Goal: Information Seeking & Learning: Find specific fact

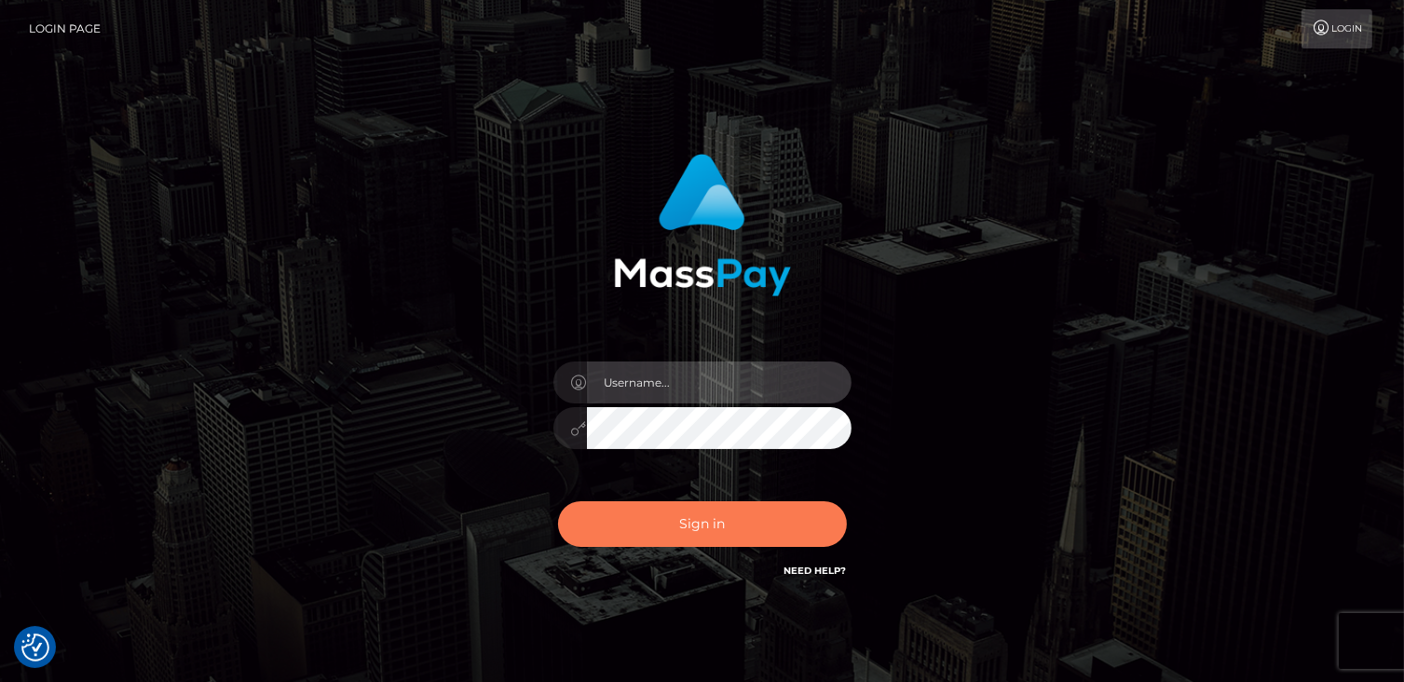
type input "catalinad"
click at [708, 521] on button "Sign in" at bounding box center [702, 524] width 289 height 46
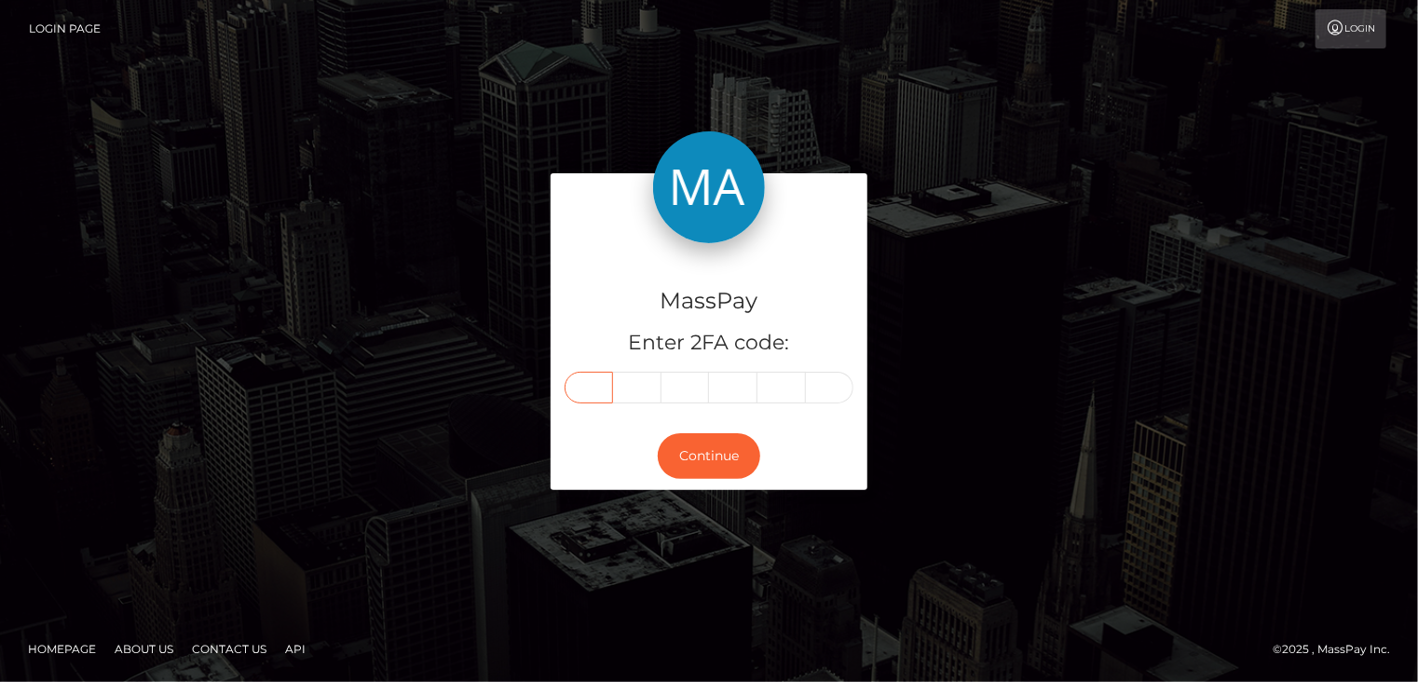
click at [592, 387] on input "text" at bounding box center [589, 388] width 48 height 32
type input "0"
type input "1"
type input "7"
type input "4"
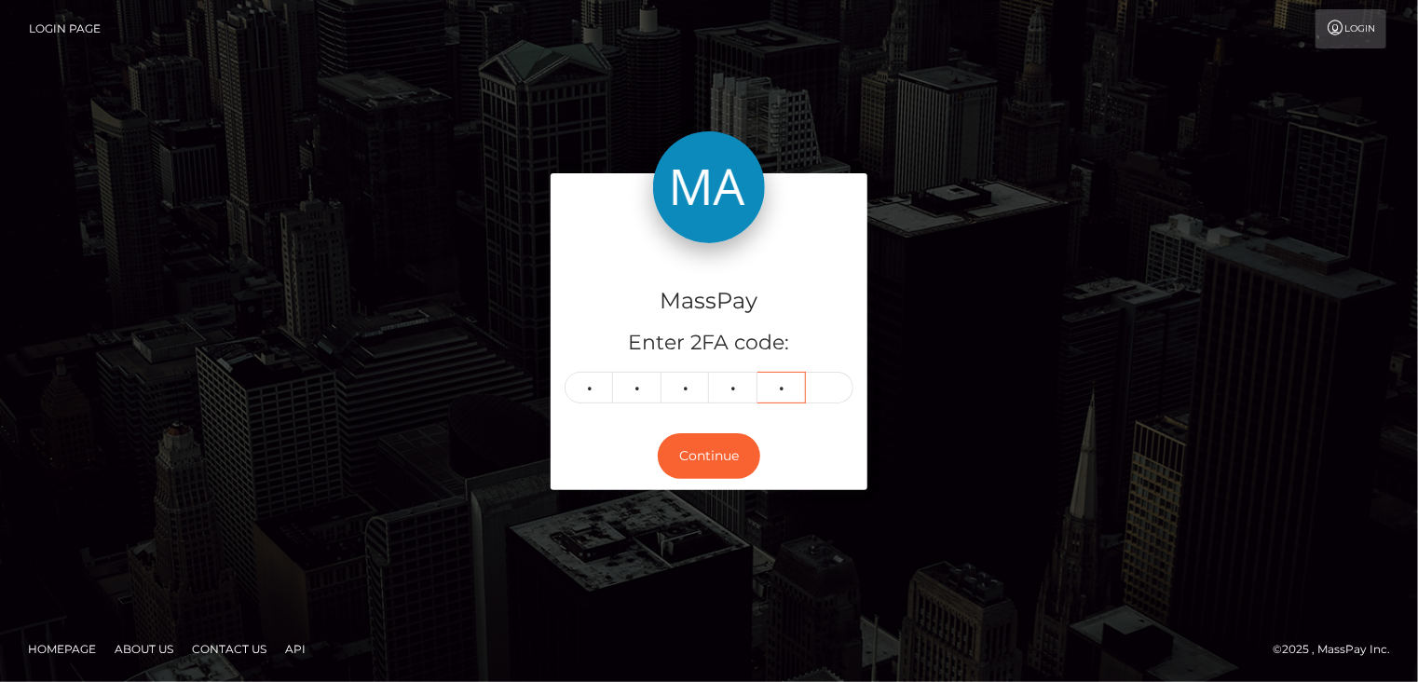
type input "7"
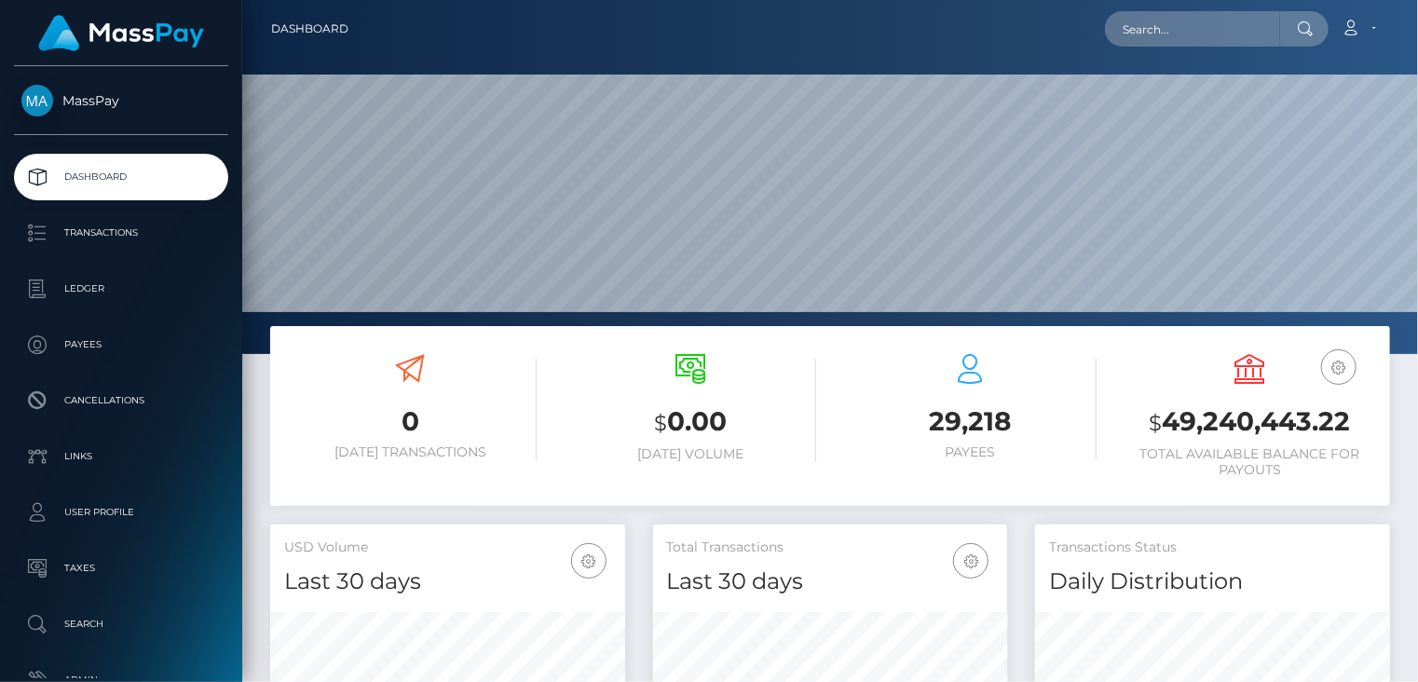
scroll to position [330, 354]
paste input "poact_Gt6BDYoDZpd4"
type input "poact_Gt6BDYoDZpd4"
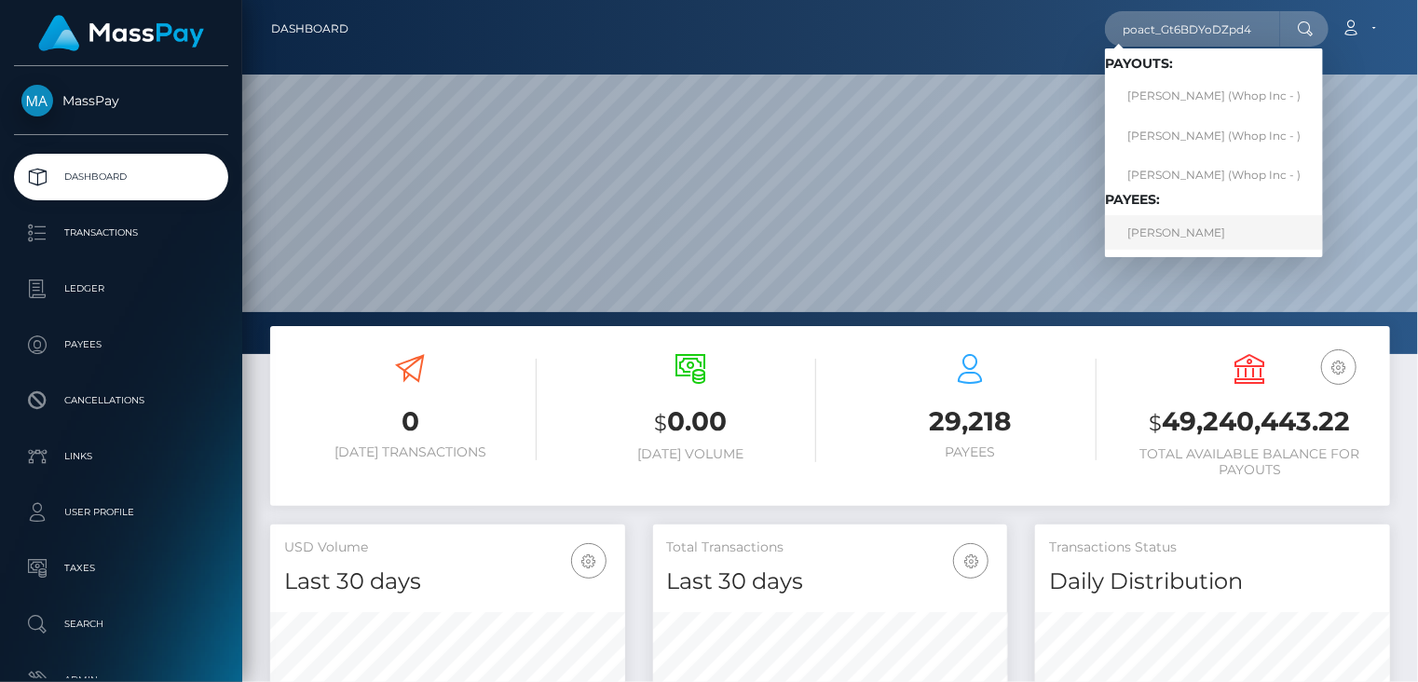
click at [1192, 228] on link "MUHAMMAD ADEEB SHAFI" at bounding box center [1214, 232] width 218 height 34
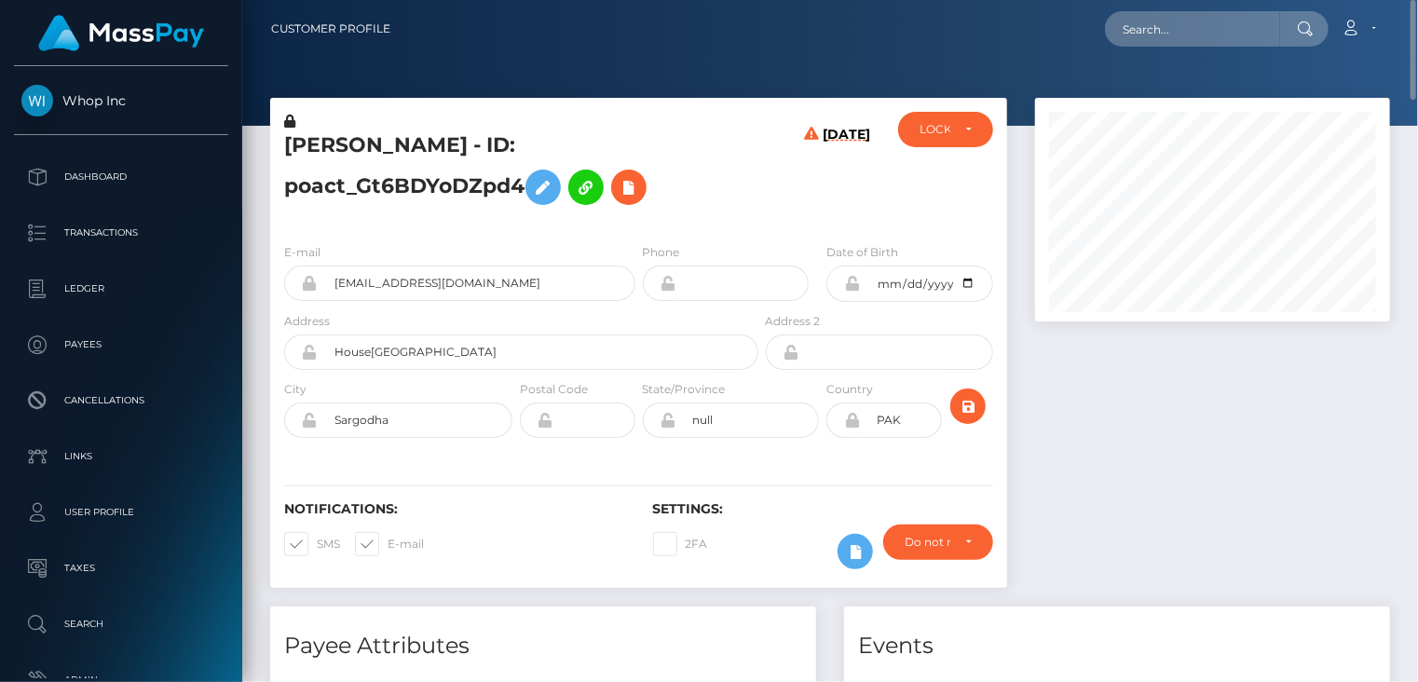
click at [479, 149] on h5 "MUHAMMAD ADEEB SHAFI - ID: poact_Gt6BDYoDZpd4" at bounding box center [516, 172] width 464 height 83
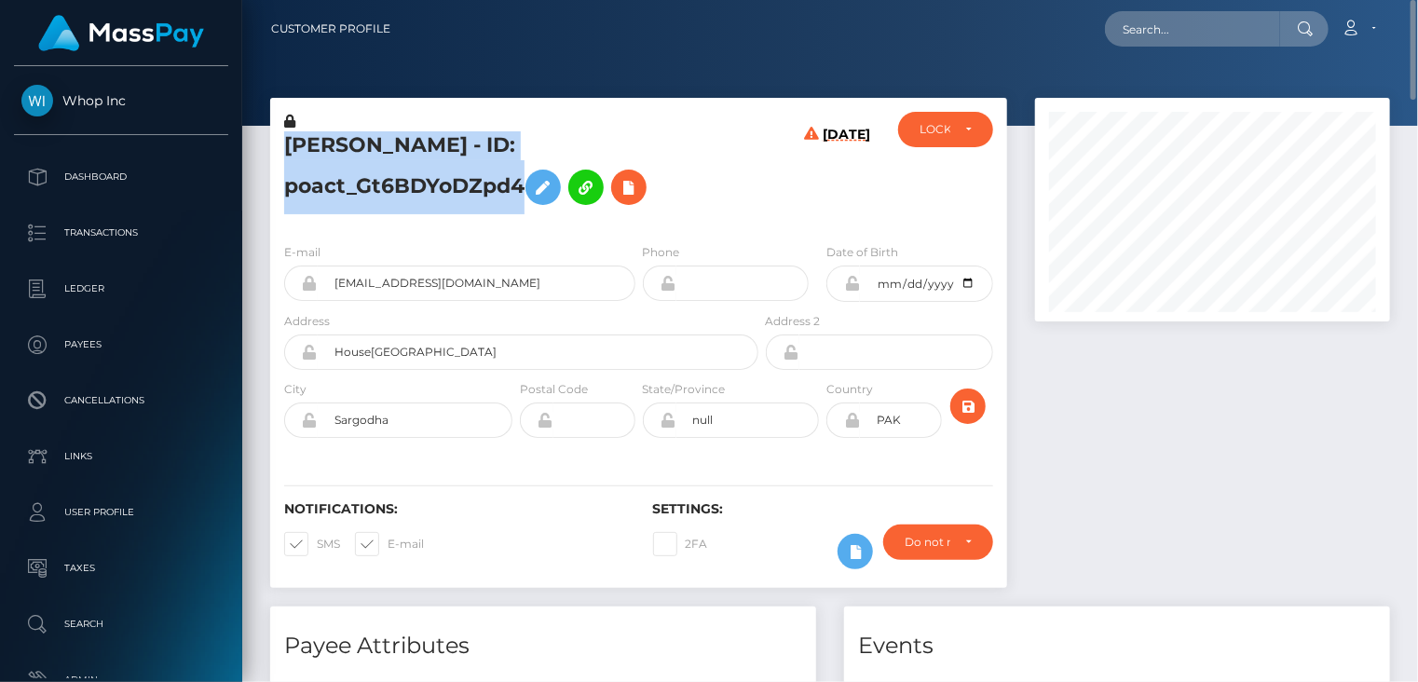
click at [479, 149] on h5 "MUHAMMAD ADEEB SHAFI - ID: poact_Gt6BDYoDZpd4" at bounding box center [516, 172] width 464 height 83
copy h5 "MUHAMMAD ADEEB SHAFI - ID: poact_Gt6BDYoDZpd4"
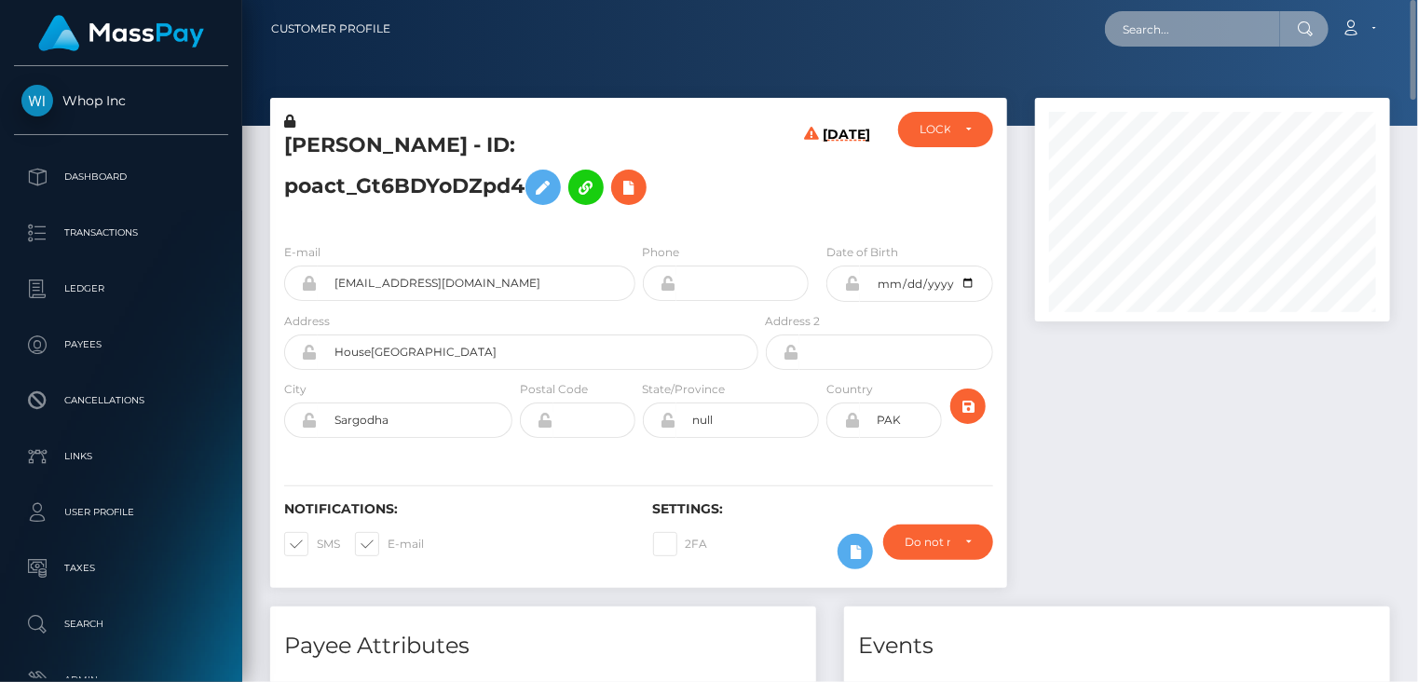
paste input "poact_DCPaxdtCXcSs"
type input "poact_DCPaxdtCXcSs"
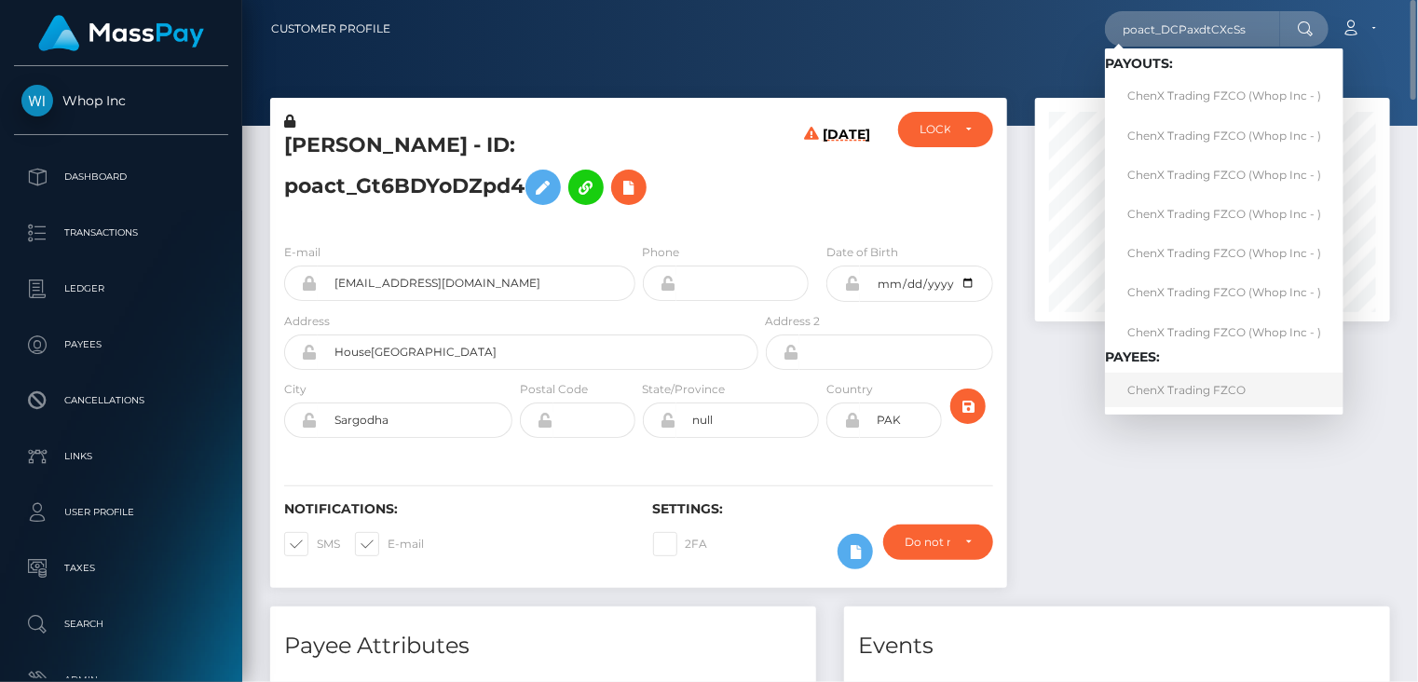
click at [1194, 386] on link "ChenX Trading FZCO" at bounding box center [1224, 390] width 238 height 34
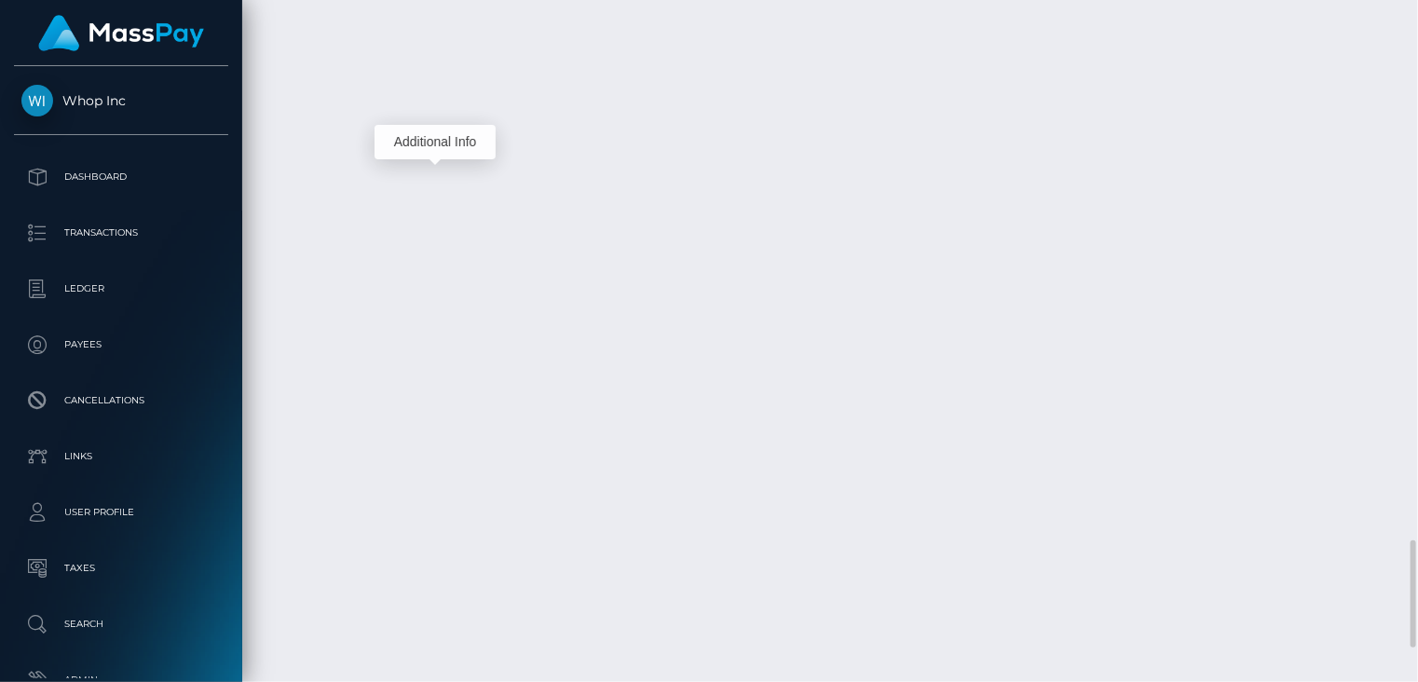
scroll to position [224, 354]
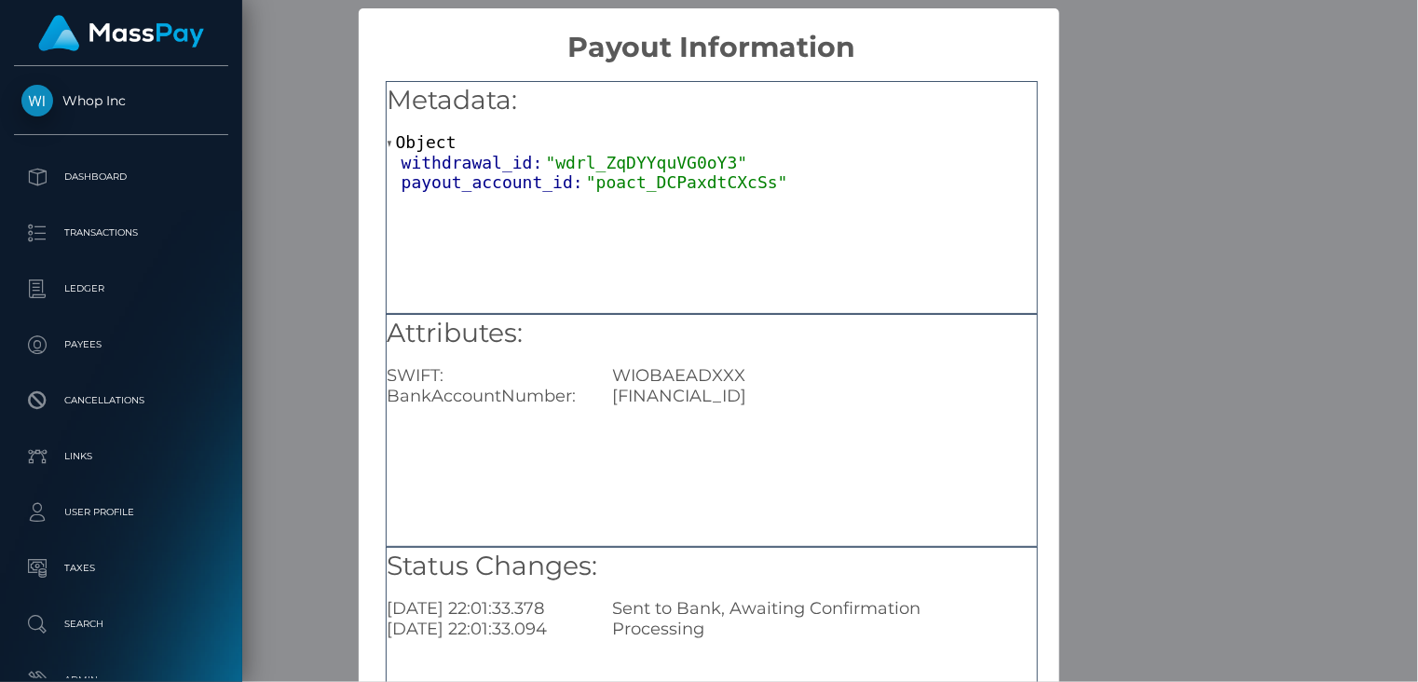
click at [1156, 25] on div "× Payout Information Metadata: Object withdrawal_id: "wdrl_ZqDYYquVG0oY3" payou…" at bounding box center [709, 341] width 1418 height 682
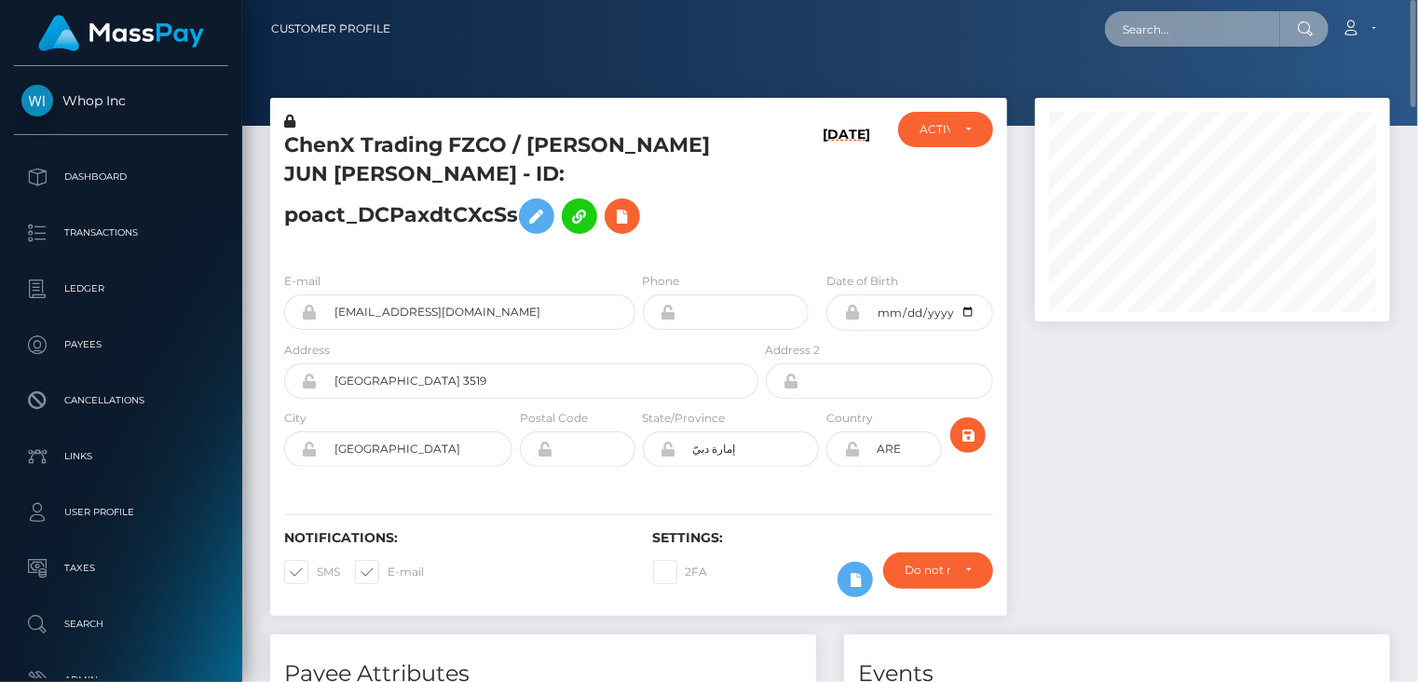
paste input "MSP4907da0a1794ba2"
type input "MSP4907da0a1794ba2"
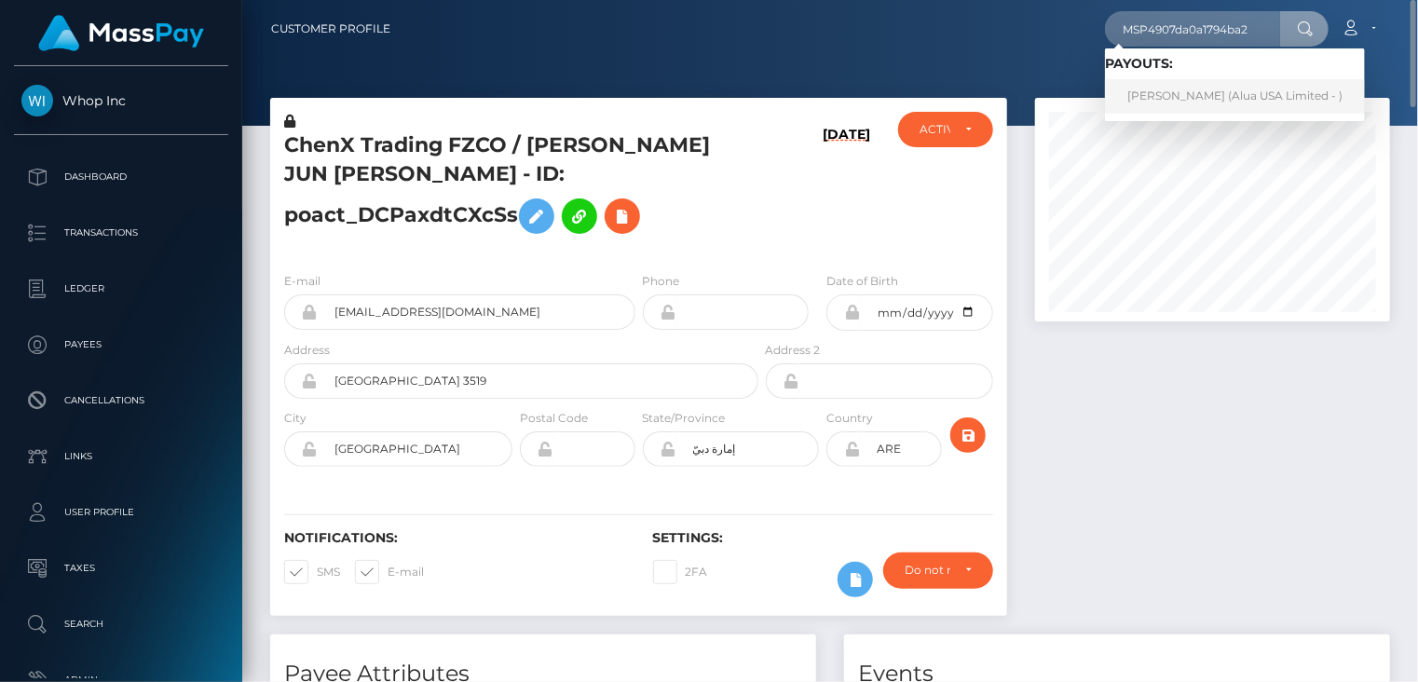
click at [1185, 92] on link "Angelika Gatus (Alua USA Limited - )" at bounding box center [1235, 96] width 260 height 34
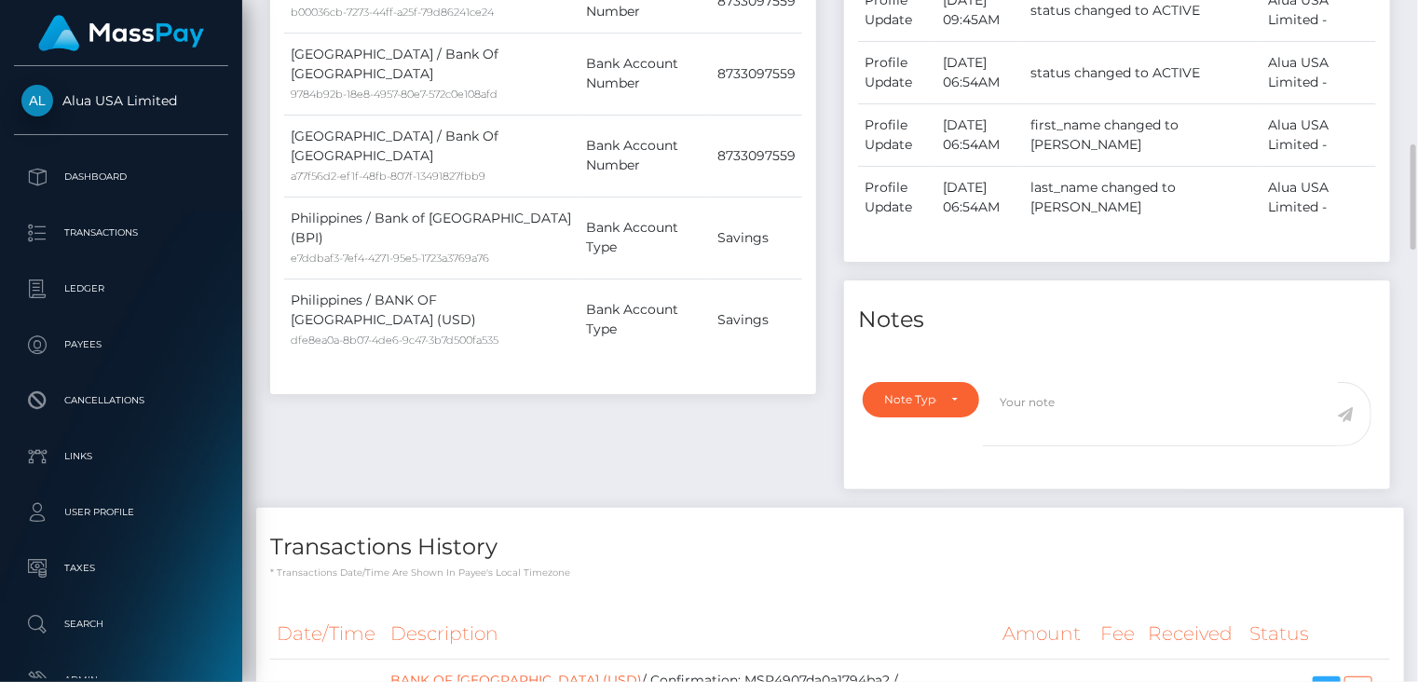
scroll to position [1243, 0]
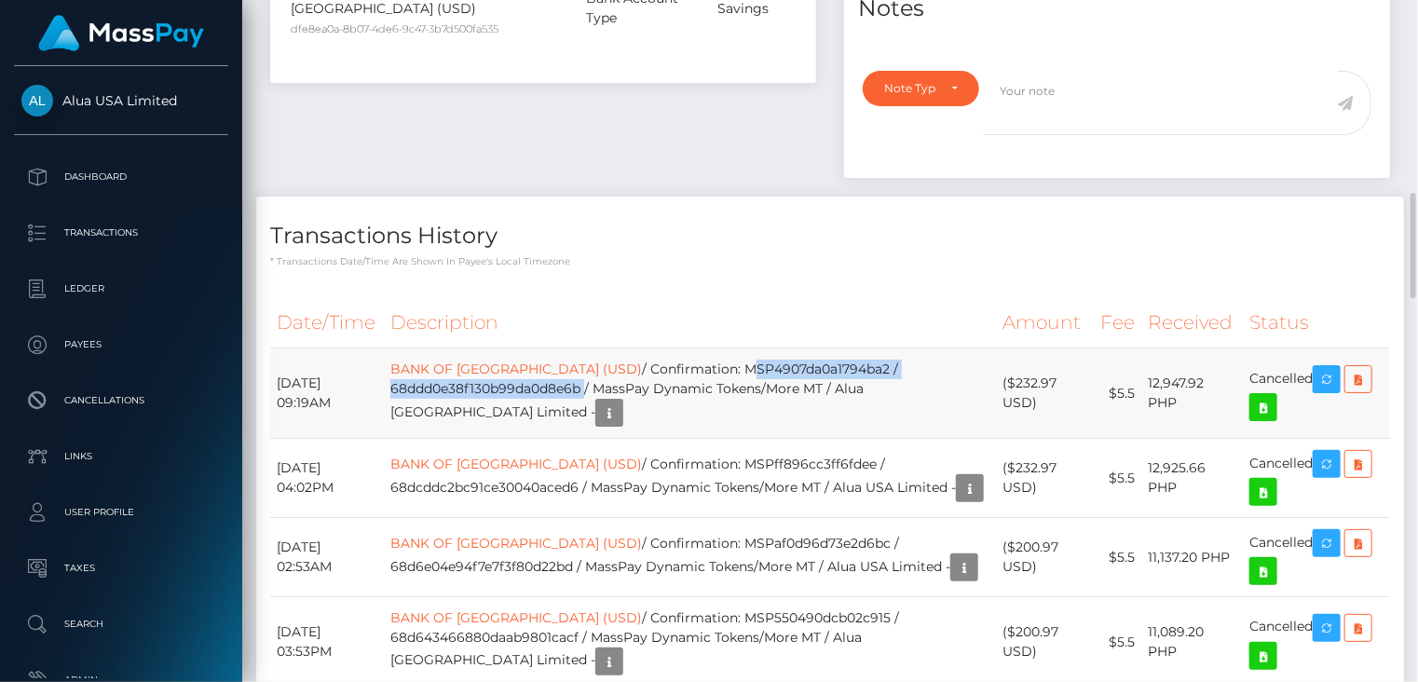
drag, startPoint x: 768, startPoint y: 347, endPoint x: 615, endPoint y: 374, distance: 155.2
click at [615, 374] on td "BANK OF PHILIPPINE ISLAND (USD) / Confirmation: MSP4907da0a1794ba2 / 68ddd0e38f…" at bounding box center [690, 393] width 612 height 90
copy td "MSP4907da0a1794ba2 / 68ddd0e38f130b99da0d8e6b"
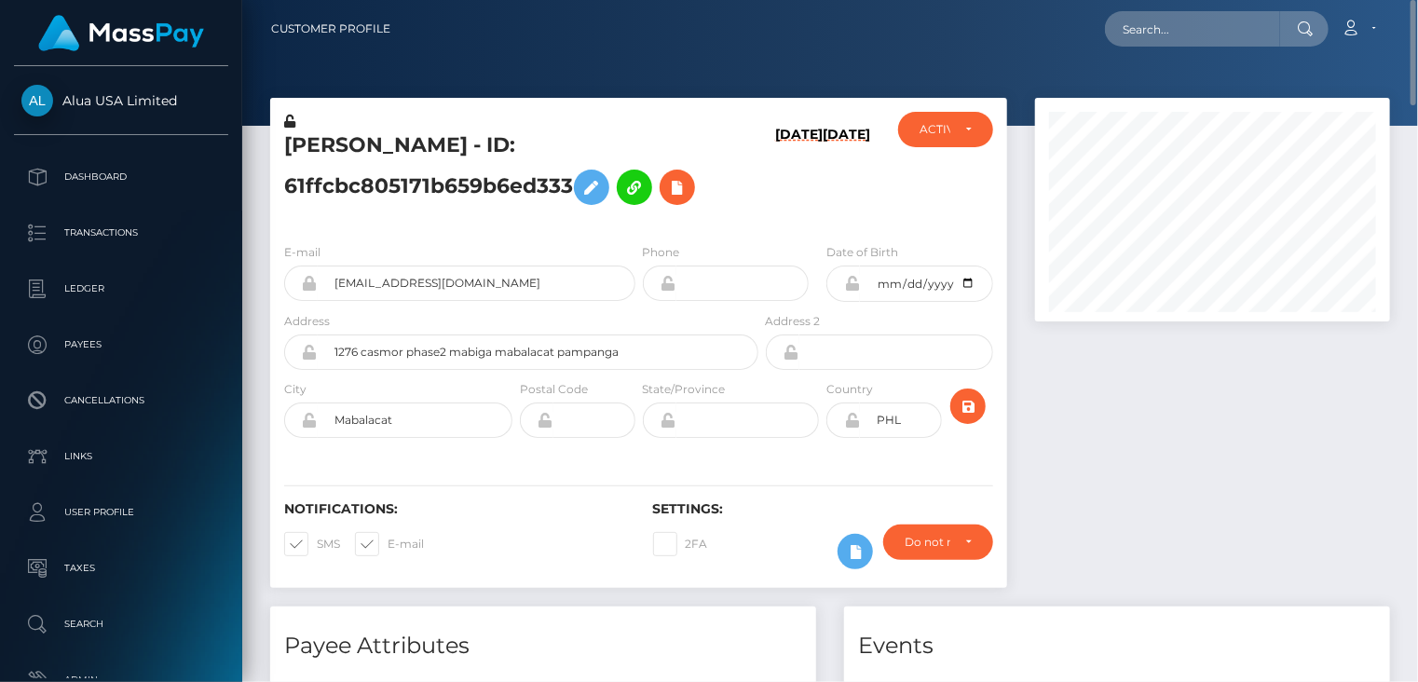
click at [436, 141] on h5 "Angelika Gatus - ID: 61ffcbc805171b659b6ed333" at bounding box center [516, 172] width 464 height 83
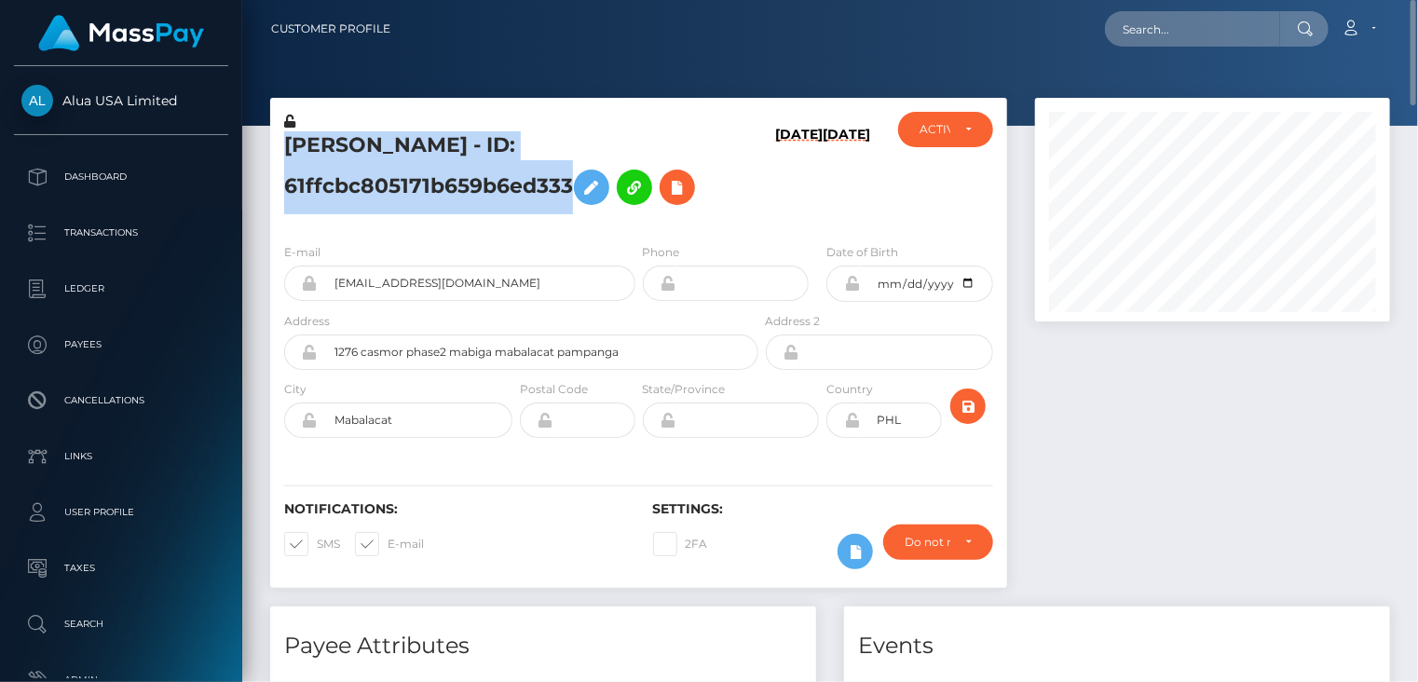
click at [436, 141] on h5 "Angelika Gatus - ID: 61ffcbc805171b659b6ed333" at bounding box center [516, 172] width 464 height 83
copy h5 "Angelika Gatus - ID: 61ffcbc805171b659b6ed333"
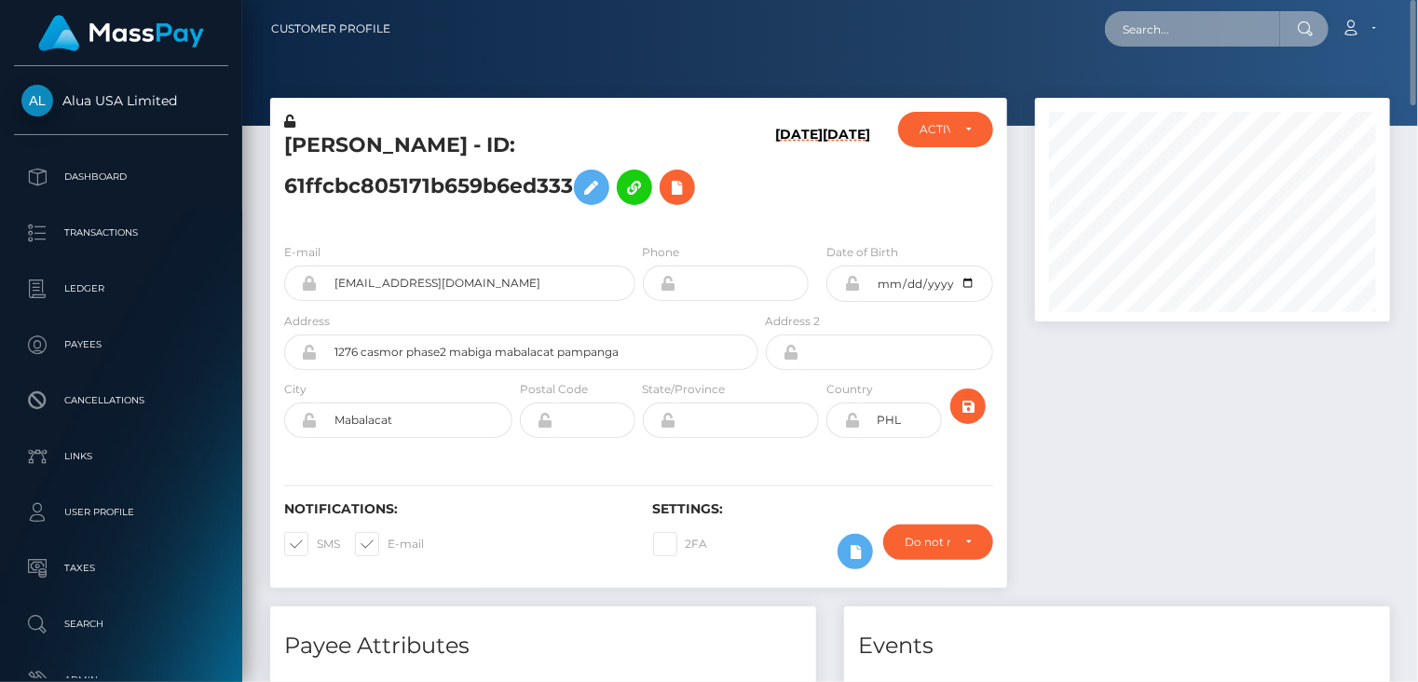
paste input "MSPa7b4cfa79bae4b8"
click at [1260, 32] on input "MSPa7b4cfa79bae4b8" at bounding box center [1192, 28] width 175 height 35
drag, startPoint x: 1277, startPoint y: 20, endPoint x: 1110, endPoint y: 43, distance: 168.4
click at [1110, 43] on div "MSPa7b4cfa79bae4b8 Loading... Loading..." at bounding box center [1217, 28] width 224 height 35
drag, startPoint x: 1268, startPoint y: 28, endPoint x: 1102, endPoint y: 46, distance: 166.8
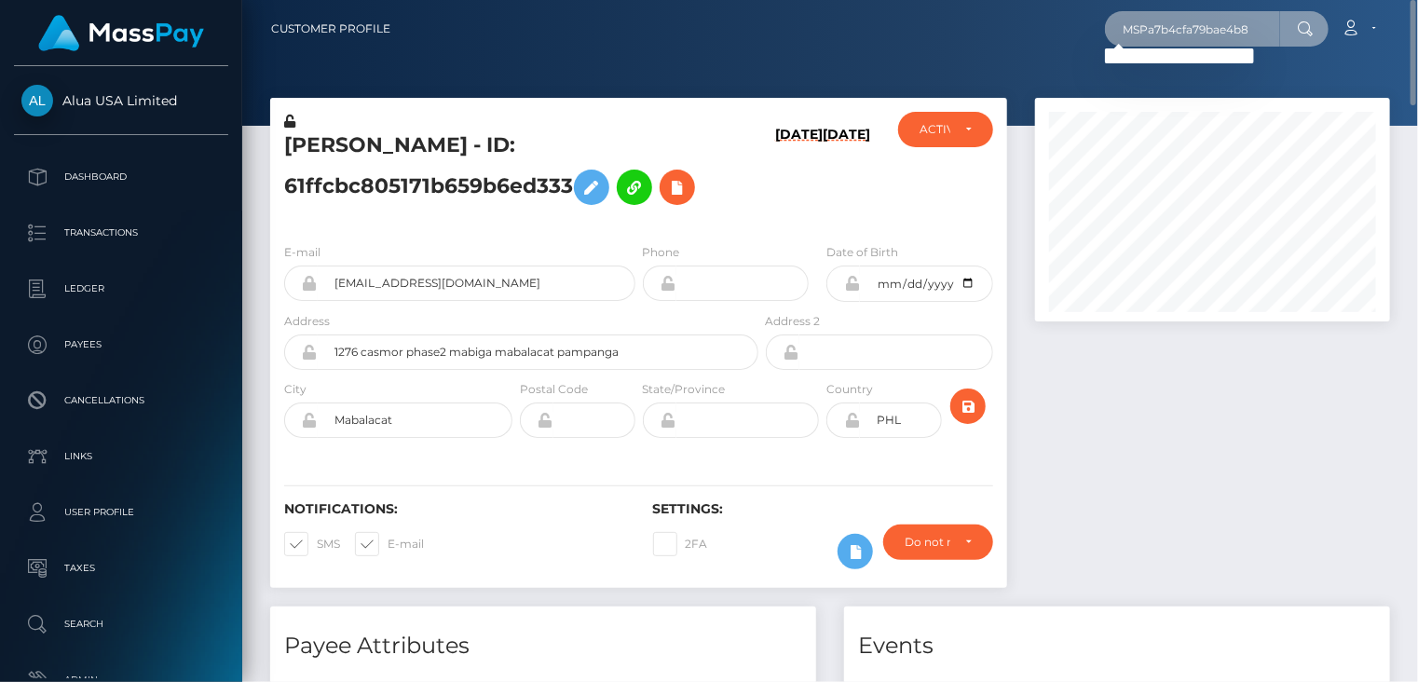
click at [1102, 46] on div "MSPa7b4cfa79bae4b8 Loading... Loading... Account Edit Profile Logout" at bounding box center [897, 28] width 984 height 39
paste input "07ff78d209dc8ce"
click at [1271, 25] on input "MSP07ff78d209dc8ce" at bounding box center [1192, 28] width 175 height 35
drag, startPoint x: 1259, startPoint y: 31, endPoint x: 1084, endPoint y: 50, distance: 175.3
click at [1084, 50] on nav "Customer Profile MSP07ff78d209dc8ce Loading... Loading..." at bounding box center [830, 29] width 1176 height 58
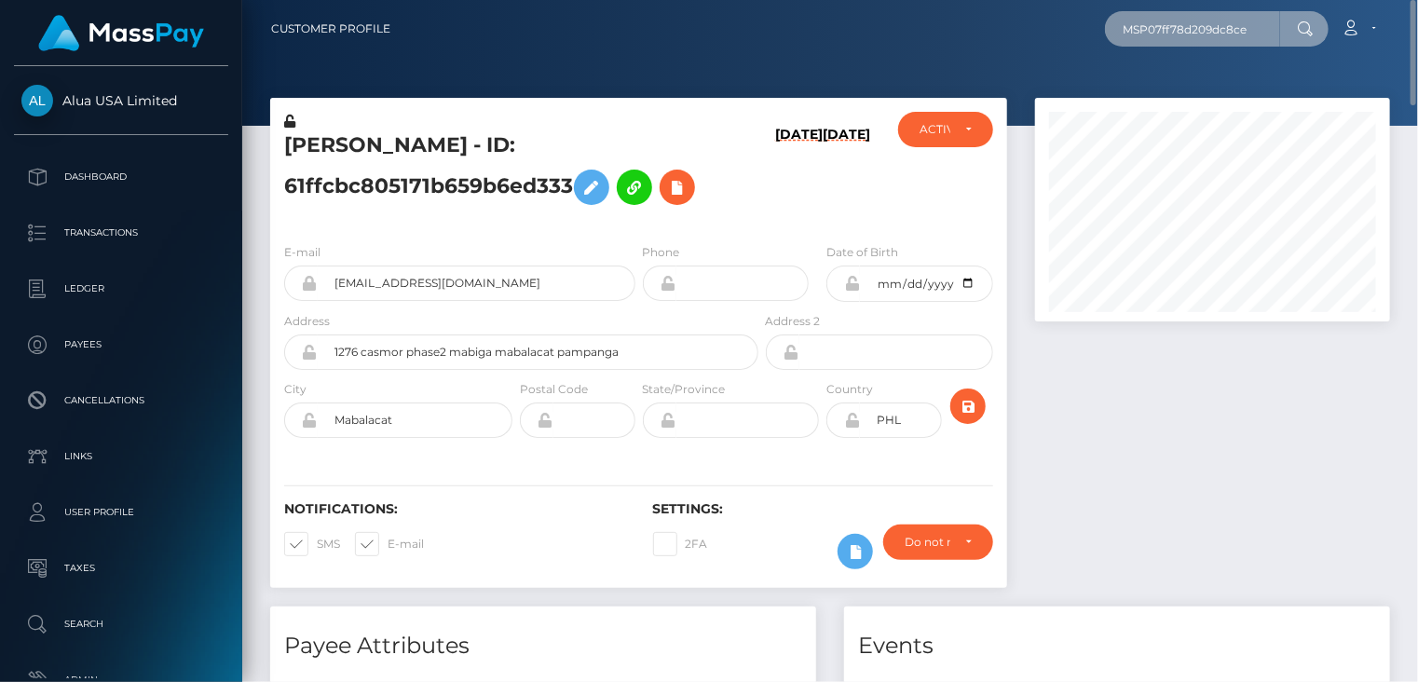
paste input "82a8e54b55cb39c"
type input "MSP82a8e54b55cb39c"
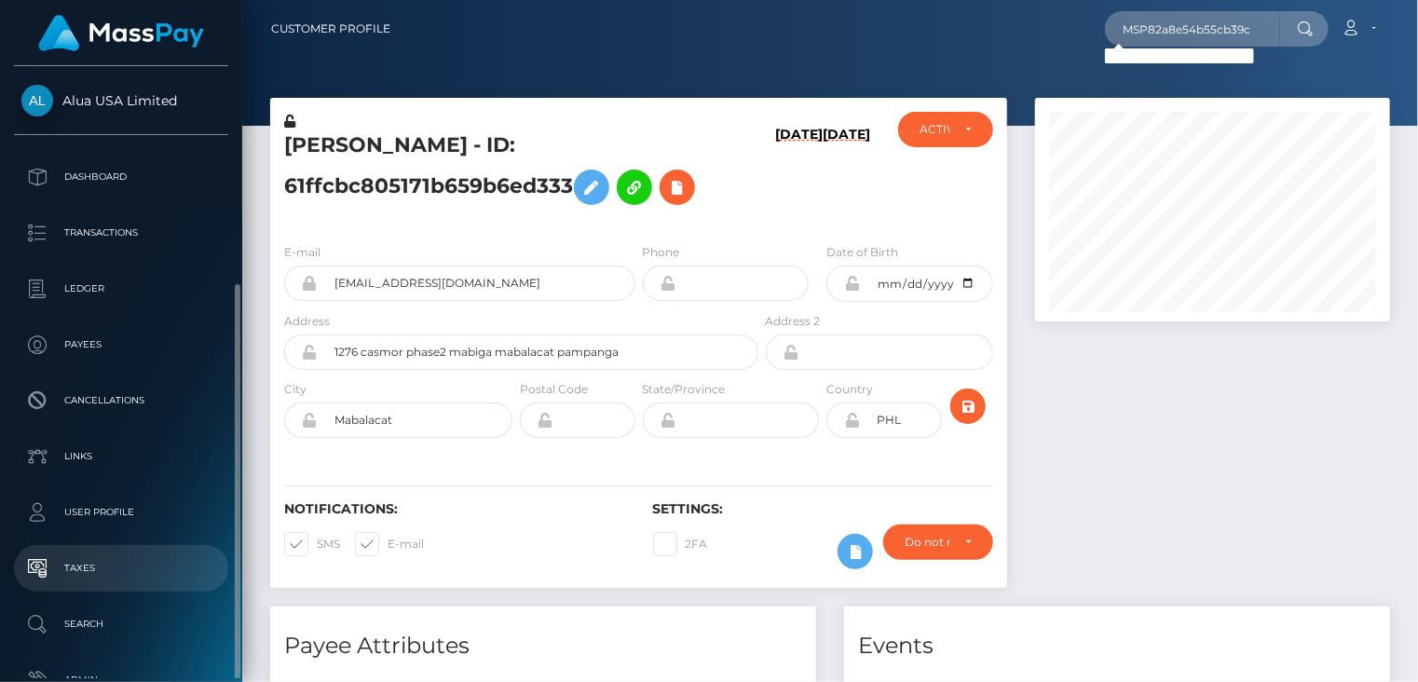
scroll to position [118, 0]
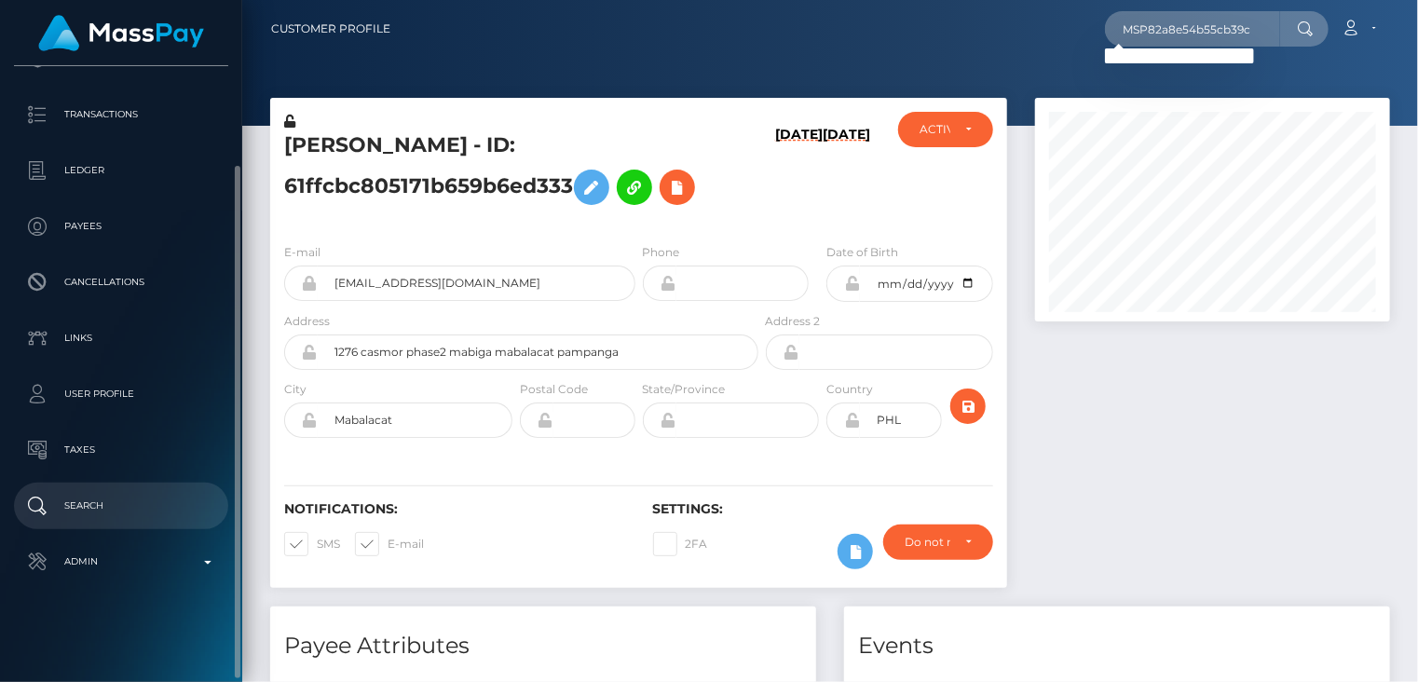
drag, startPoint x: 160, startPoint y: 507, endPoint x: 127, endPoint y: 509, distance: 33.6
click at [160, 507] on p "Search" at bounding box center [120, 506] width 199 height 28
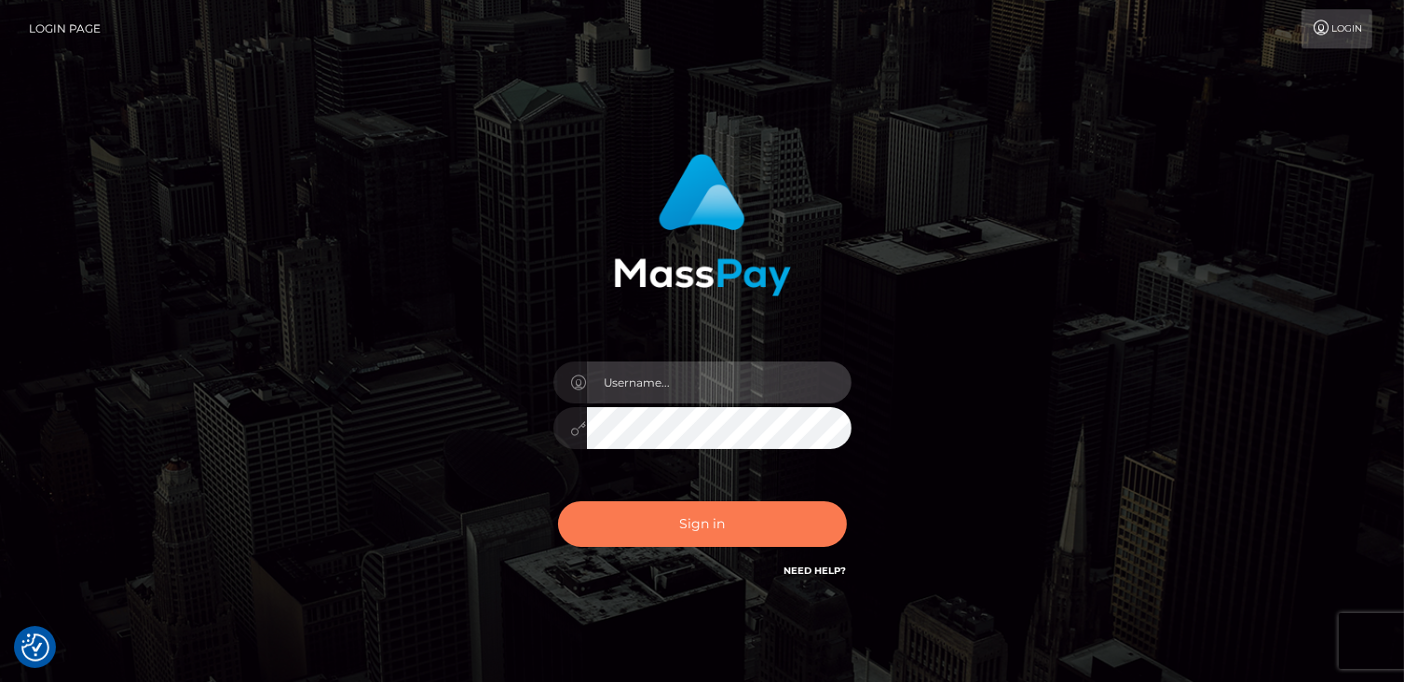
type input "catalinad"
click at [757, 525] on button "Sign in" at bounding box center [702, 524] width 289 height 46
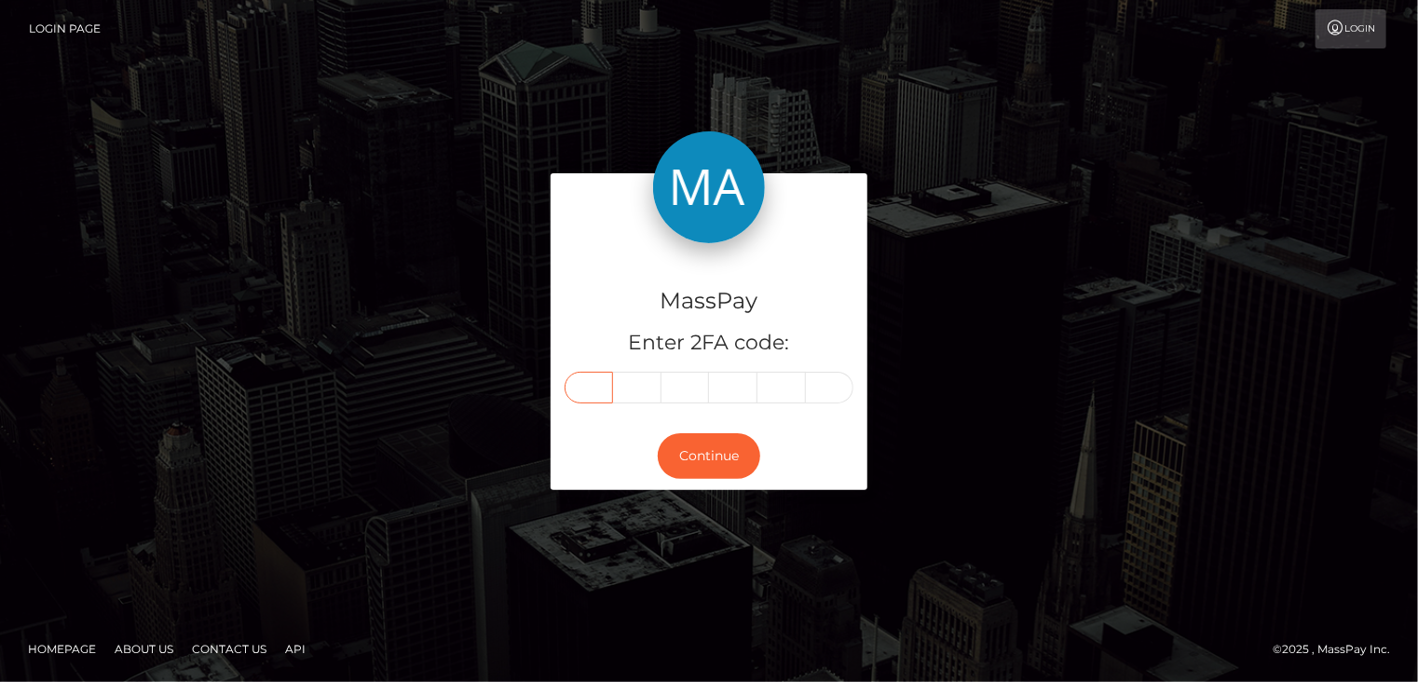
click at [602, 380] on input "text" at bounding box center [589, 388] width 48 height 32
type input "5"
type input "7"
click at [619, 392] on input "7" at bounding box center [637, 388] width 48 height 32
type input "8"
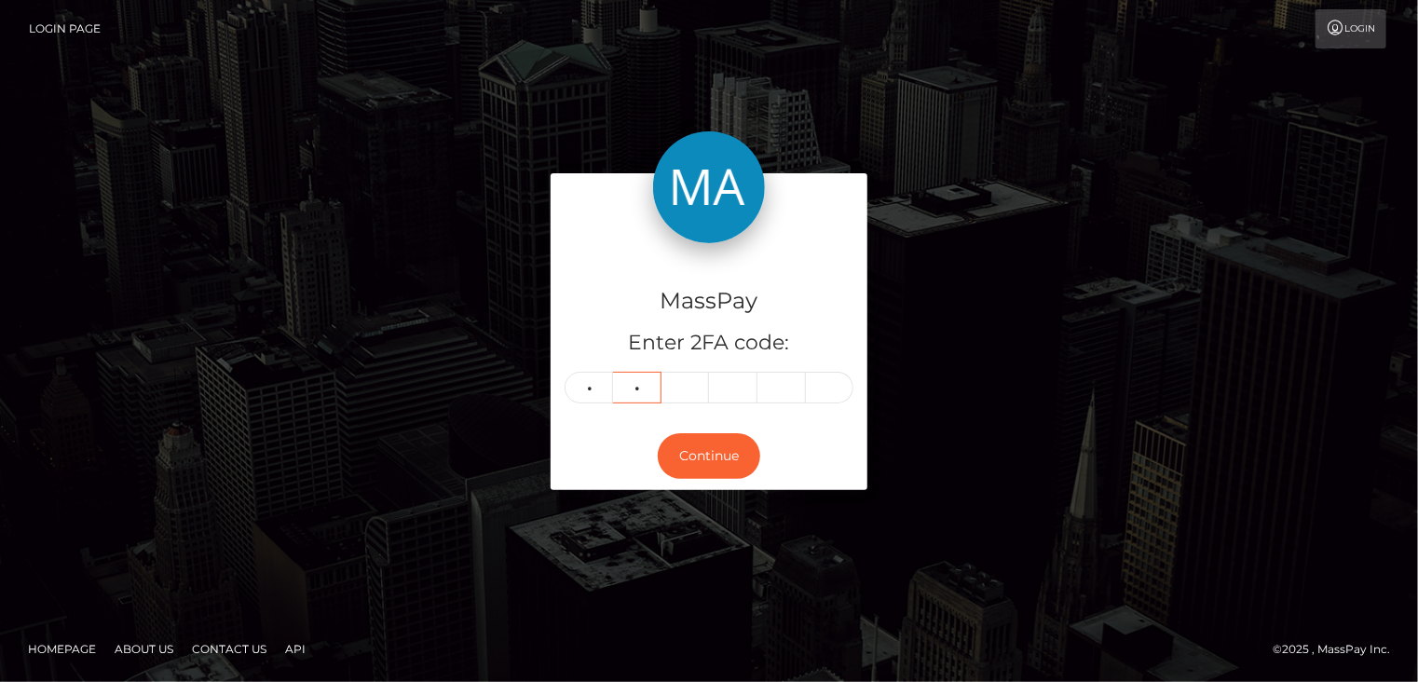
type input "8"
type input "3"
type input "1"
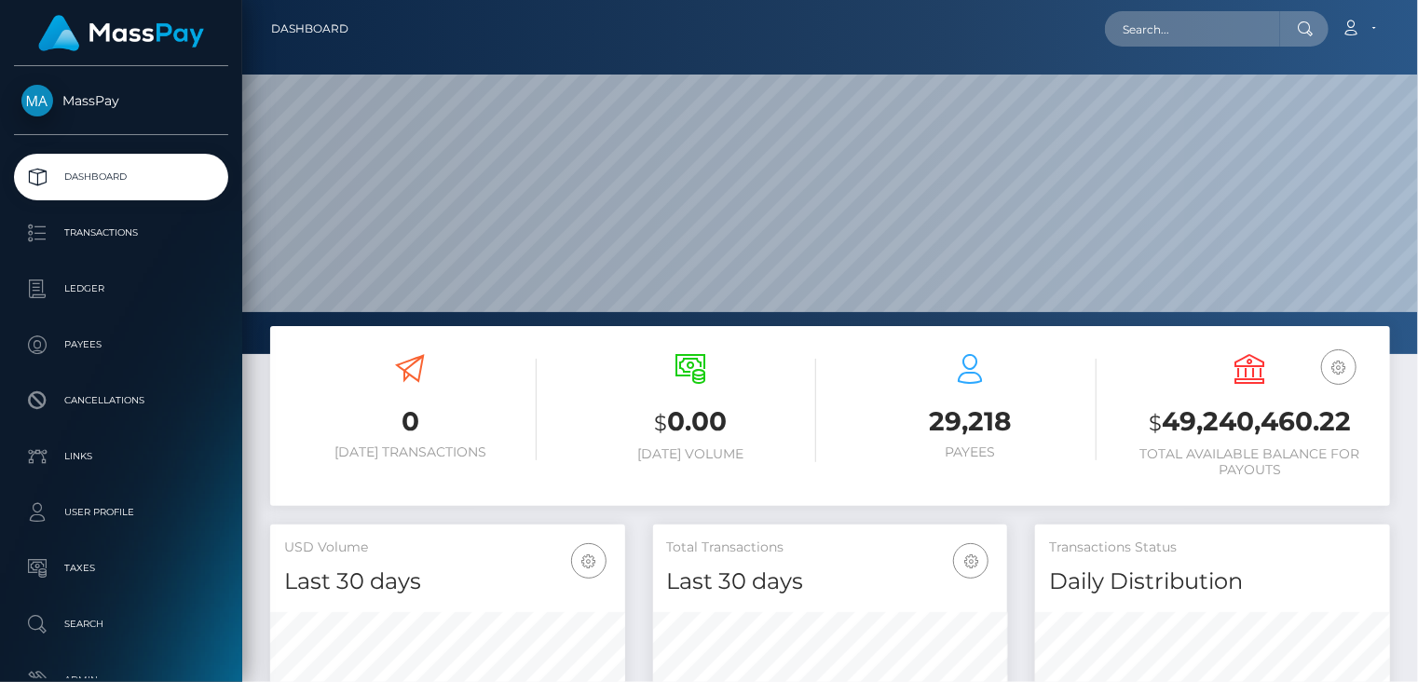
scroll to position [330, 354]
paste input "MSP82a8e54b55cb39c"
type input "MSP82a8e54b55cb39c"
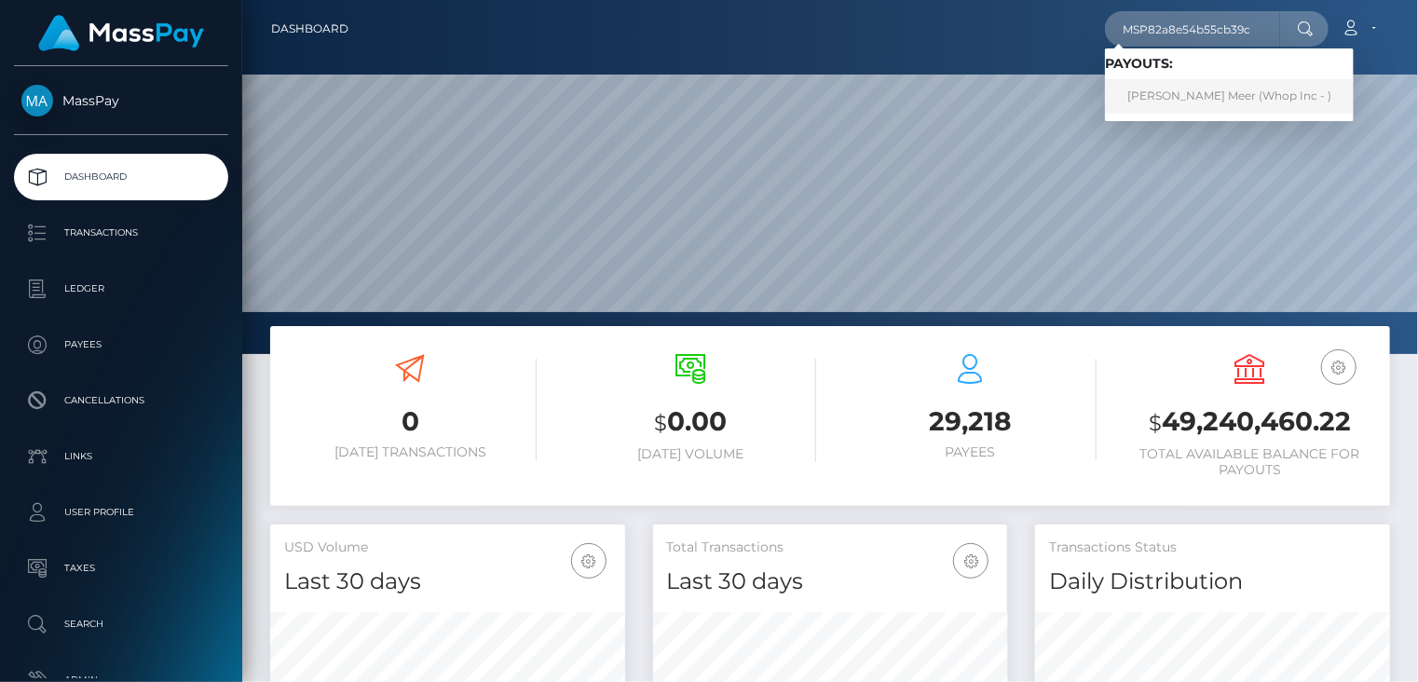
click at [1237, 102] on link "MUHAMMAD ATEEQ MEER Meer (Whop Inc - )" at bounding box center [1229, 96] width 249 height 34
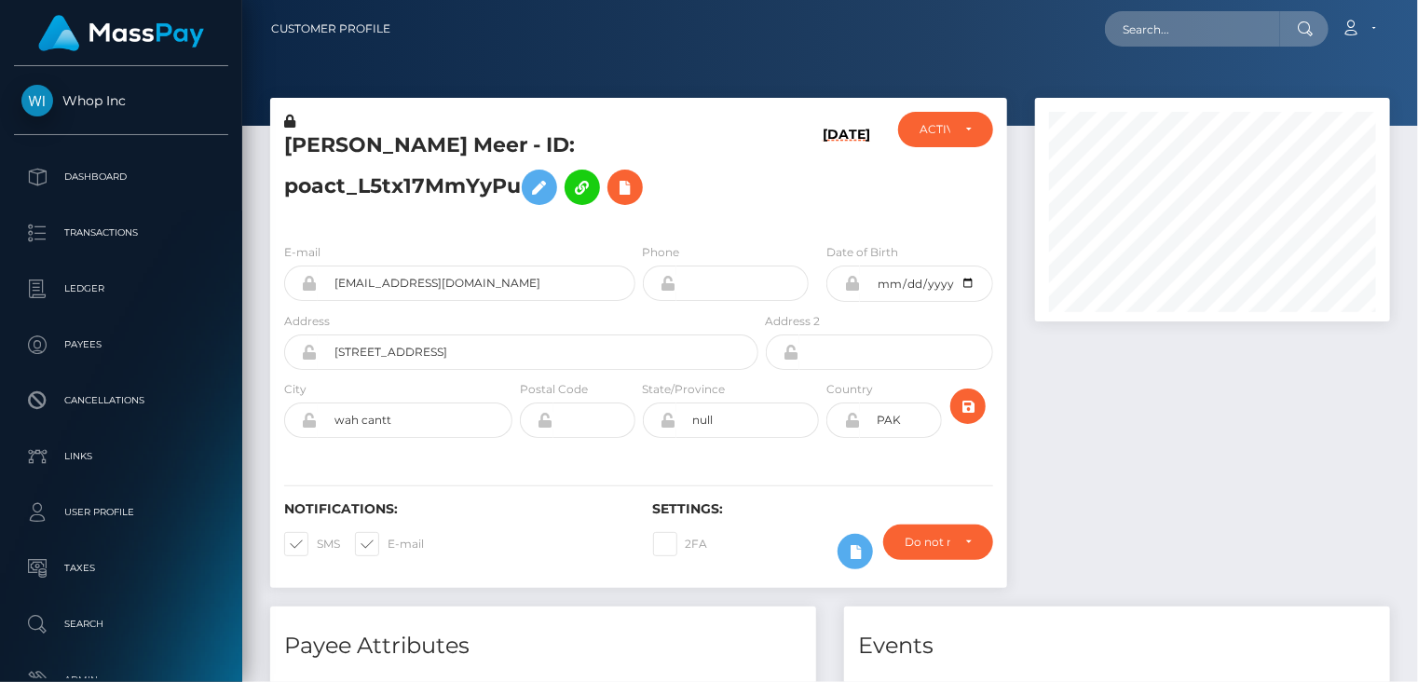
scroll to position [224, 354]
click at [364, 150] on h5 "[PERSON_NAME] Meer - ID: poact_L5tx17MmYyPu" at bounding box center [516, 172] width 464 height 83
copy h5 "[DEMOGRAPHIC_DATA]"
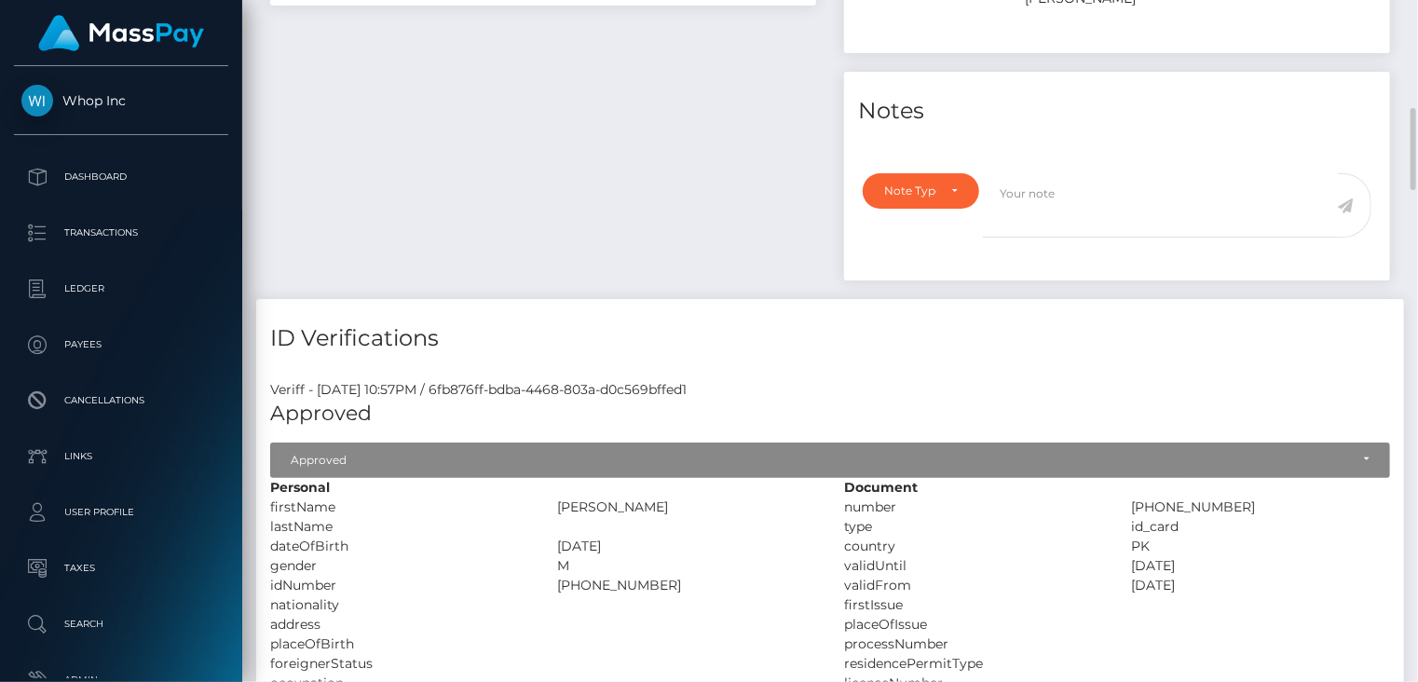
scroll to position [0, 0]
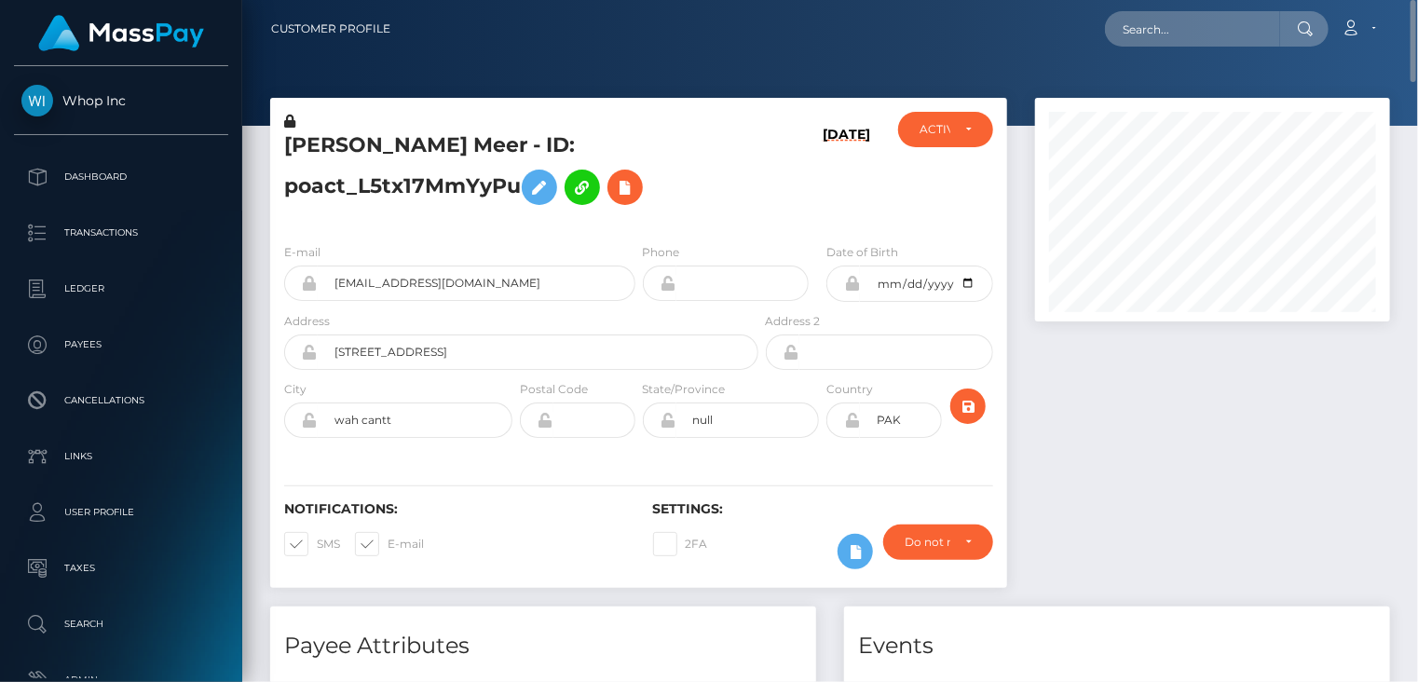
click at [446, 143] on h5 "MUHAMMAD ATEEQ MEER Meer - ID: poact_L5tx17MmYyPu" at bounding box center [516, 172] width 464 height 83
click at [446, 142] on h5 "MUHAMMAD ATEEQ MEER Meer - ID: poact_L5tx17MmYyPu" at bounding box center [516, 172] width 464 height 83
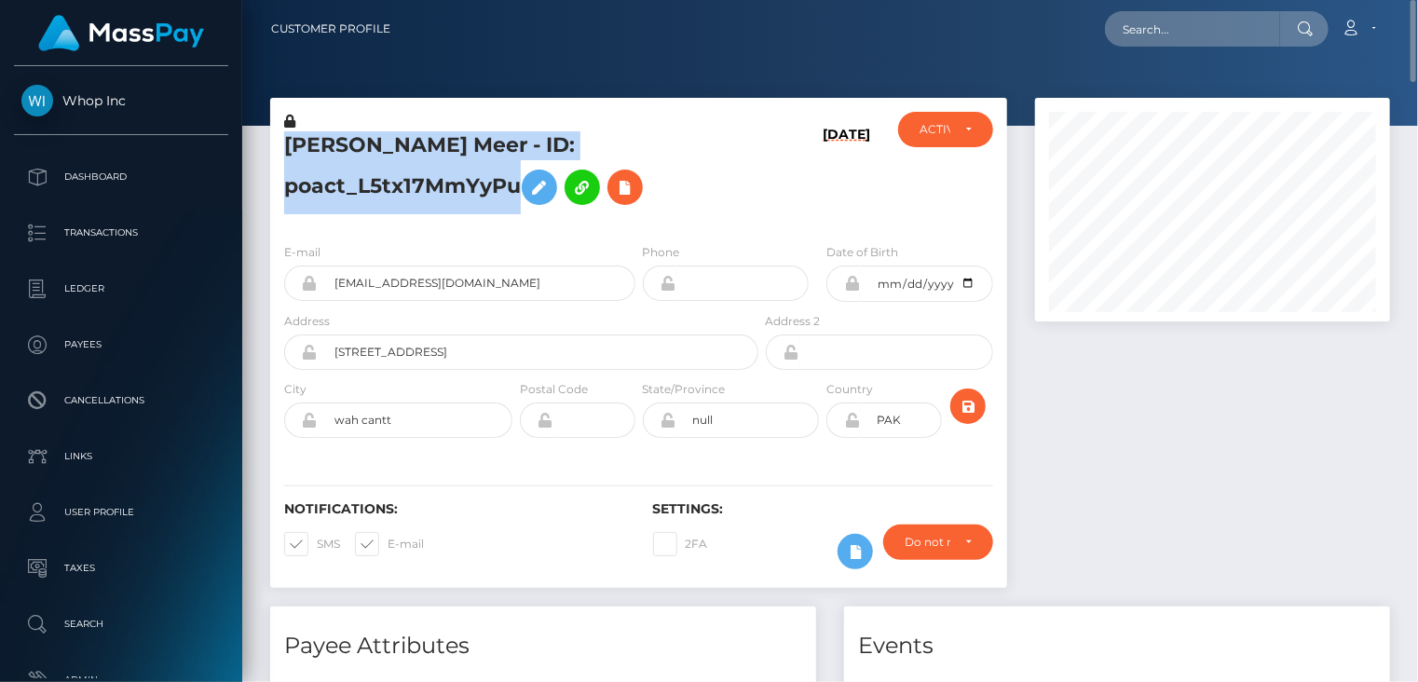
click at [446, 140] on h5 "MUHAMMAD ATEEQ MEER Meer - ID: poact_L5tx17MmYyPu" at bounding box center [516, 172] width 464 height 83
copy h5 "MUHAMMAD ATEEQ MEER Meer - ID: poact_L5tx17MmYyPu"
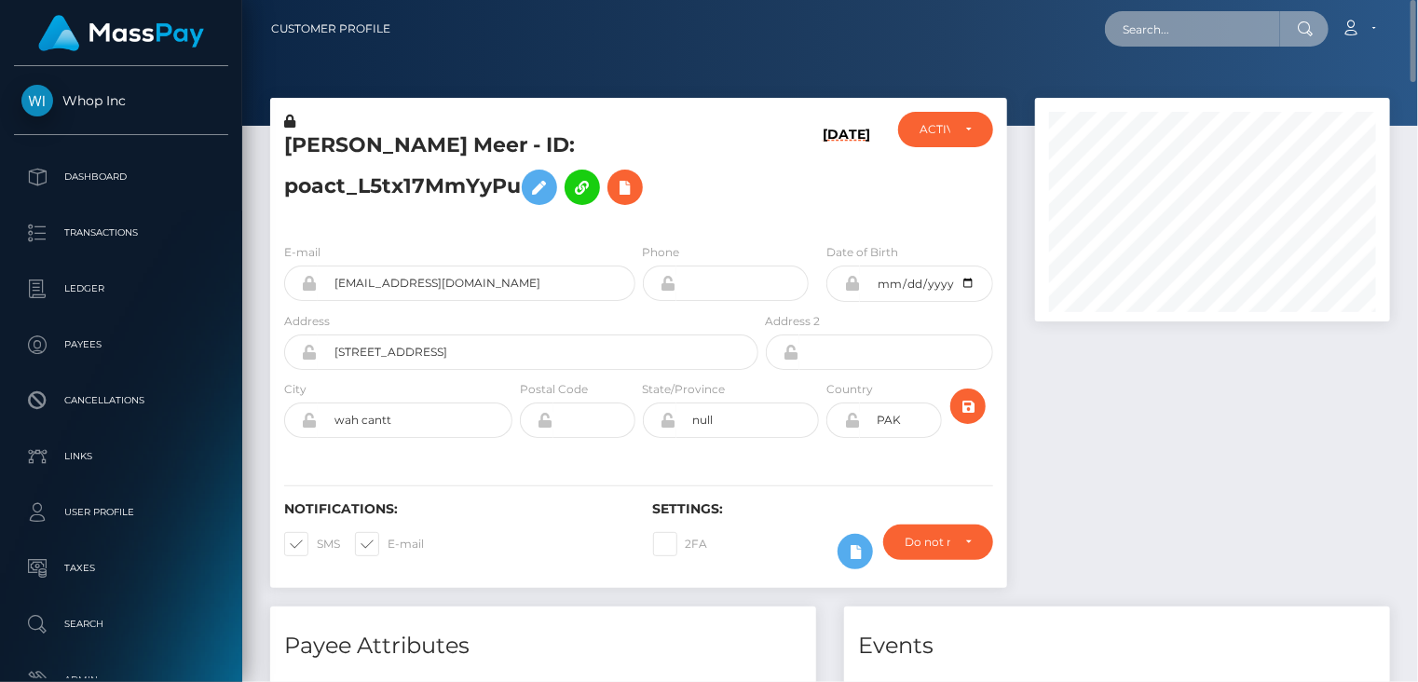
paste input "MSP204b2536500eda2"
type input "MSP204b2536500eda2"
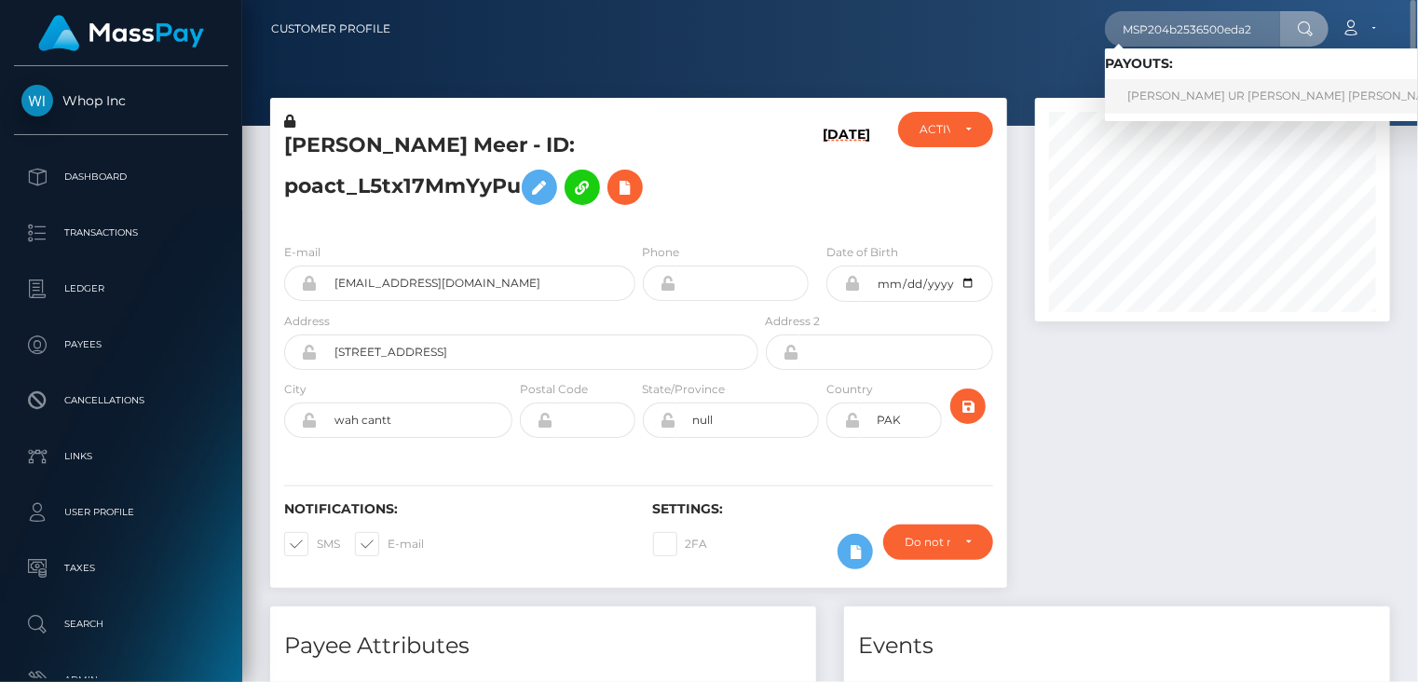
click at [1180, 94] on link "MALIK HASEEB UR REHMAN Rehman (Whop Inc - )" at bounding box center [1324, 96] width 439 height 34
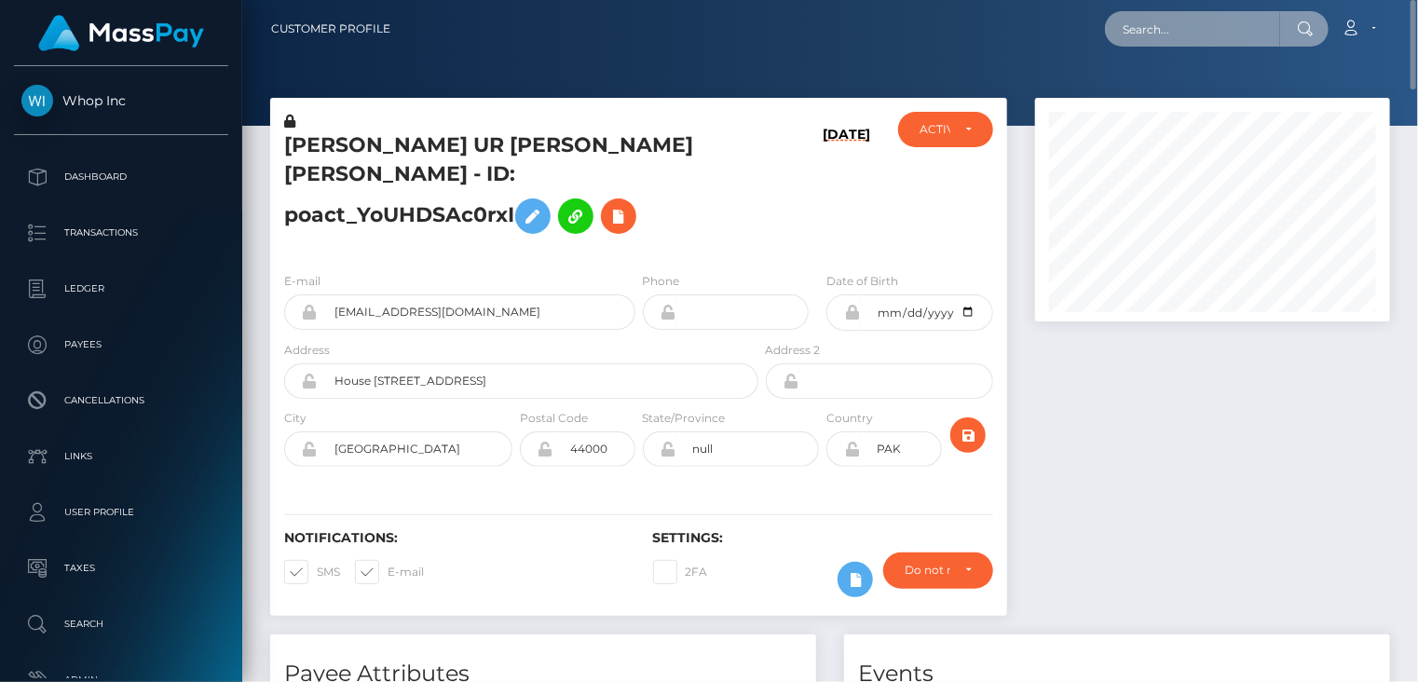
paste input "MSP446af4b8d275fc3"
type input "MSP446af4b8d275fc3"
click at [1268, 23] on input "MSP446af4b8d275fc3" at bounding box center [1192, 28] width 175 height 35
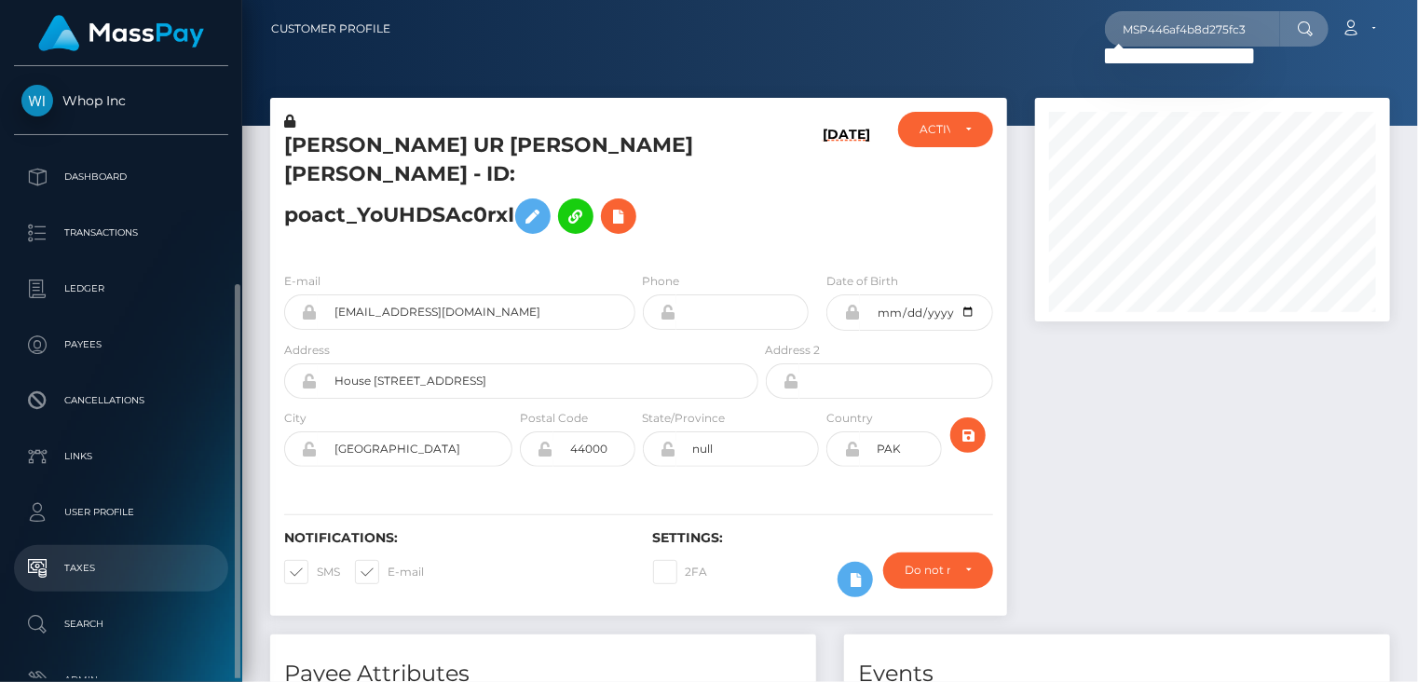
scroll to position [118, 0]
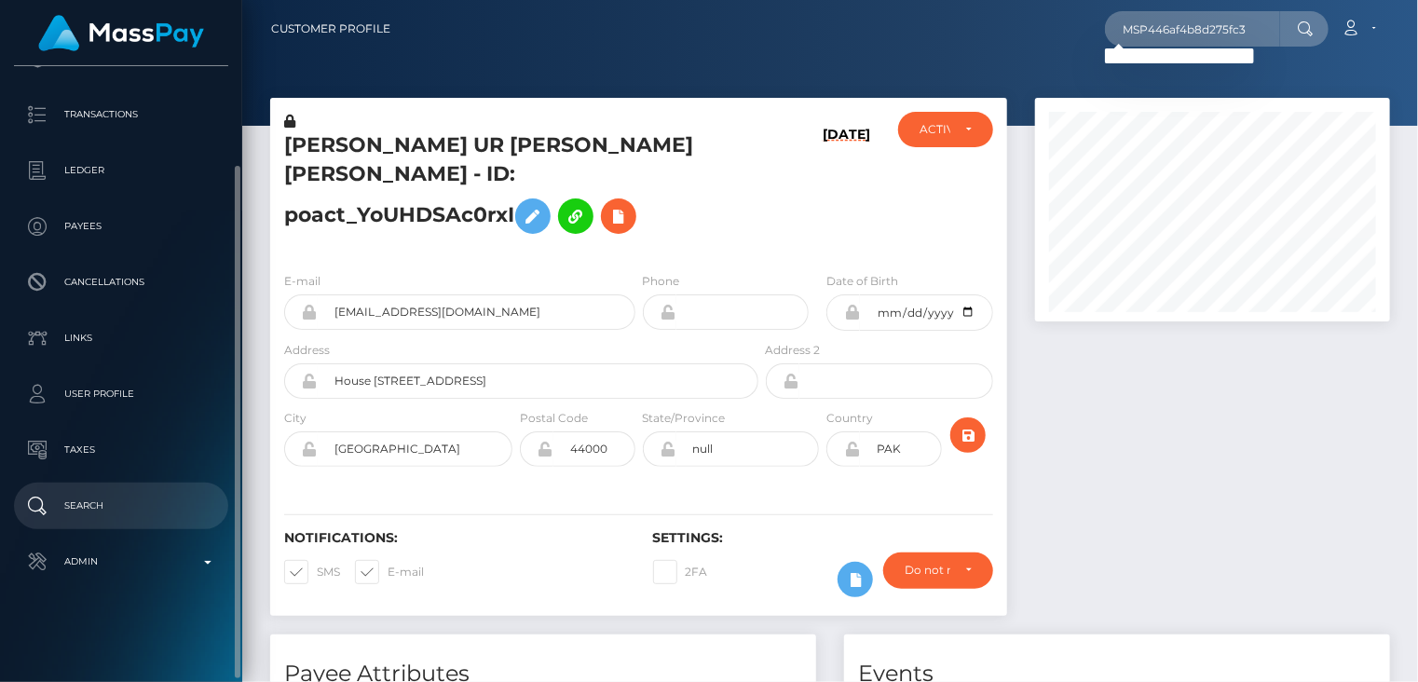
click at [127, 515] on p "Search" at bounding box center [120, 506] width 199 height 28
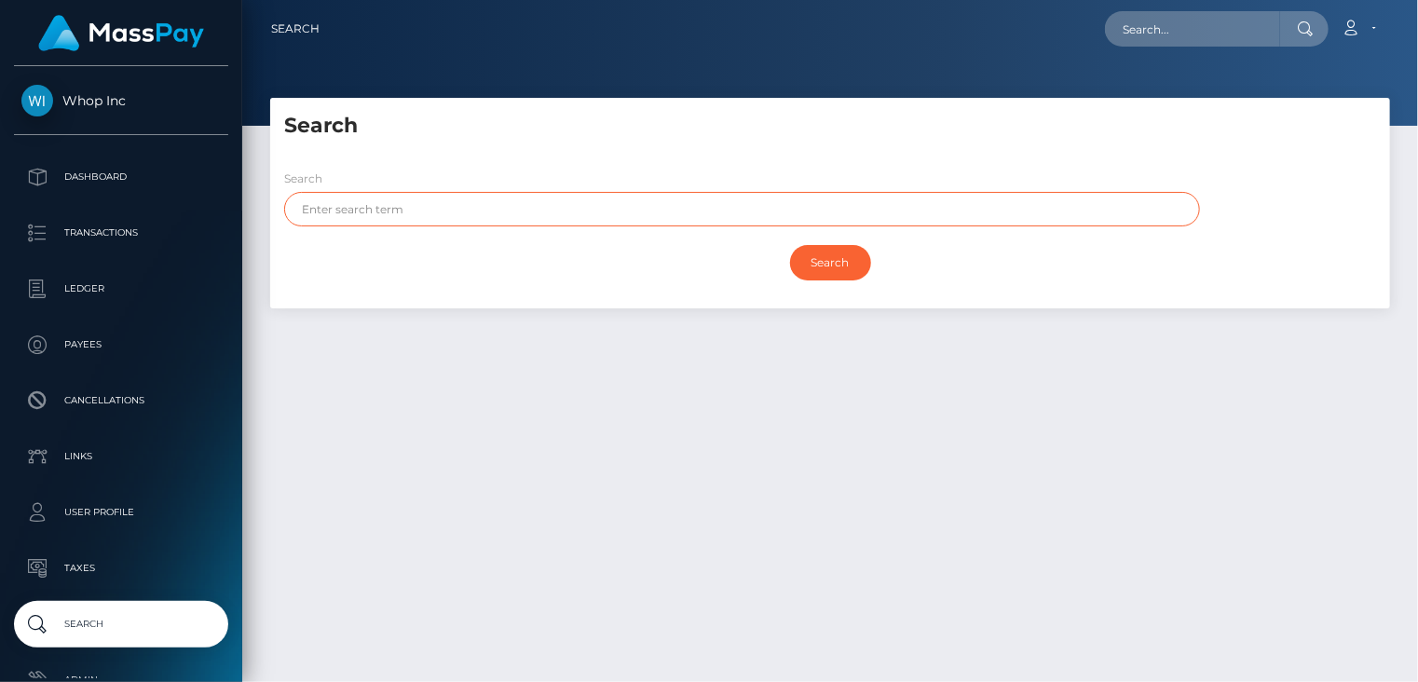
paste input "[PERSON_NAME]"
type input "QADEER"
click at [810, 265] on input "Search" at bounding box center [830, 262] width 81 height 35
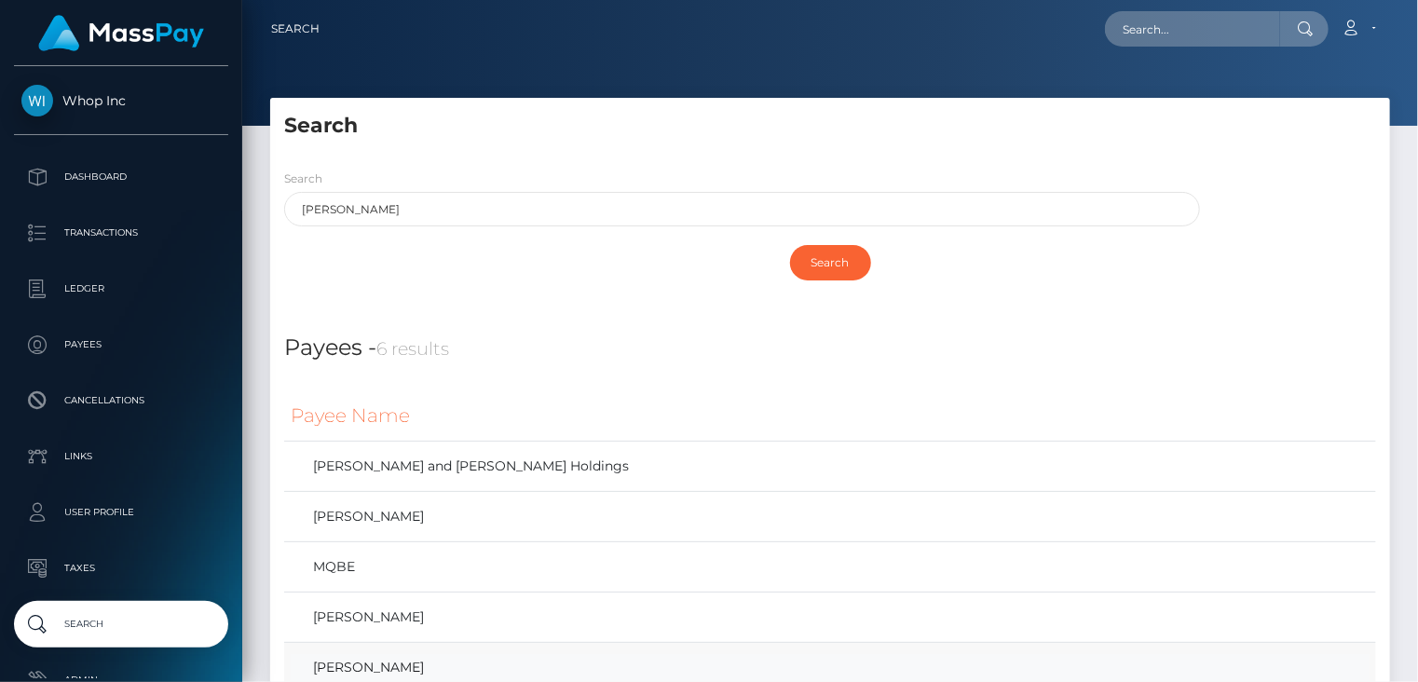
click at [511, 678] on link "MUHAMMAD HAMAYUN QADEER Qadeer" at bounding box center [830, 667] width 1079 height 27
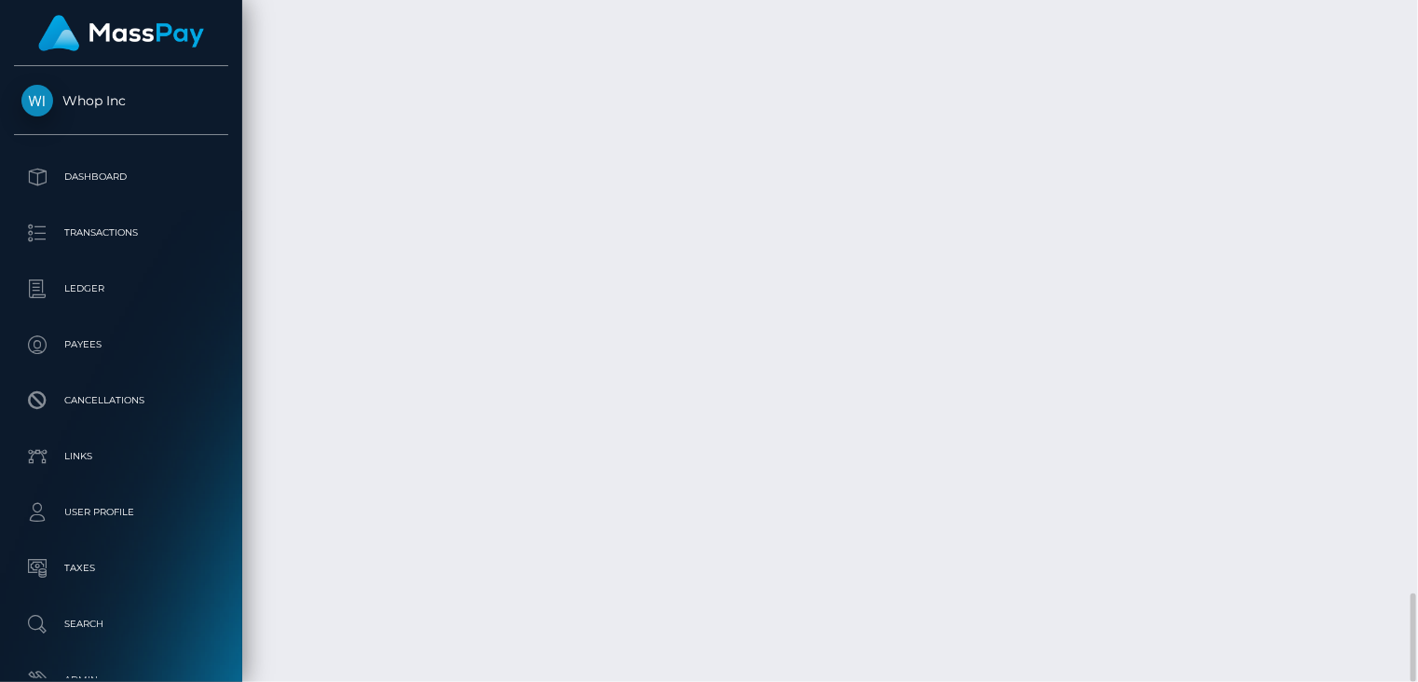
scroll to position [224, 354]
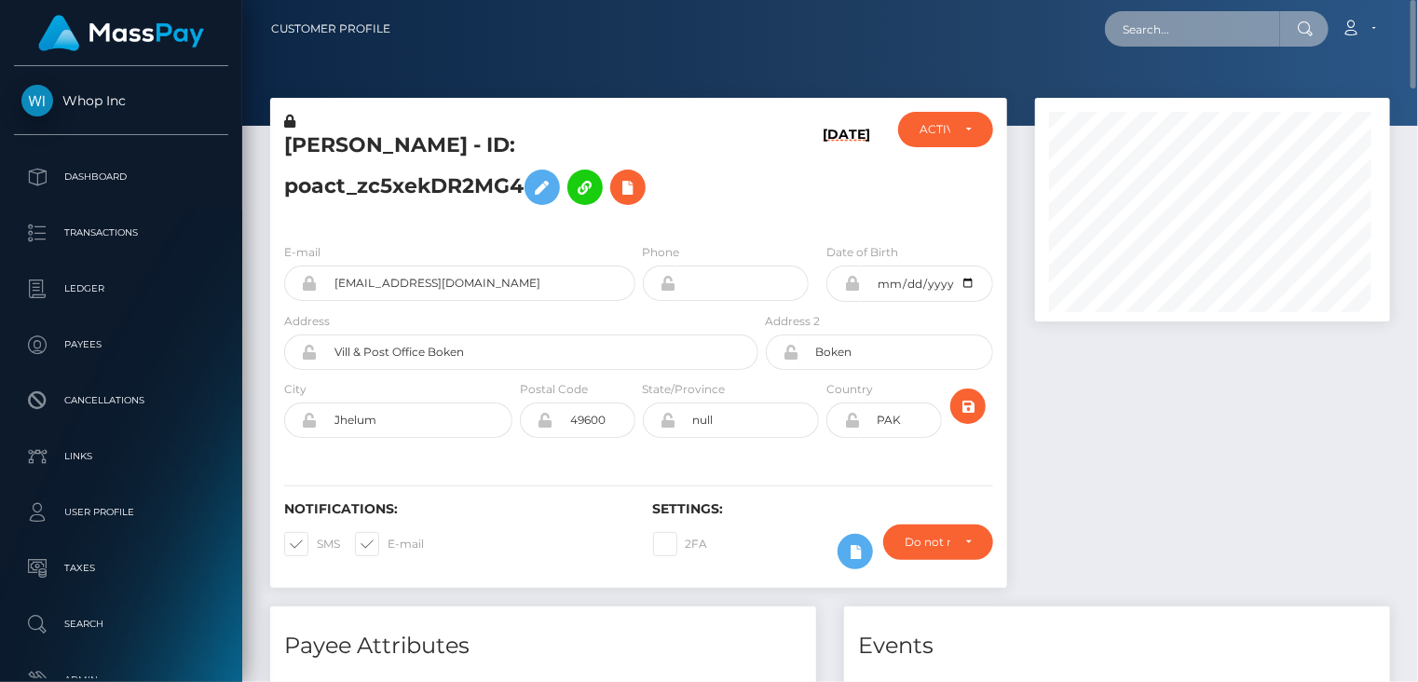
scroll to position [931369, 931237]
paste input "MSP5c761220e280c31"
type input "MSP5c761220e280c31"
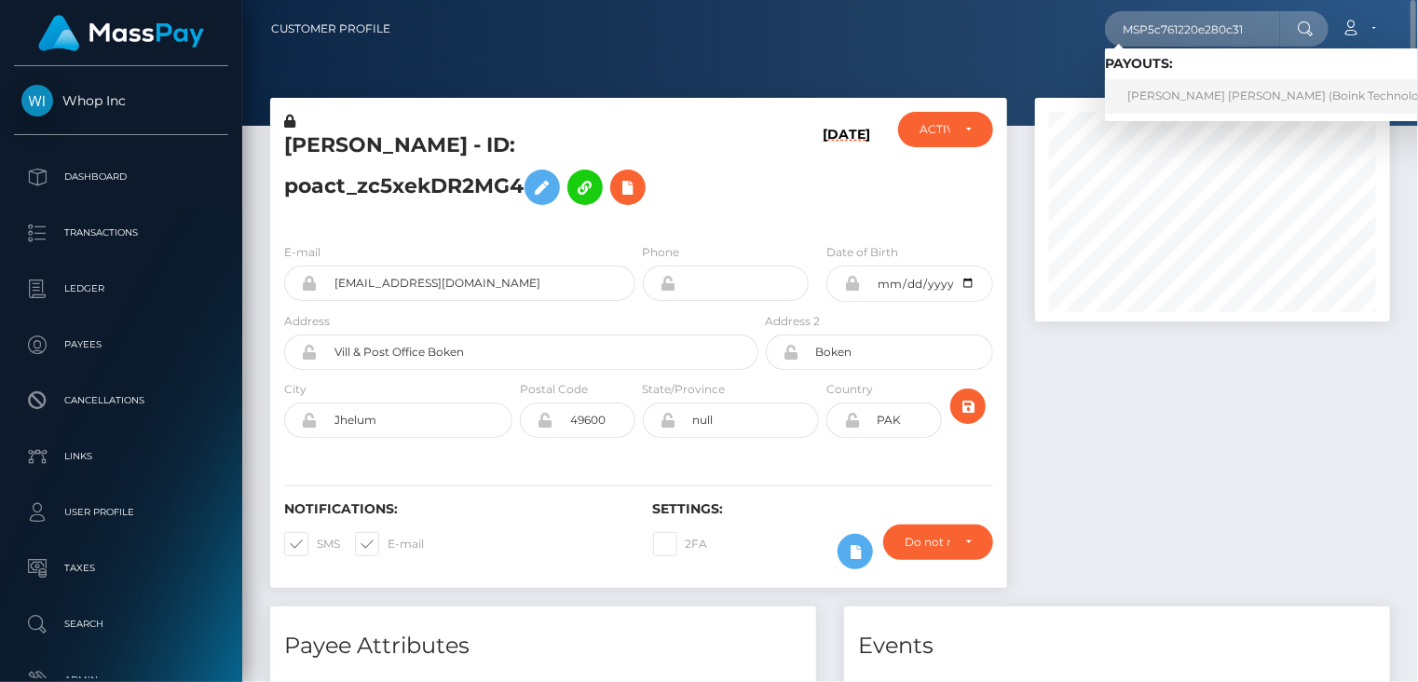
click at [1267, 102] on link "alejandra vanessa osorio echavez (Boink Technologies Inc. - )" at bounding box center [1303, 96] width 396 height 34
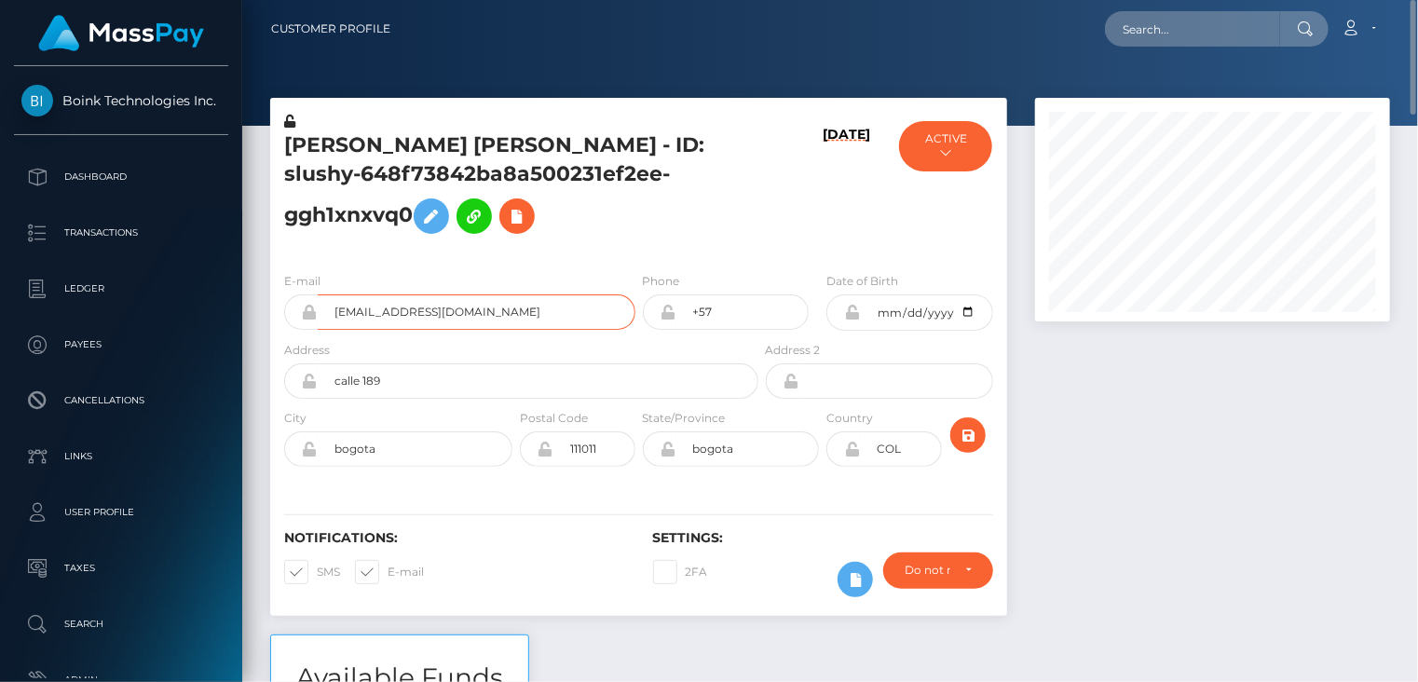
click at [375, 311] on input "[EMAIL_ADDRESS][DOMAIN_NAME]" at bounding box center [477, 311] width 318 height 35
click at [347, 135] on h5 "[PERSON_NAME] [PERSON_NAME] - ID: slushy-648f73842ba8a500231ef2ee-ggh1xnxvq0" at bounding box center [516, 187] width 464 height 112
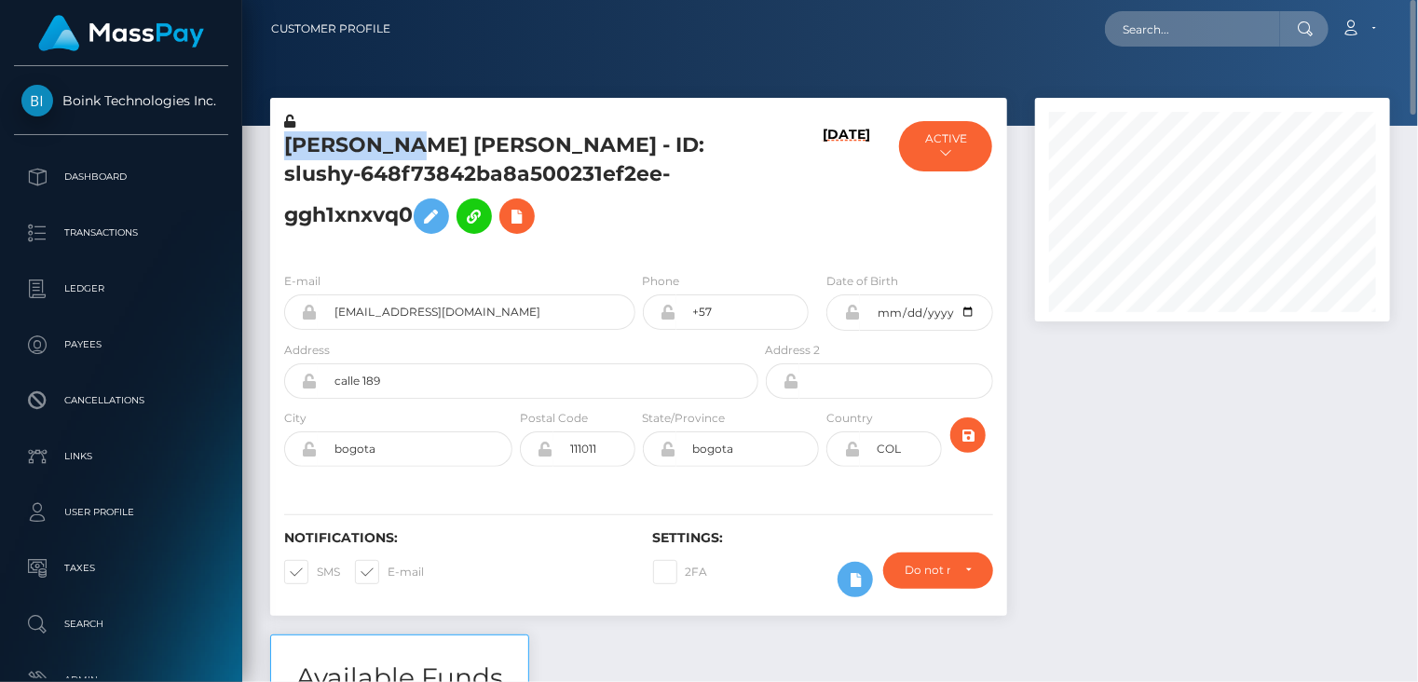
copy h5 "[PERSON_NAME]"
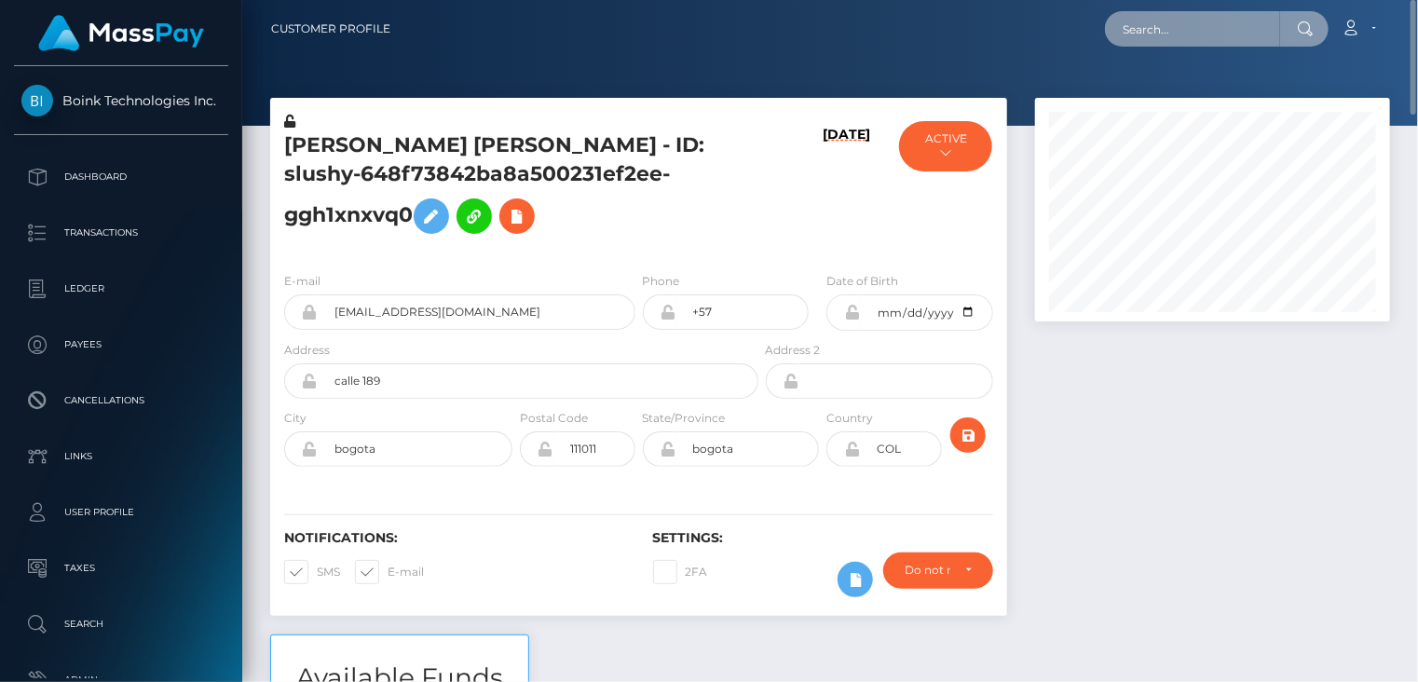
paste input "MSPf704a7a9ff0ad5c"
type input "MSPf704a7a9ff0ad5c"
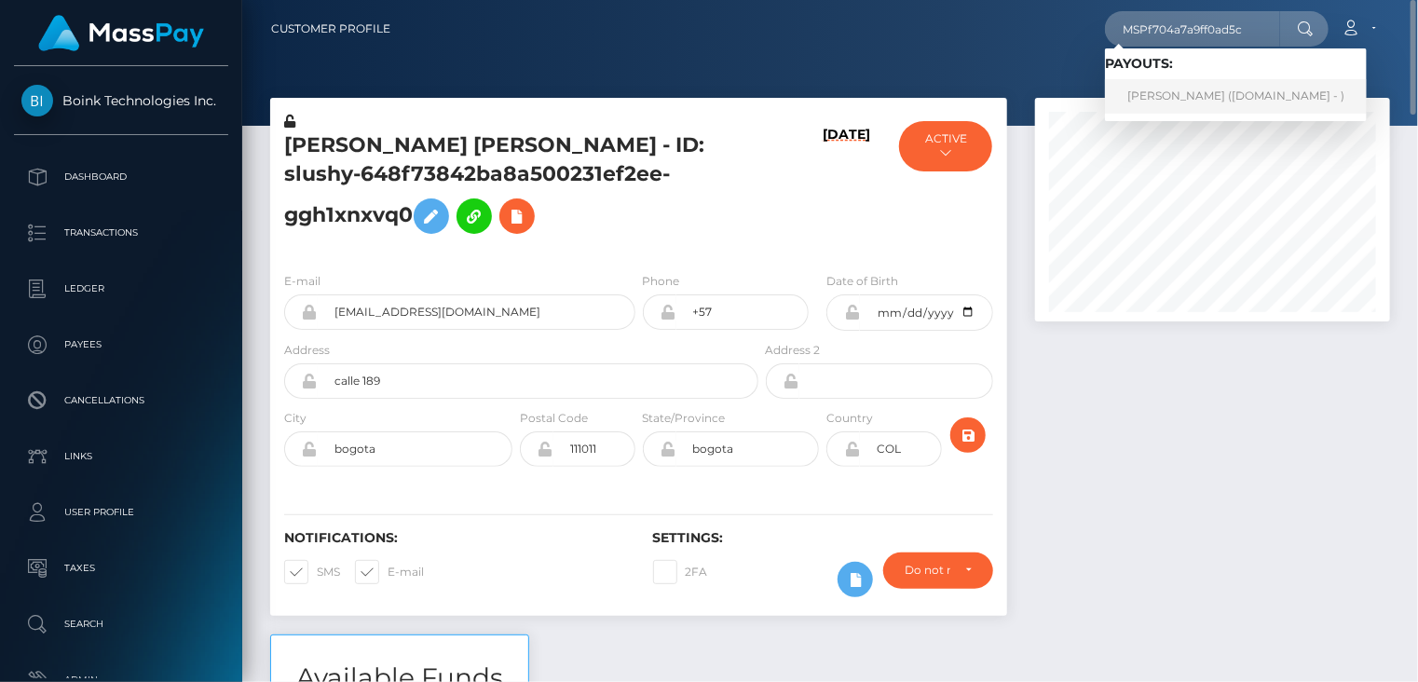
click at [1187, 94] on link "emirhan baskan (Skin.Land - )" at bounding box center [1236, 96] width 262 height 34
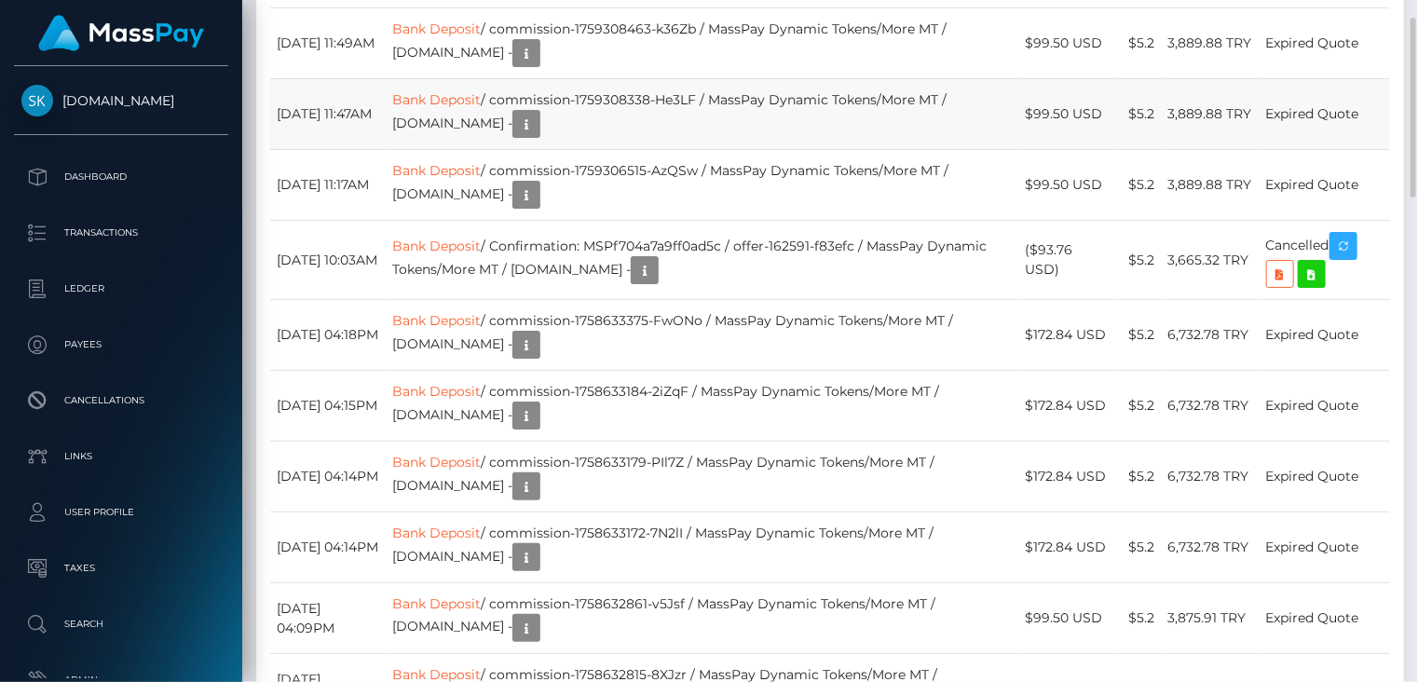
scroll to position [1243, 0]
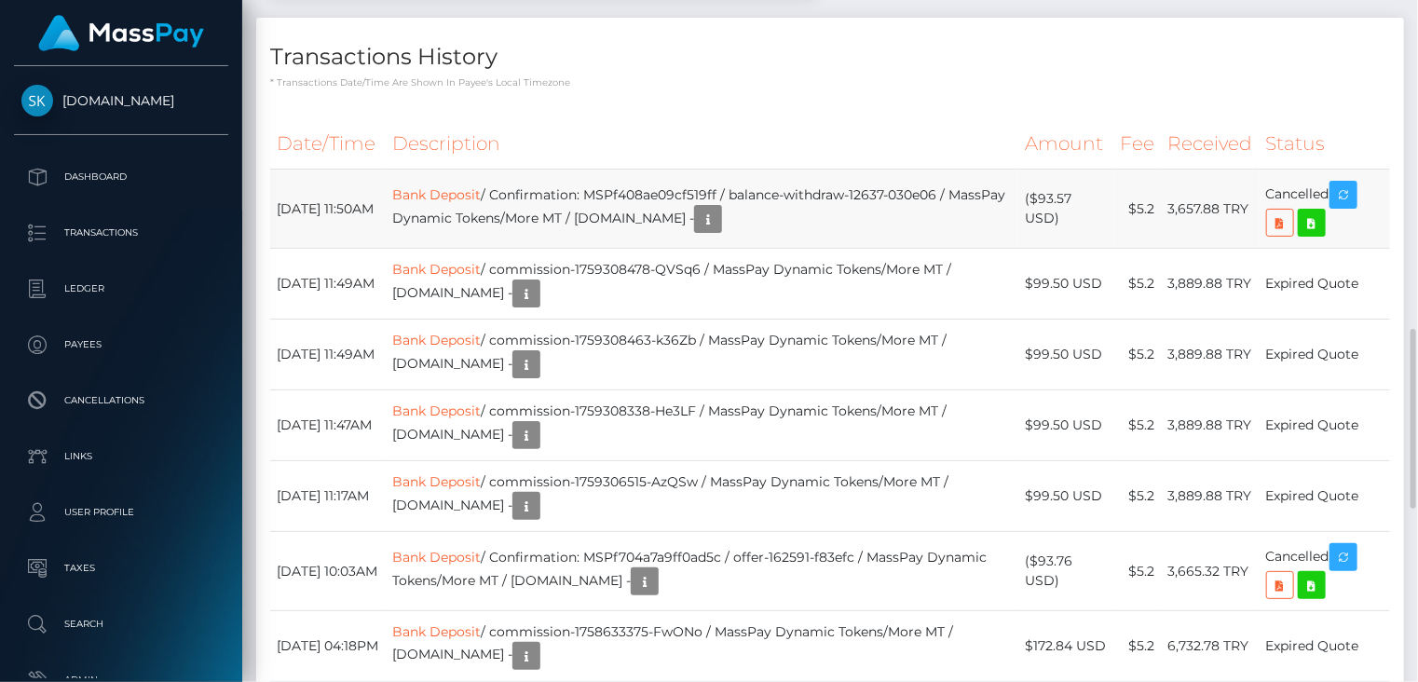
click at [682, 249] on td "Bank Deposit / Confirmation: MSPf408ae09cf519ff / balance-withdraw-12637-030e06…" at bounding box center [702, 209] width 633 height 79
copy td "MSPf408ae09cf519ff"
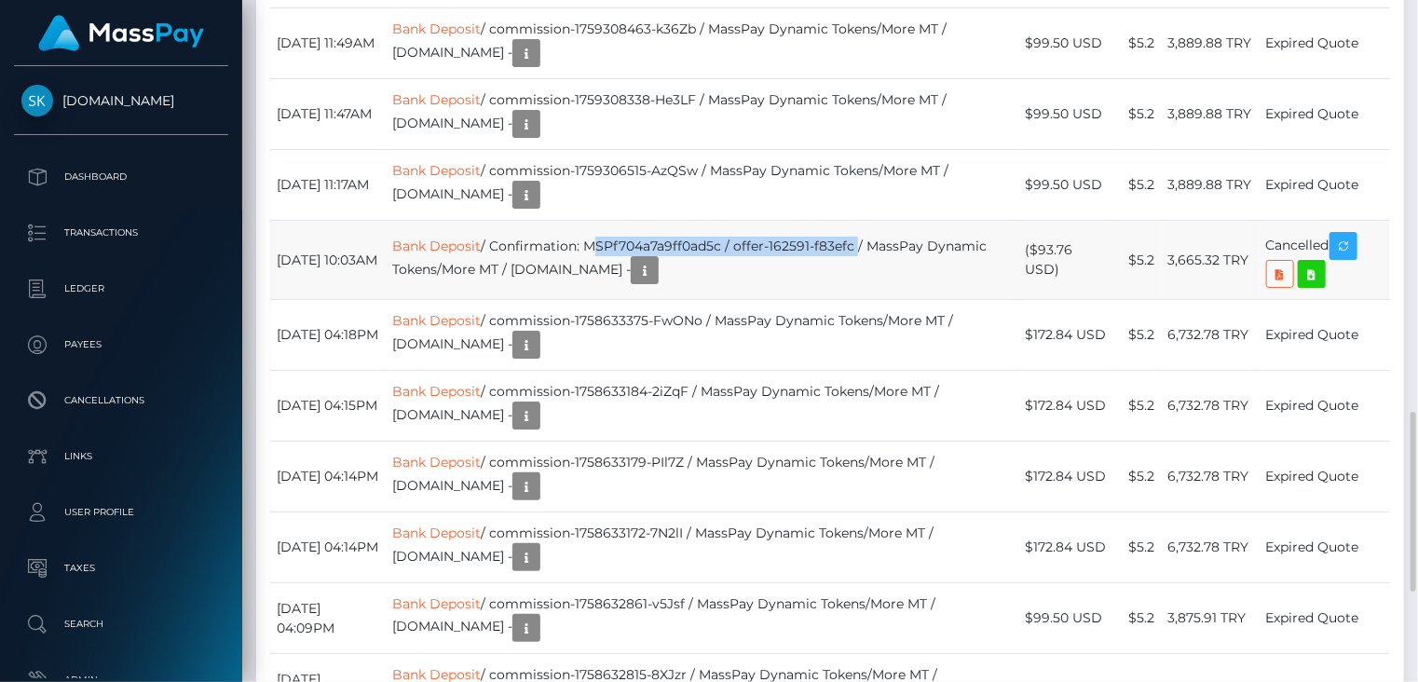
drag, startPoint x: 633, startPoint y: 401, endPoint x: 903, endPoint y: 403, distance: 269.2
click at [903, 300] on td "Bank Deposit / Confirmation: MSPf704a7a9ff0ad5c / offer-162591-f83efc / MassPay…" at bounding box center [702, 260] width 633 height 79
copy td "MSPf704a7a9ff0ad5c / offer-162591-f83efc"
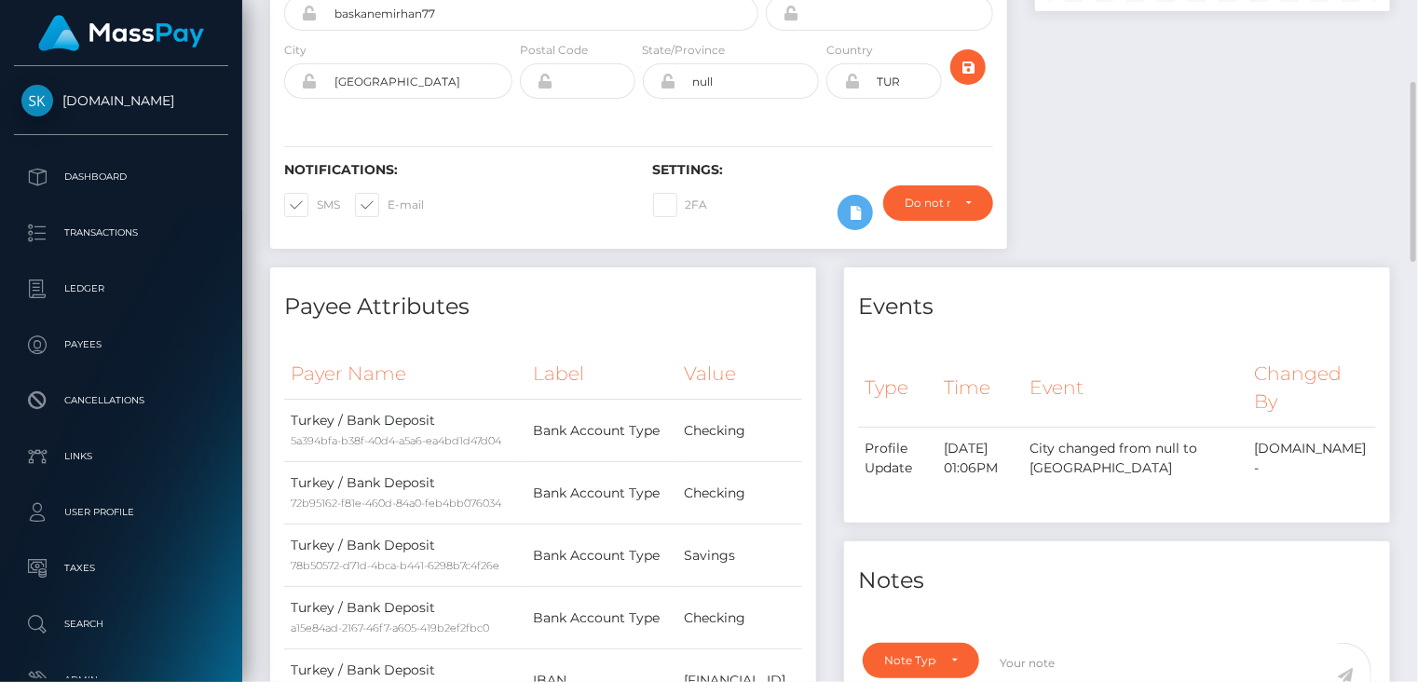
scroll to position [0, 0]
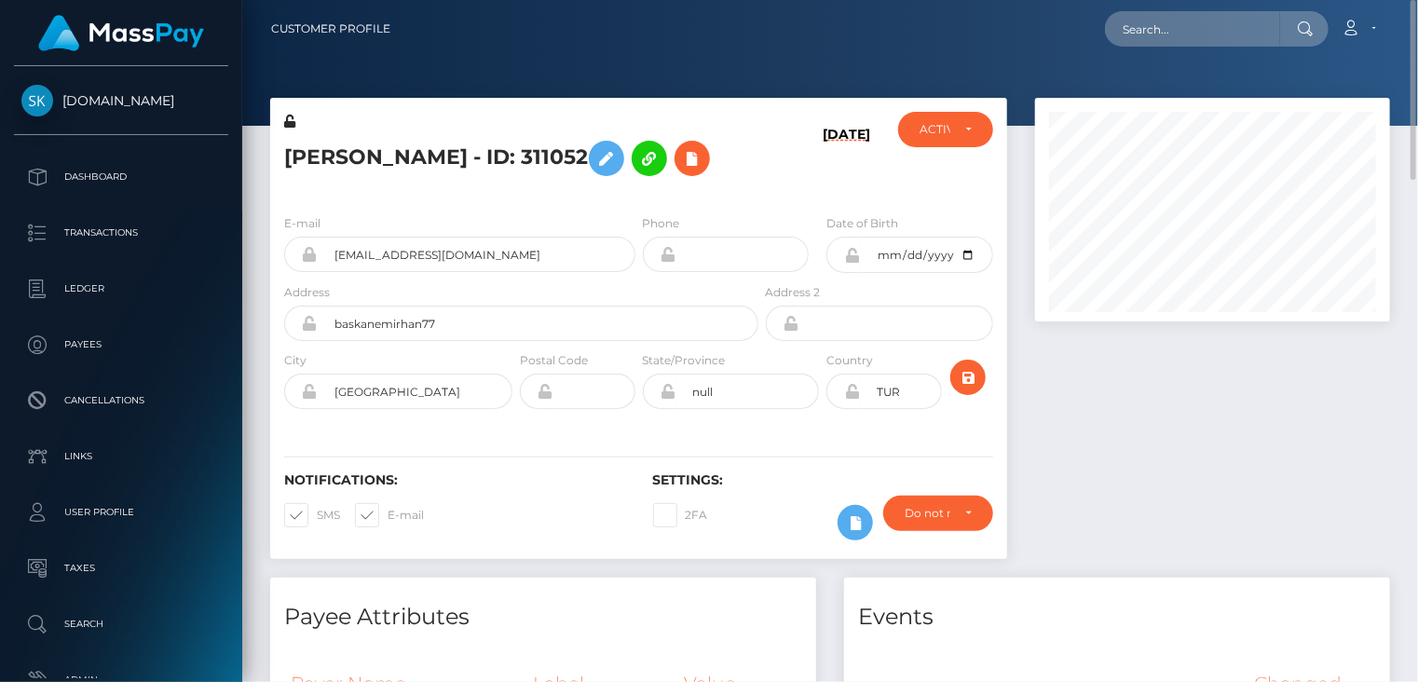
click at [426, 144] on h5 "emirhan baskan - ID: 311052" at bounding box center [516, 158] width 464 height 54
copy h5 "emirhan baskan - ID: 311052"
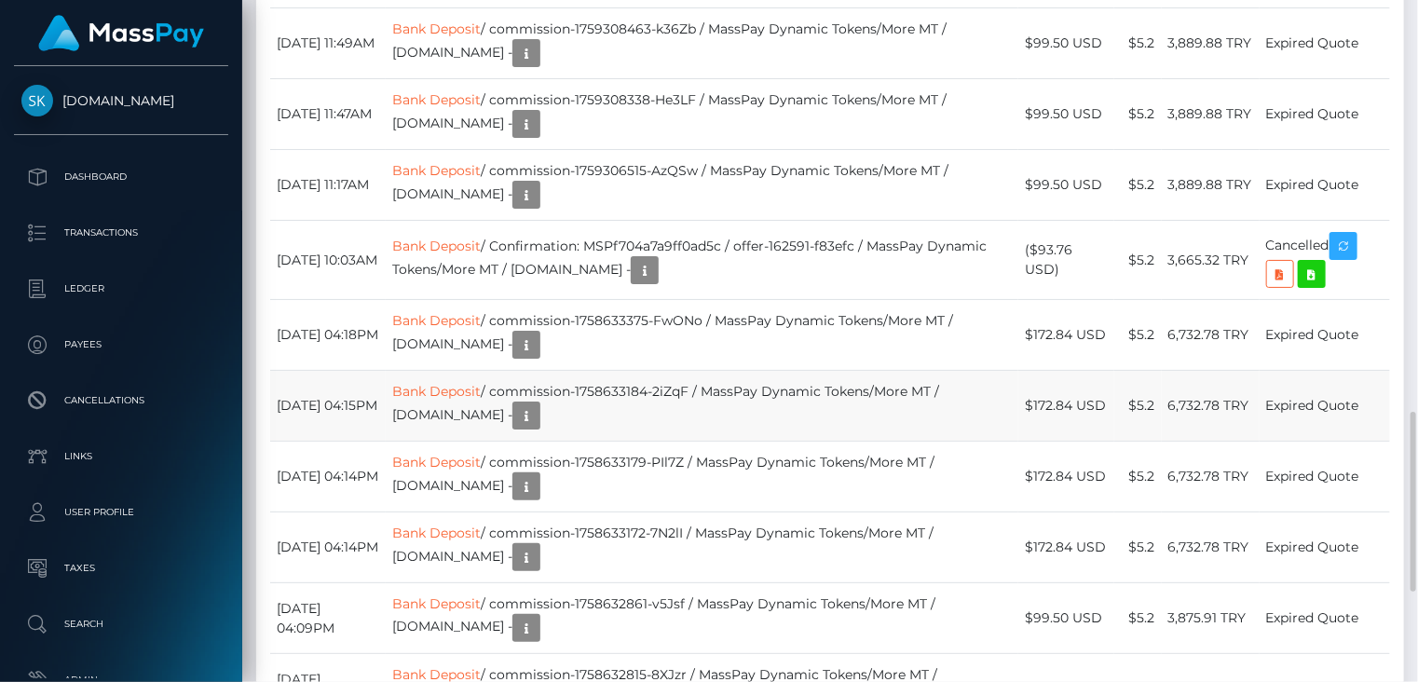
scroll to position [1243, 0]
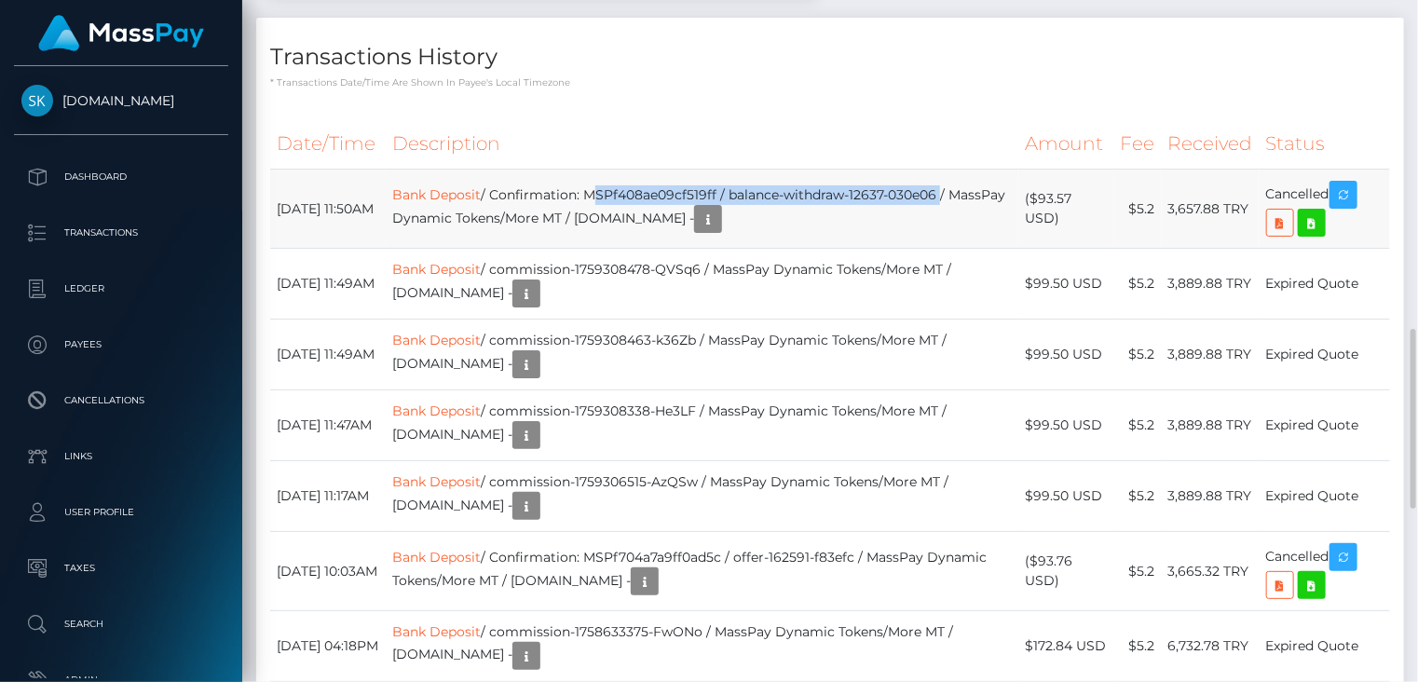
drag, startPoint x: 633, startPoint y: 351, endPoint x: 991, endPoint y: 347, distance: 358.7
click at [991, 249] on td "Bank Deposit / Confirmation: MSPf408ae09cf519ff / balance-withdraw-12637-030e06…" at bounding box center [702, 209] width 633 height 79
copy td "MSPf408ae09cf519ff / balance-withdraw-12637-030e06"
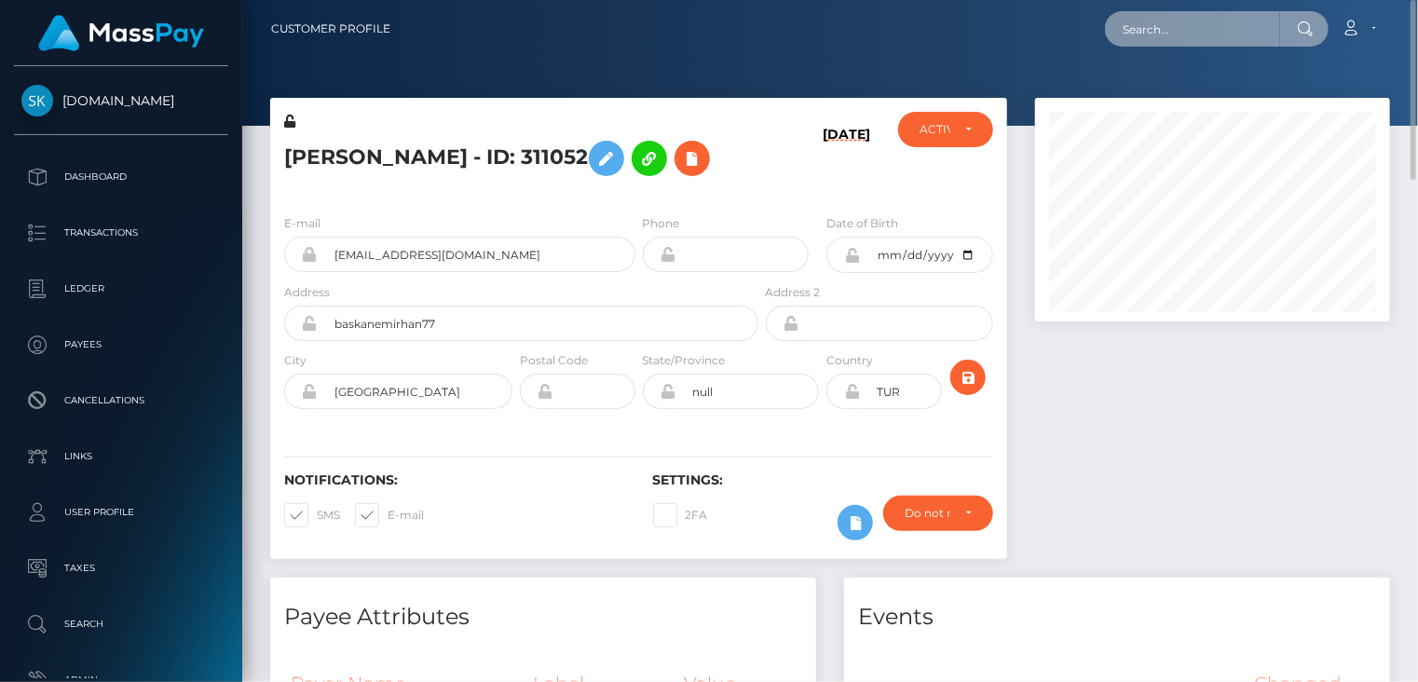
paste input "MSPf517f53ae8f4ec1"
type input "MSPf517f53ae8f4ec1"
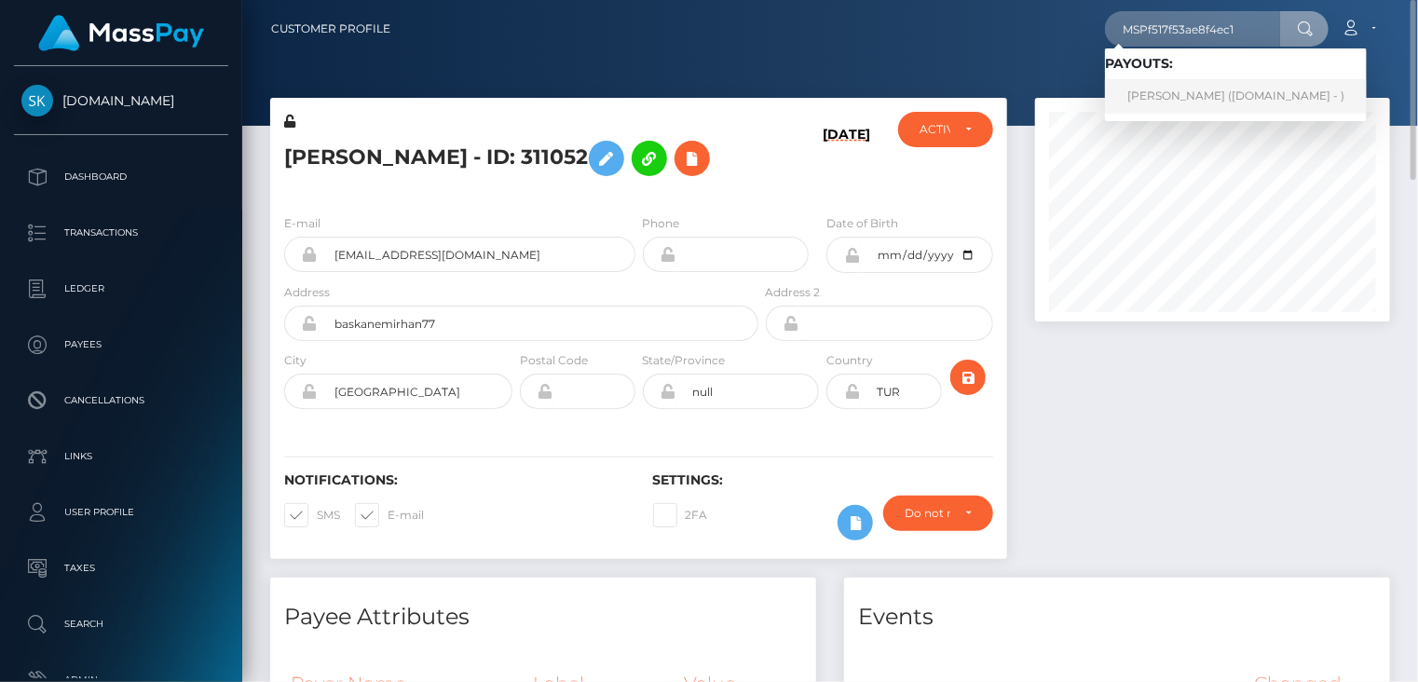
click at [1191, 96] on link "Adam Pesimo (Skin.Land - )" at bounding box center [1236, 96] width 262 height 34
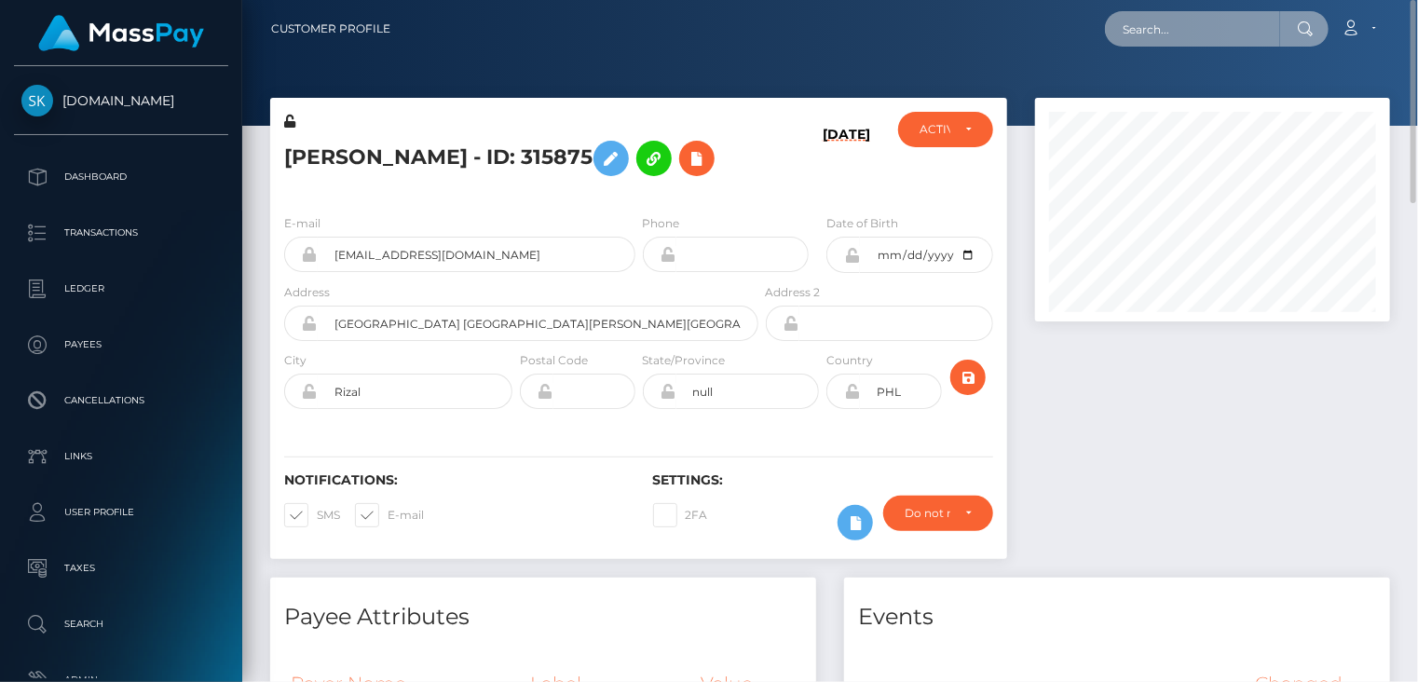
paste input "MSPa7b4cfa79bae4b8"
type input "MSPa7b4cfa79bae4b8"
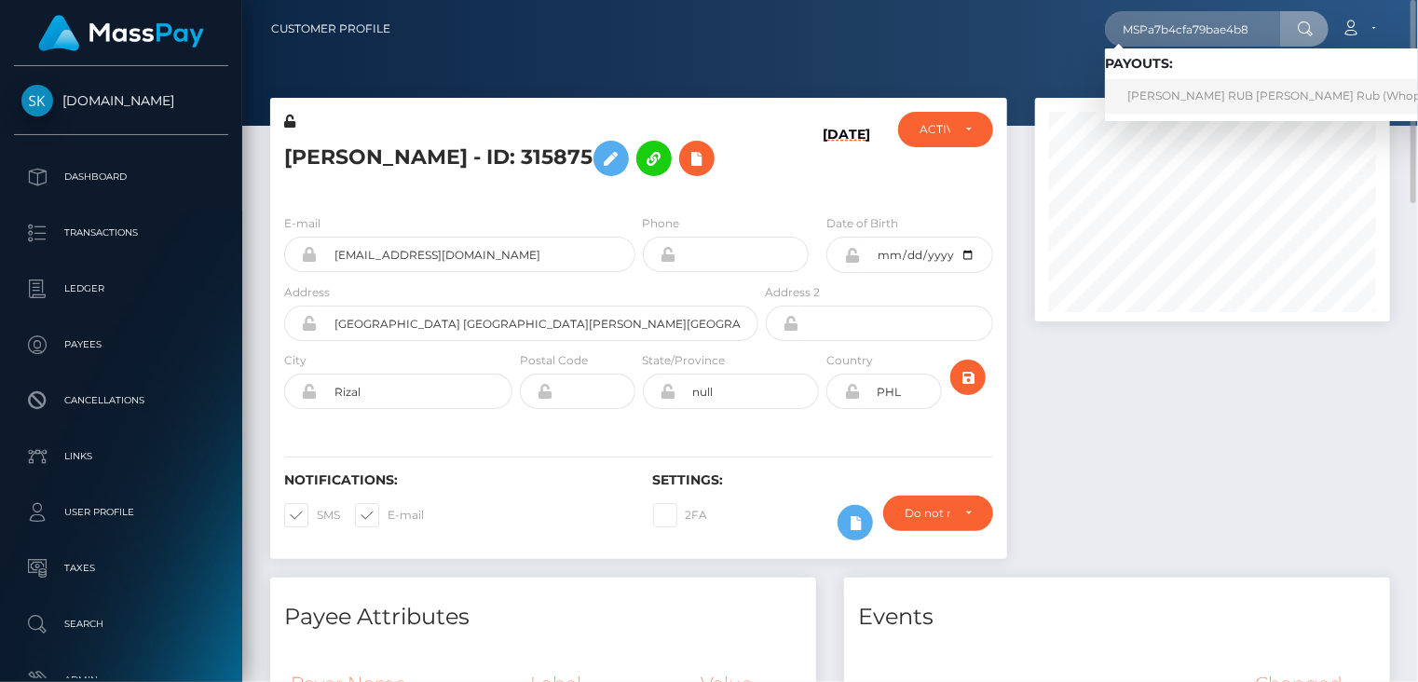
click at [1167, 97] on link "[PERSON_NAME] RUB [PERSON_NAME] Rub (Whop Inc - )" at bounding box center [1291, 96] width 373 height 34
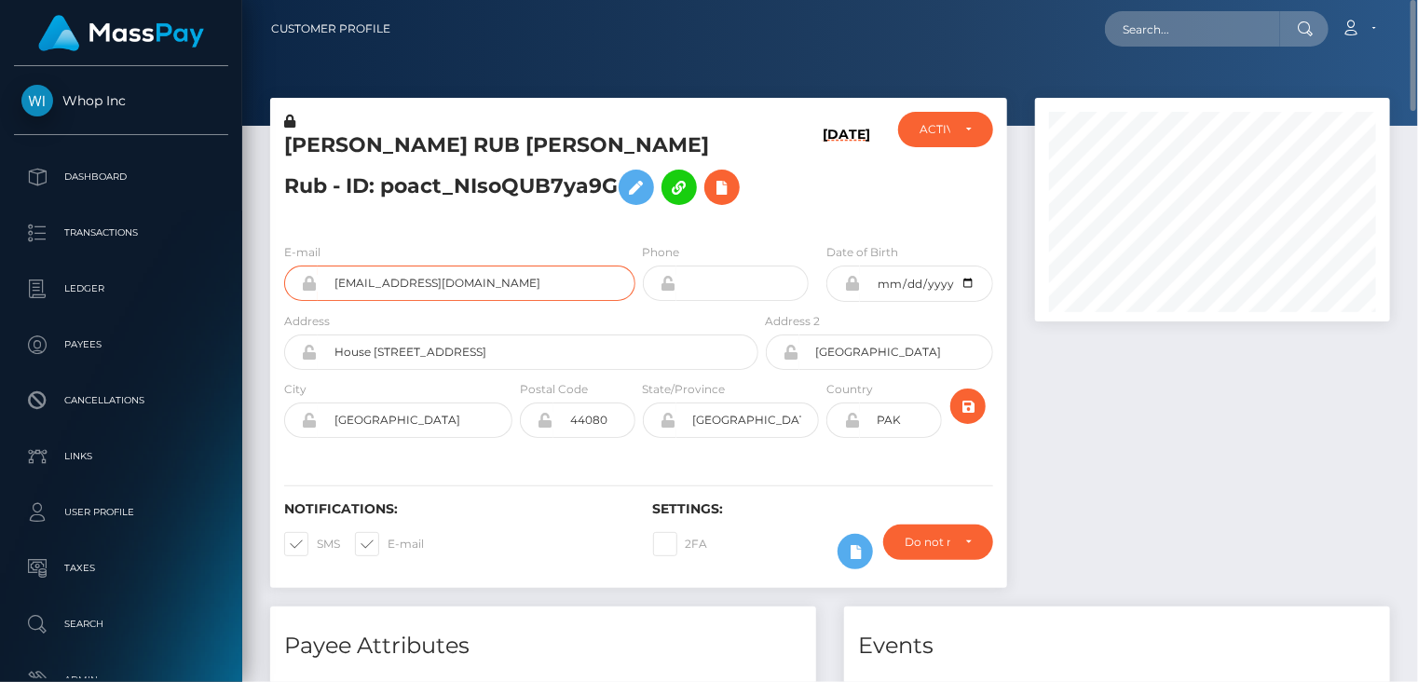
click at [443, 288] on input "m.a.rab2012@gmail.com" at bounding box center [477, 283] width 318 height 35
click at [358, 153] on h5 "MUDDASSIR ABDUR RUB Abdur Rub - ID: poact_NIsoQUB7ya9G" at bounding box center [516, 172] width 464 height 83
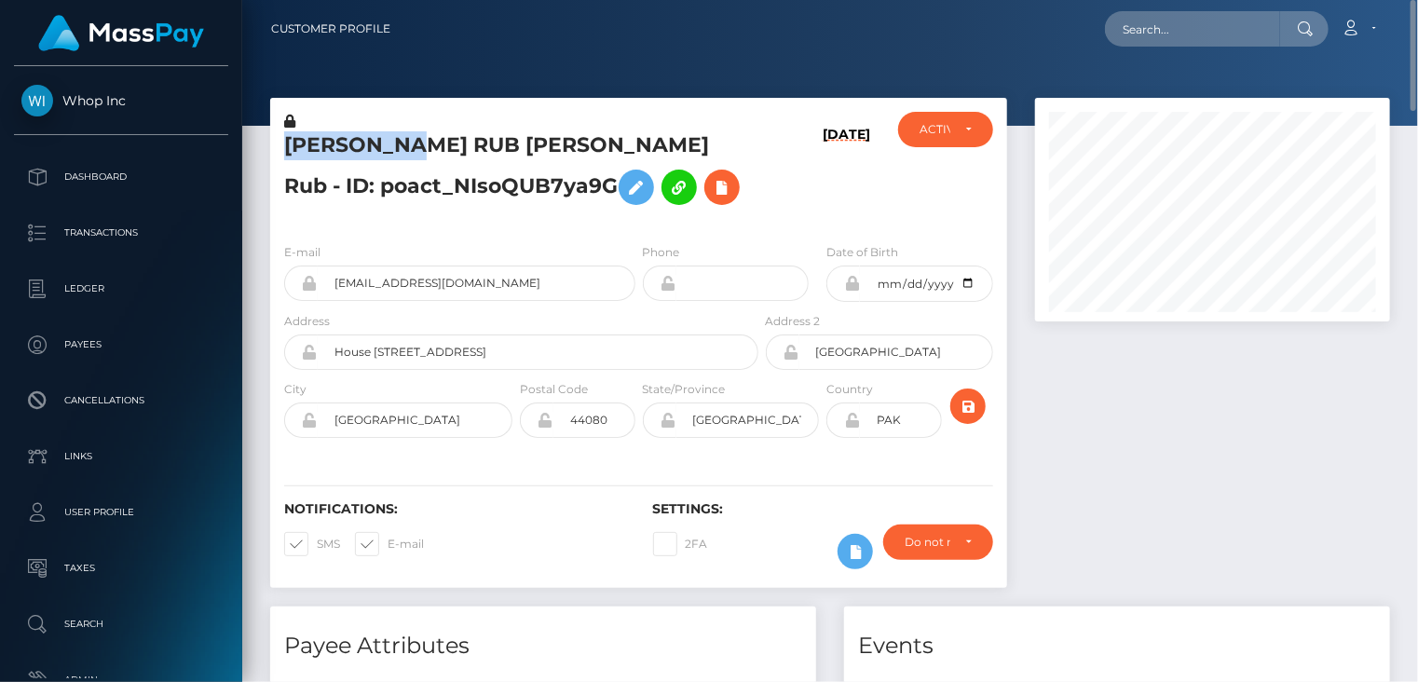
copy h5 "MUDDASSIR"
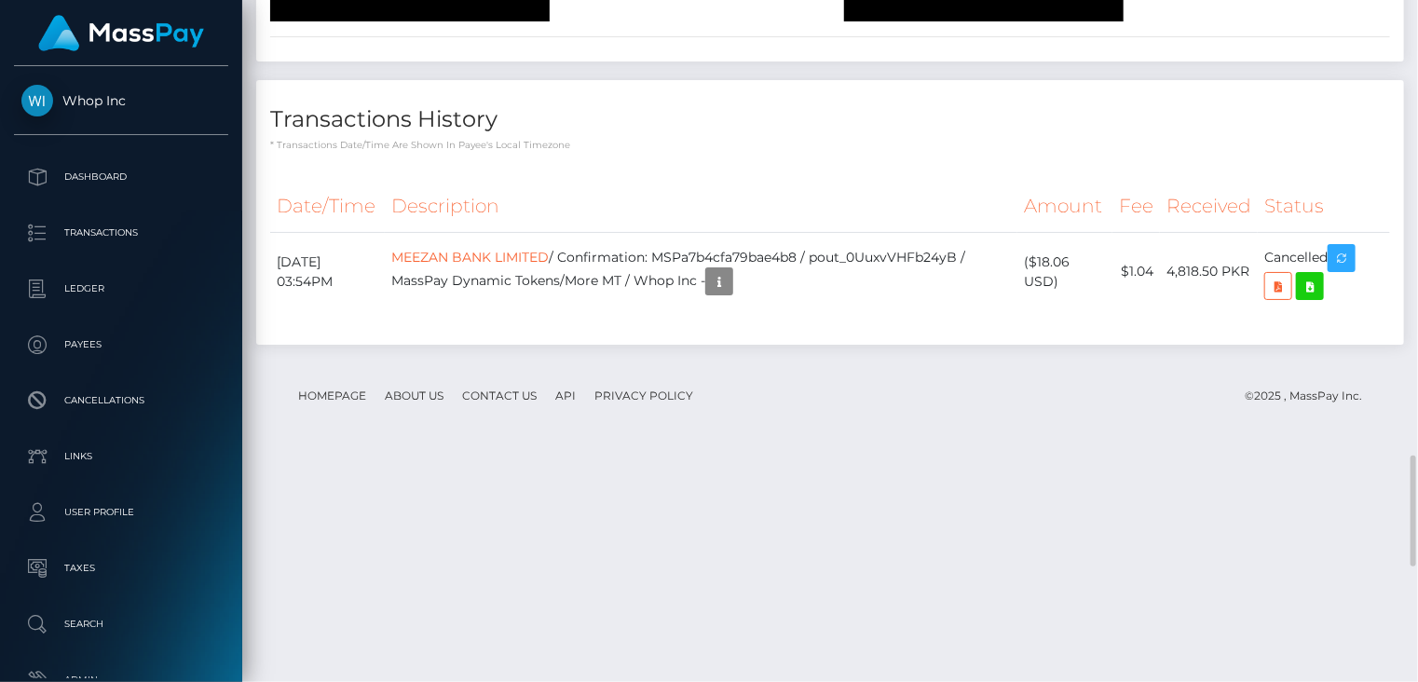
scroll to position [3502, 0]
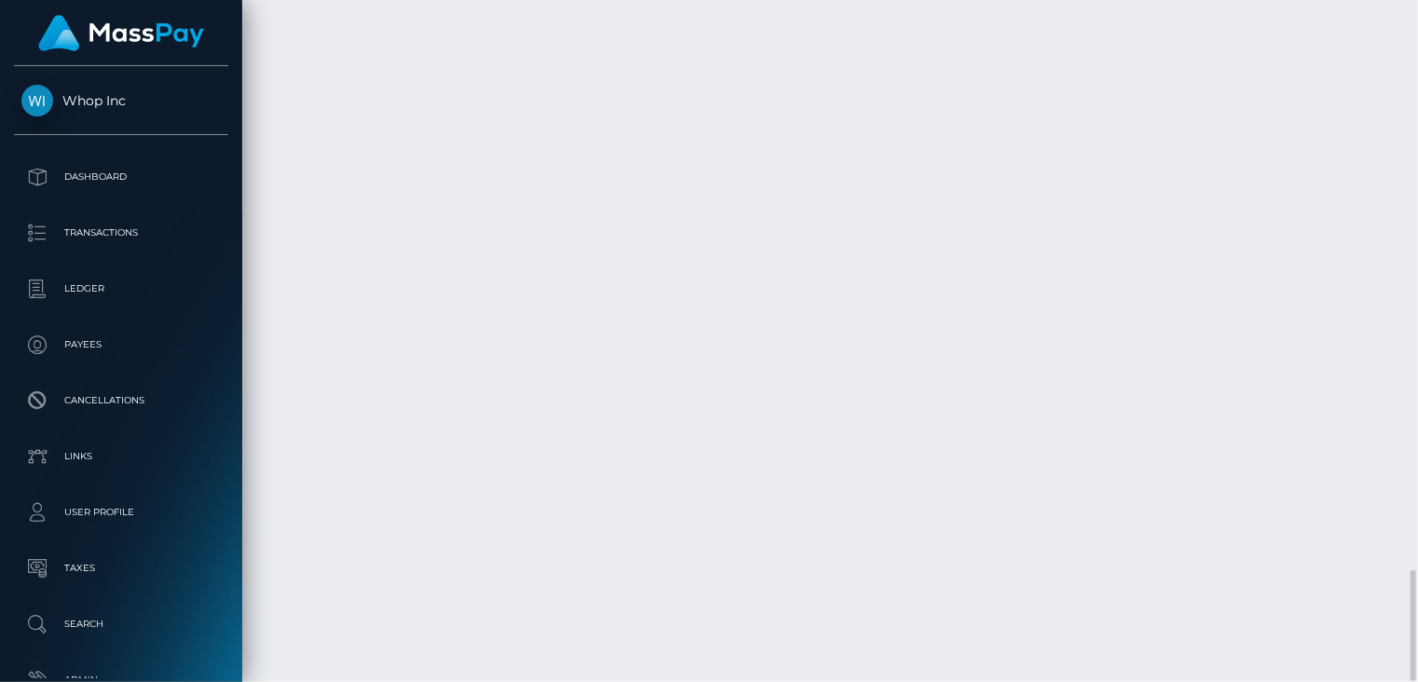
drag, startPoint x: 689, startPoint y: 482, endPoint x: 994, endPoint y: 482, distance: 304.6
copy td "MSPa7b4cfa79bae4b8 / pout_0UuxvVHFb24yB"
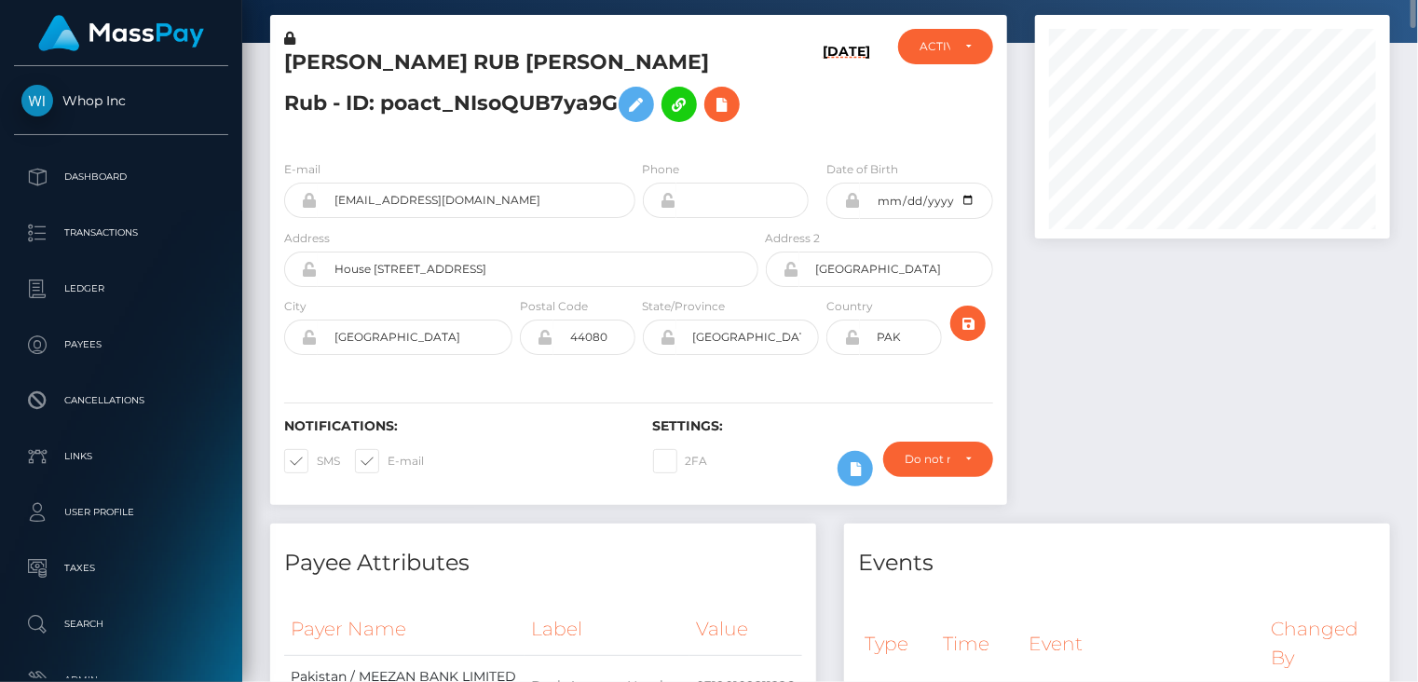
scroll to position [0, 0]
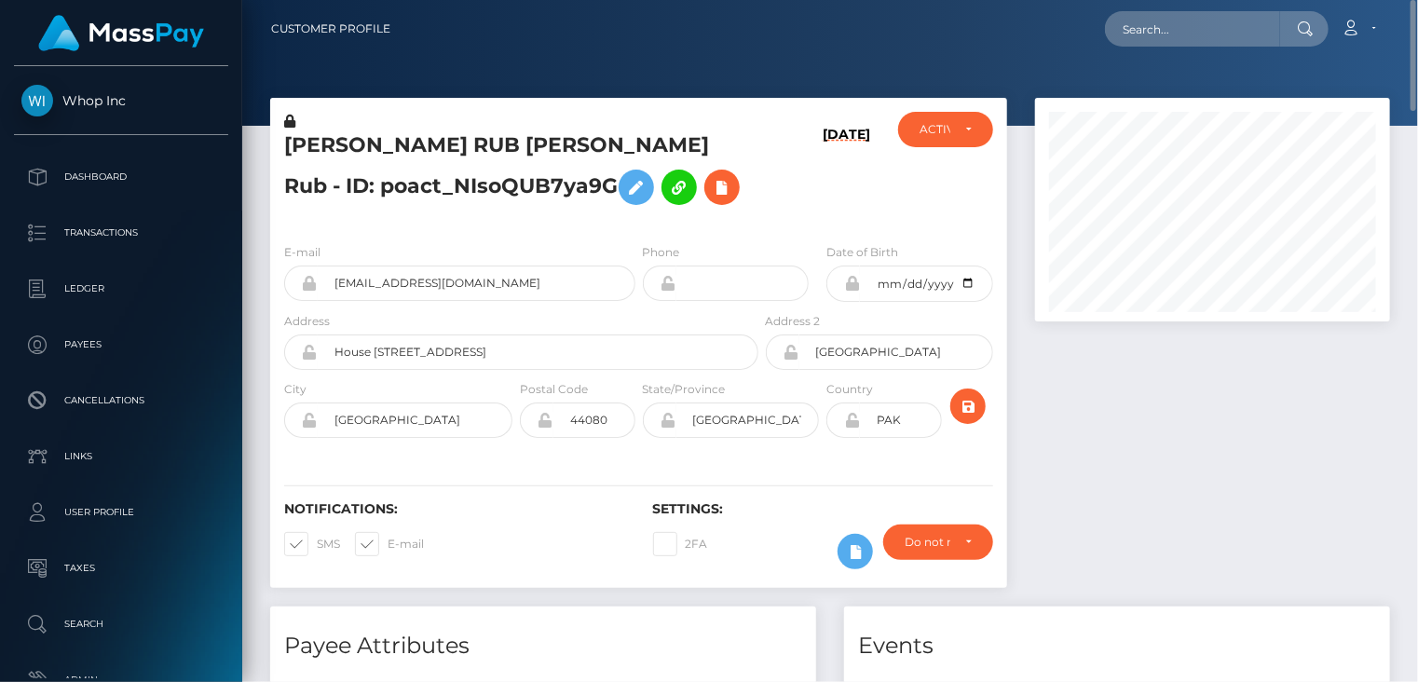
click at [411, 142] on h5 "MUDDASSIR ABDUR RUB Abdur Rub - ID: poact_NIsoQUB7ya9G" at bounding box center [516, 172] width 464 height 83
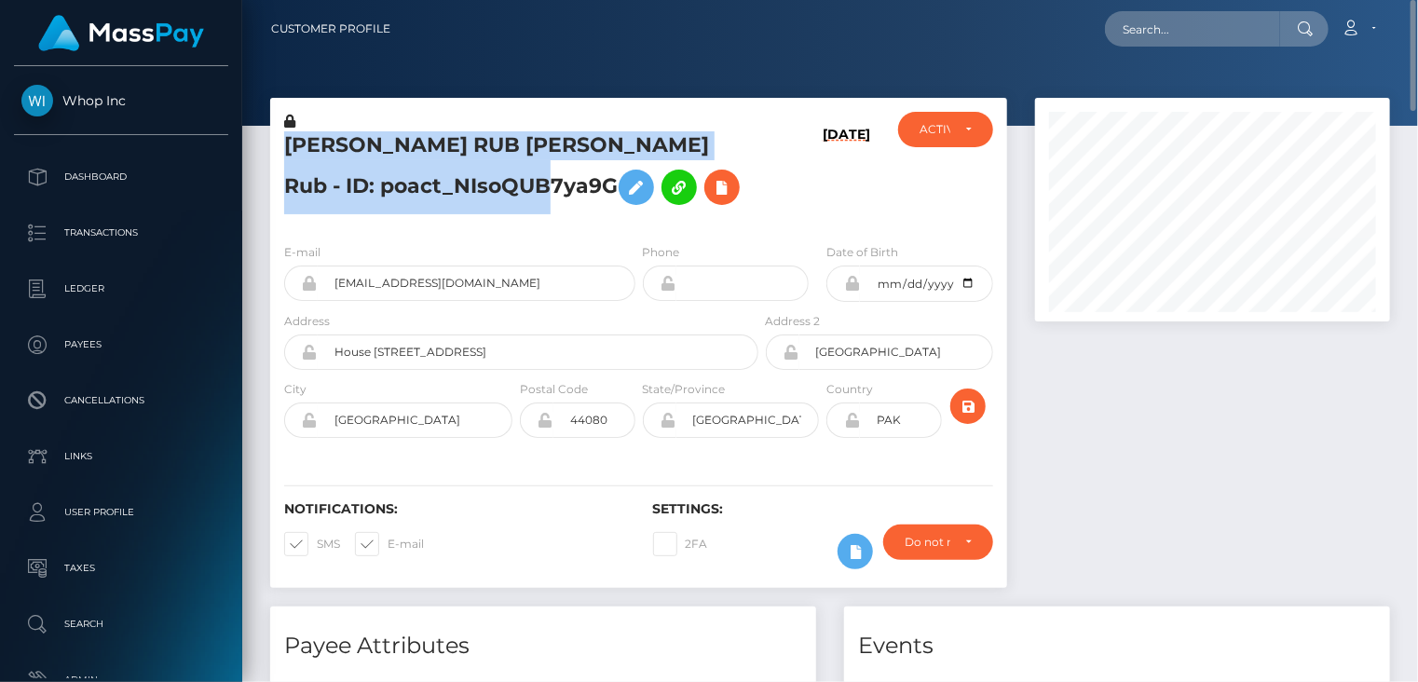
click at [411, 142] on h5 "MUDDASSIR ABDUR RUB Abdur Rub - ID: poact_NIsoQUB7ya9G" at bounding box center [516, 172] width 464 height 83
copy h5 "MUDDASSIR ABDUR RUB Abdur Rub - ID: poact_NIsoQUB7ya9G"
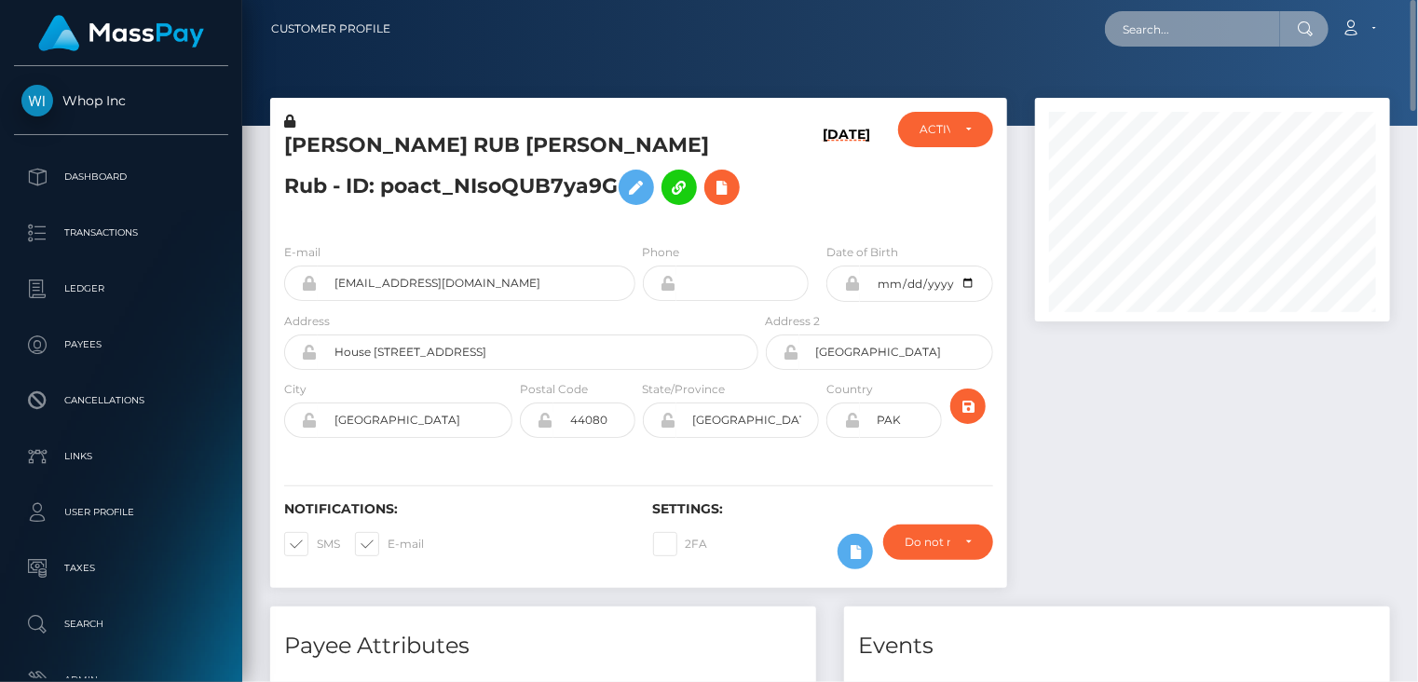
paste input "MSPf517f53ae8f4ec1"
type input "MSPf517f53ae8f4ec1"
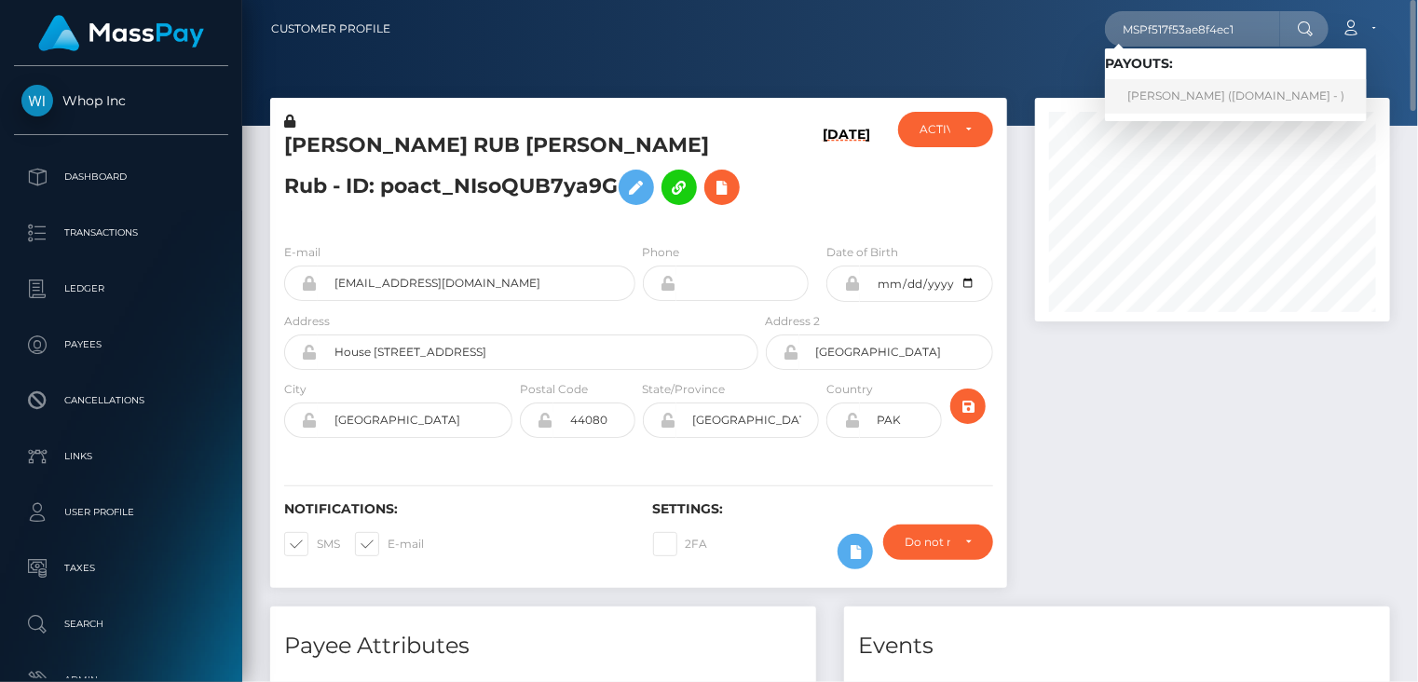
click at [1173, 95] on link "Adam Pesimo (Skin.Land - )" at bounding box center [1236, 96] width 262 height 34
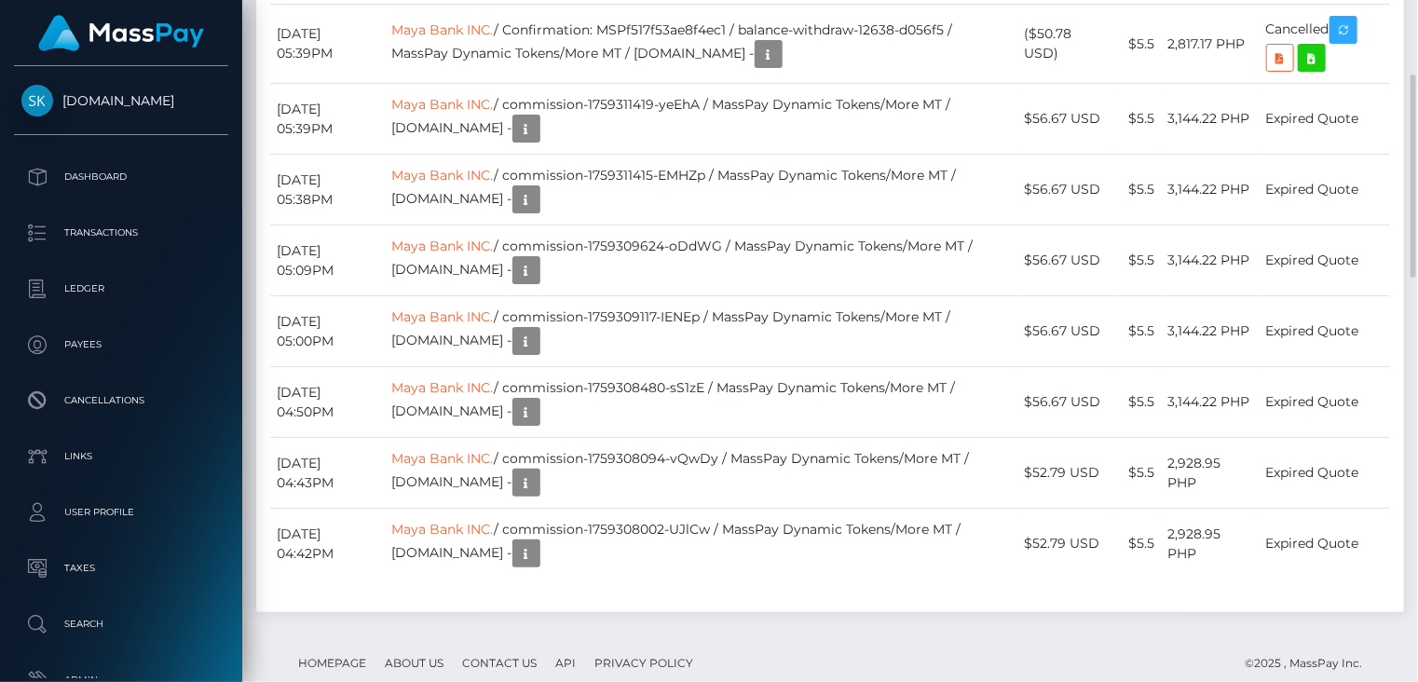
scroll to position [1291, 0]
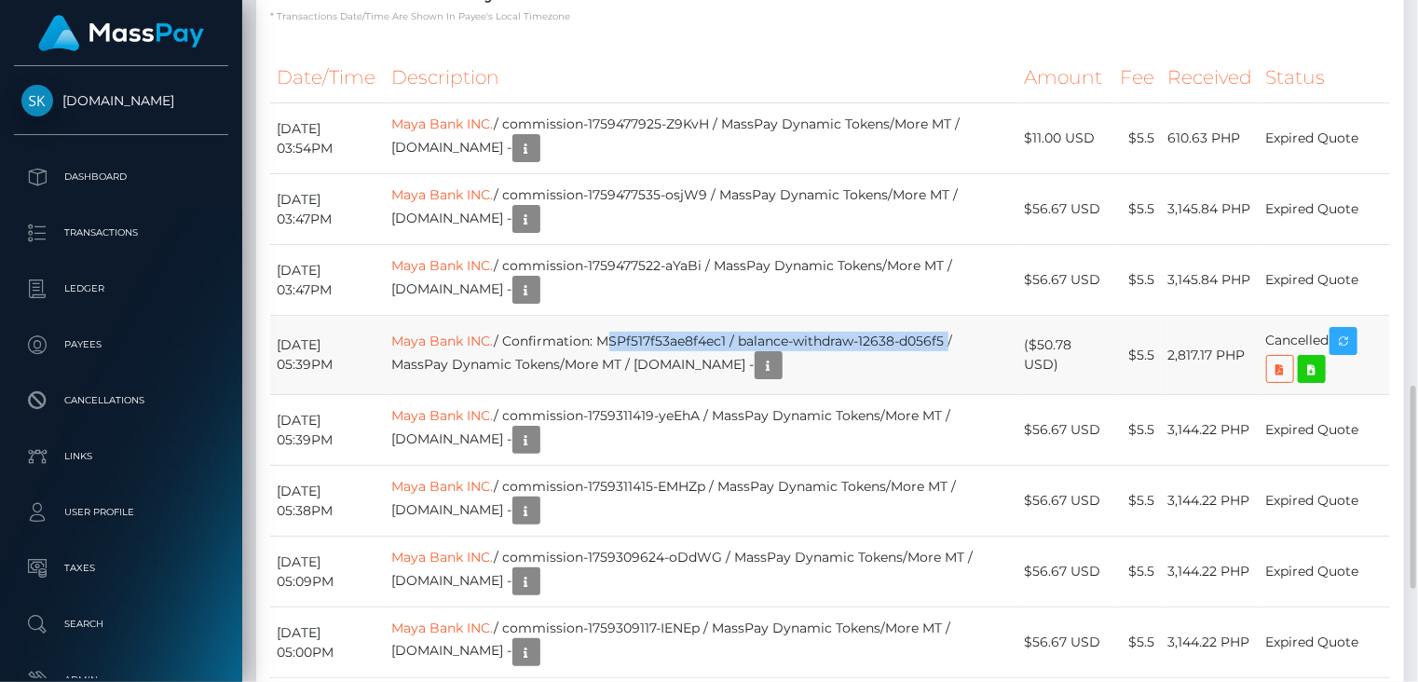
drag, startPoint x: 633, startPoint y: 299, endPoint x: 980, endPoint y: 297, distance: 347.5
click at [980, 316] on td "Maya Bank INC. / Confirmation: MSPf517f53ae8f4ec1 / balance-withdraw-12638-d056…" at bounding box center [702, 355] width 633 height 79
copy td "MSPf517f53ae8f4ec1 / balance-withdraw-12638-d056f5"
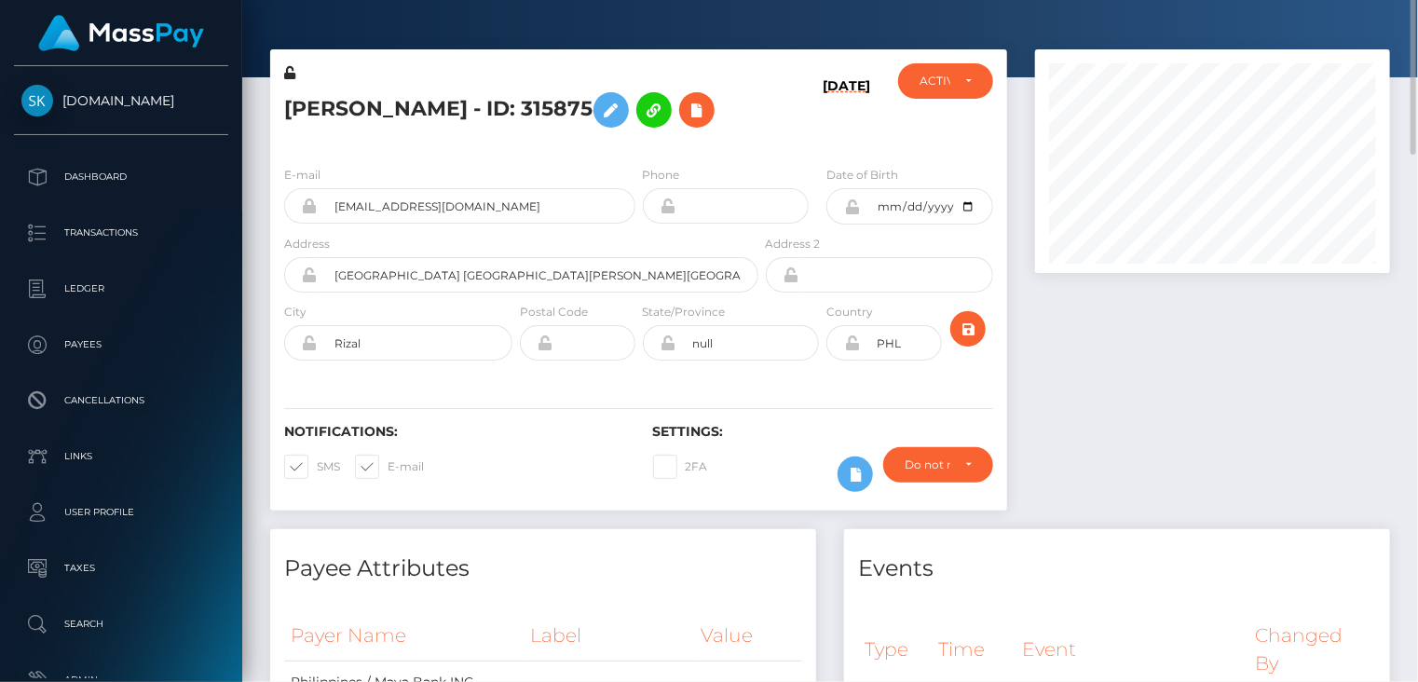
scroll to position [0, 0]
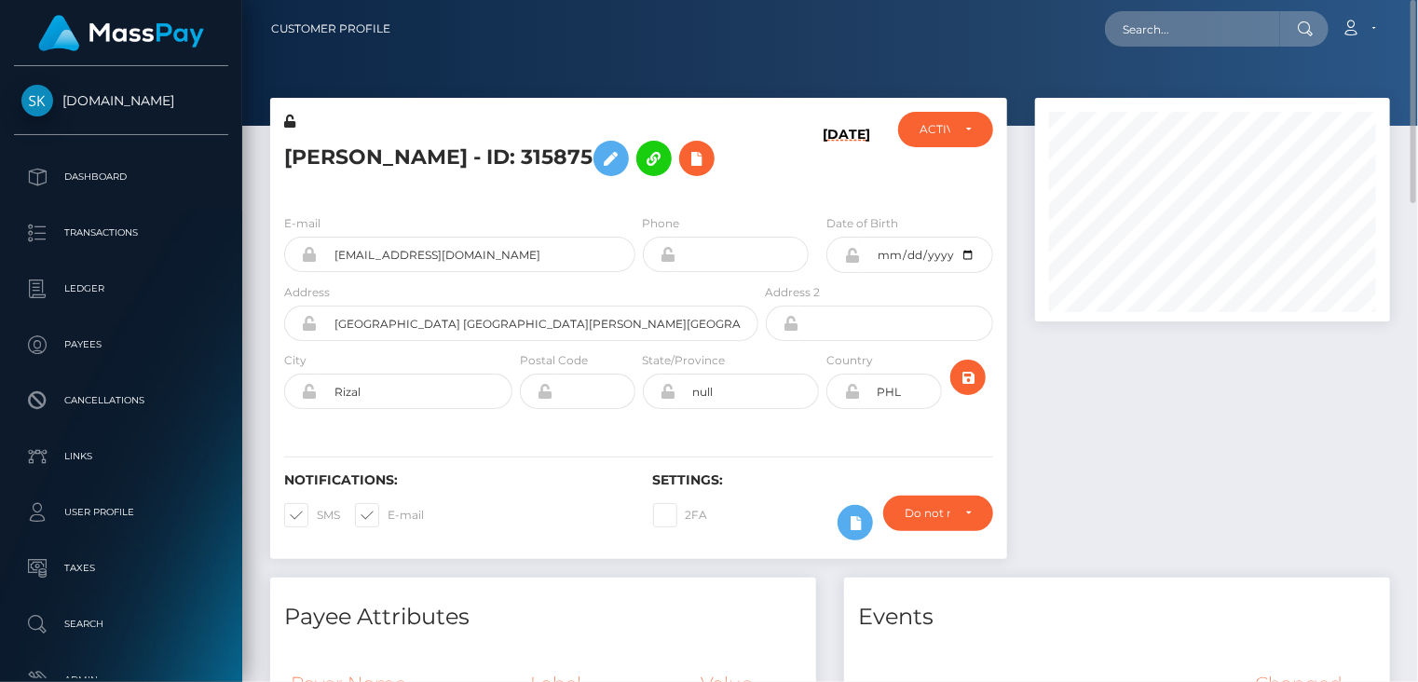
click at [454, 152] on h5 "[PERSON_NAME] - ID: 315875" at bounding box center [516, 158] width 464 height 54
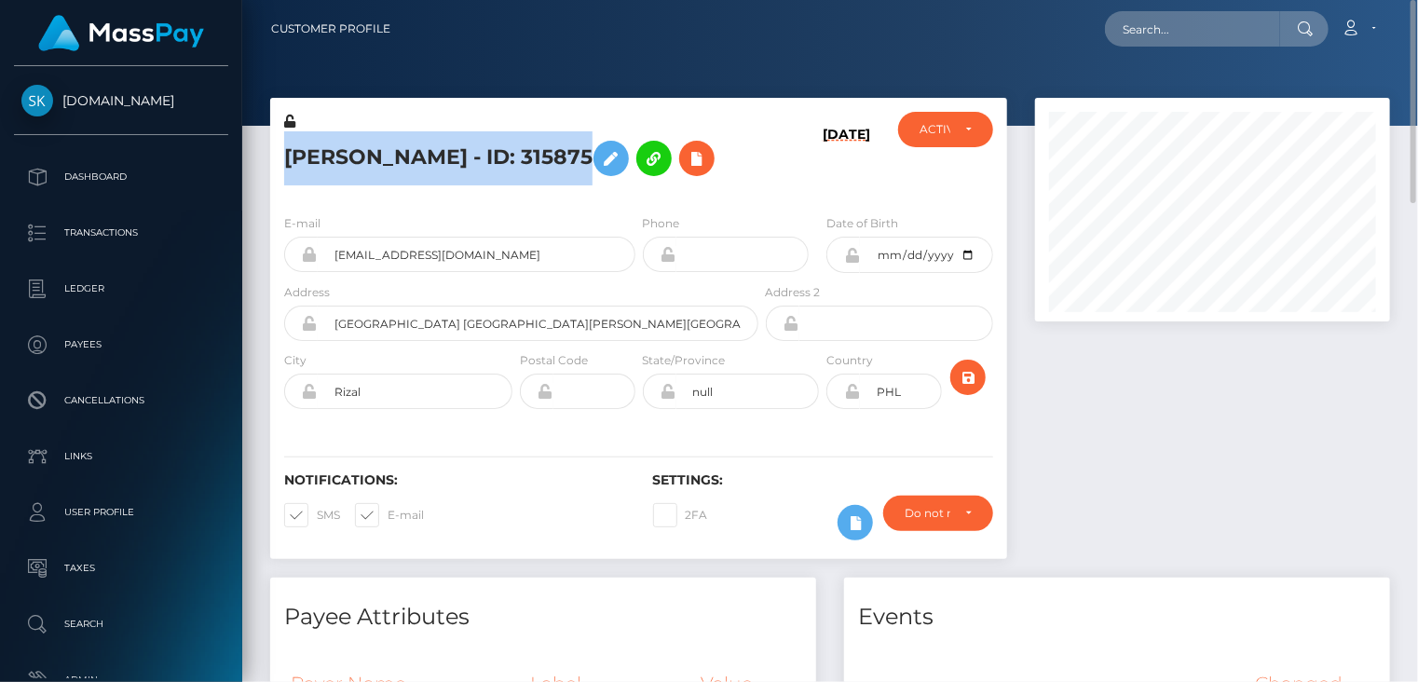
click at [454, 152] on h5 "[PERSON_NAME] - ID: 315875" at bounding box center [516, 158] width 464 height 54
copy h5 "[PERSON_NAME] - ID: 315875"
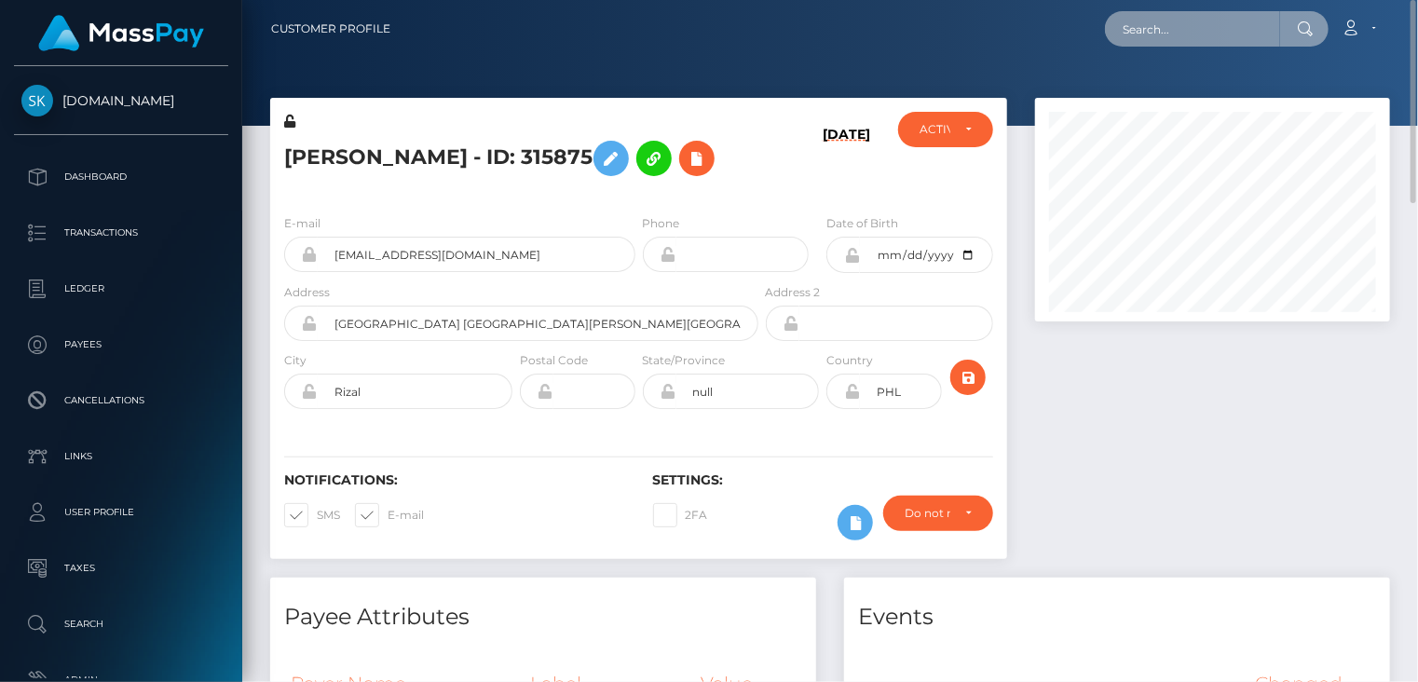
paste input "MSP271bfff54a058cc"
type input "MSP271bfff54a058cc"
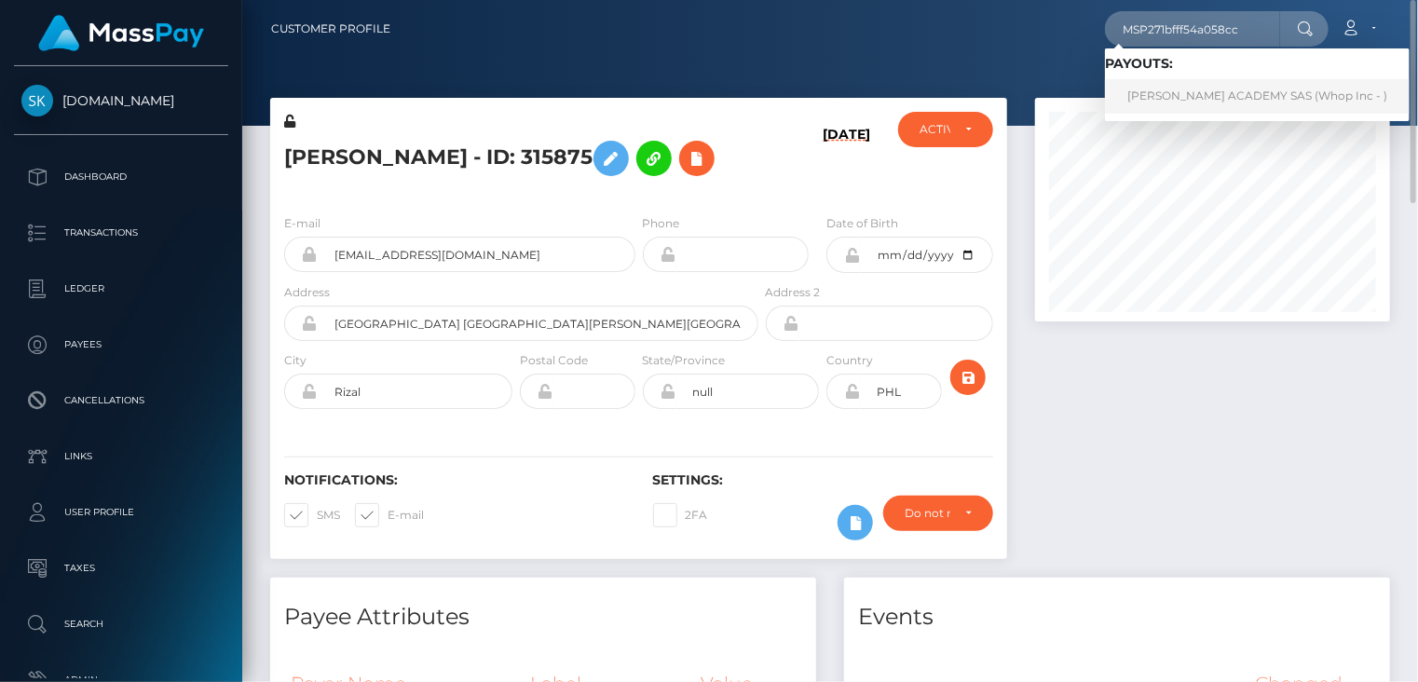
click at [1198, 97] on link "[PERSON_NAME] ACADEMY SAS (Whop Inc - )" at bounding box center [1257, 96] width 305 height 34
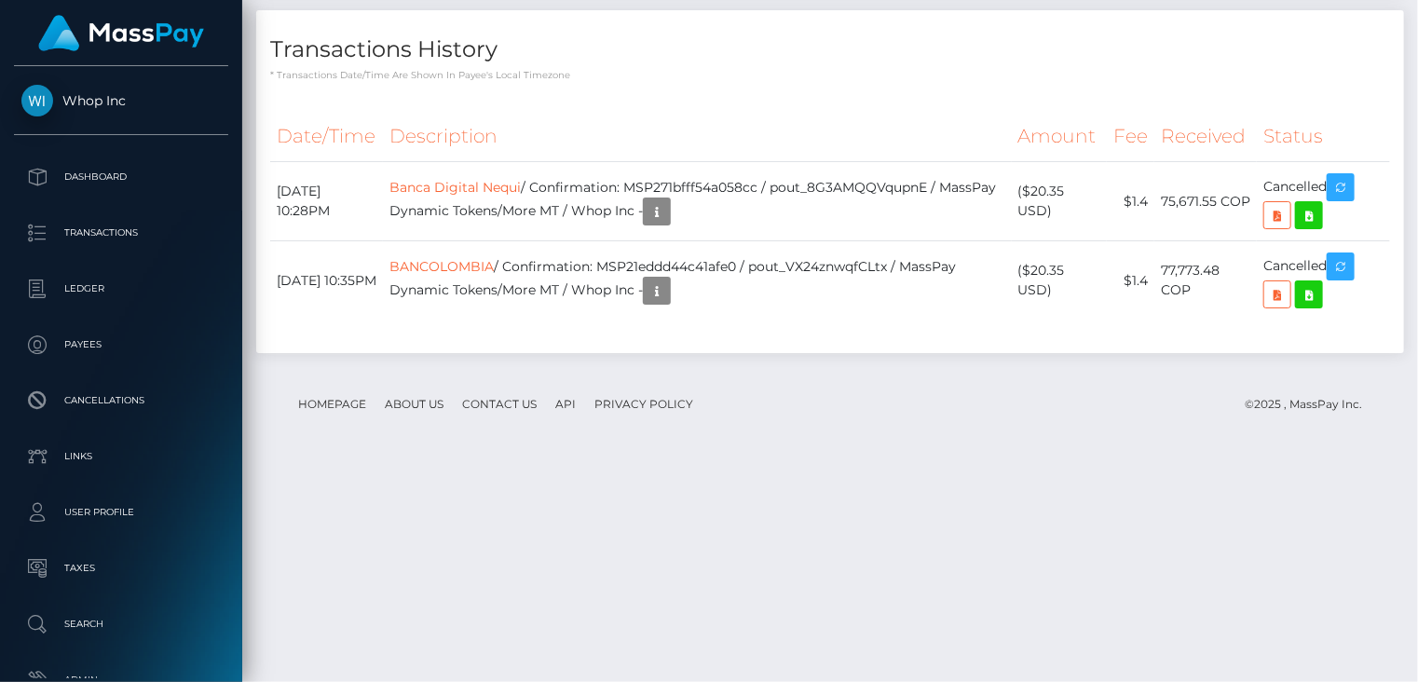
scroll to position [1904, 0]
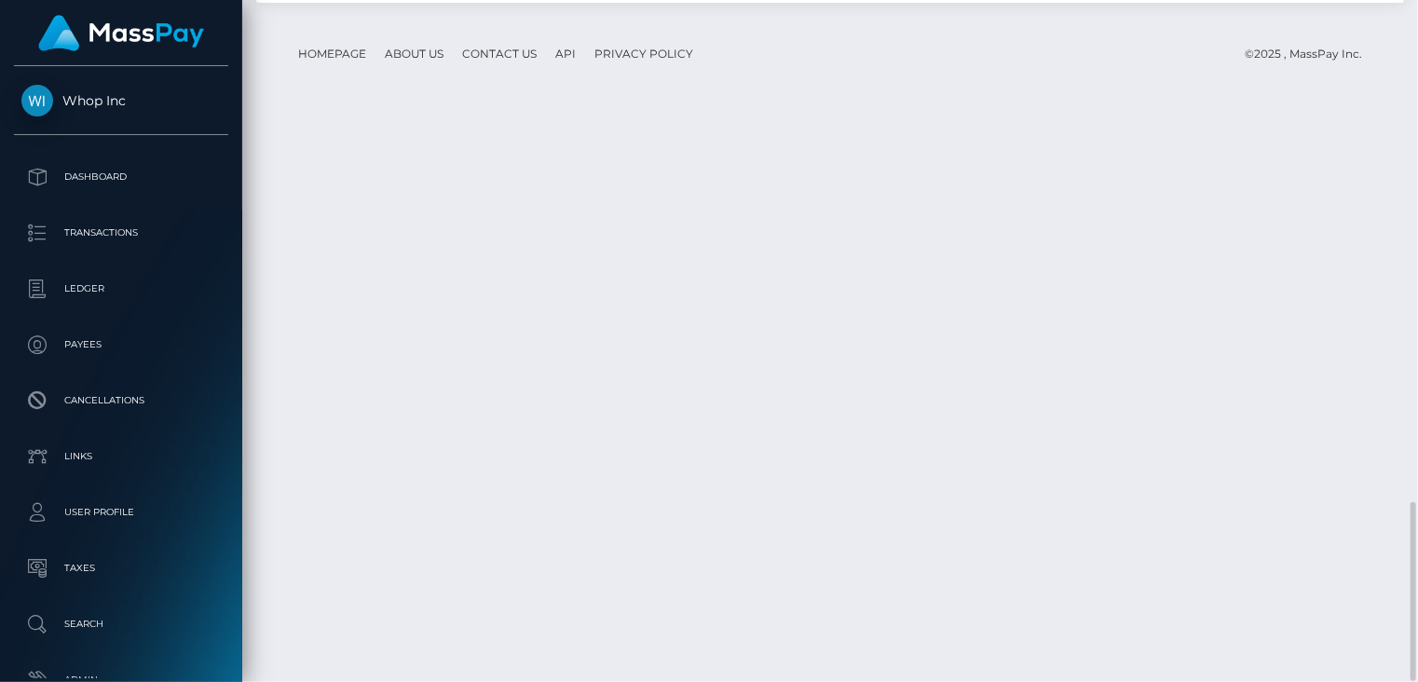
copy td "MSP21eddd44c41afe0"
drag, startPoint x: 667, startPoint y: 403, endPoint x: 975, endPoint y: 402, distance: 308.4
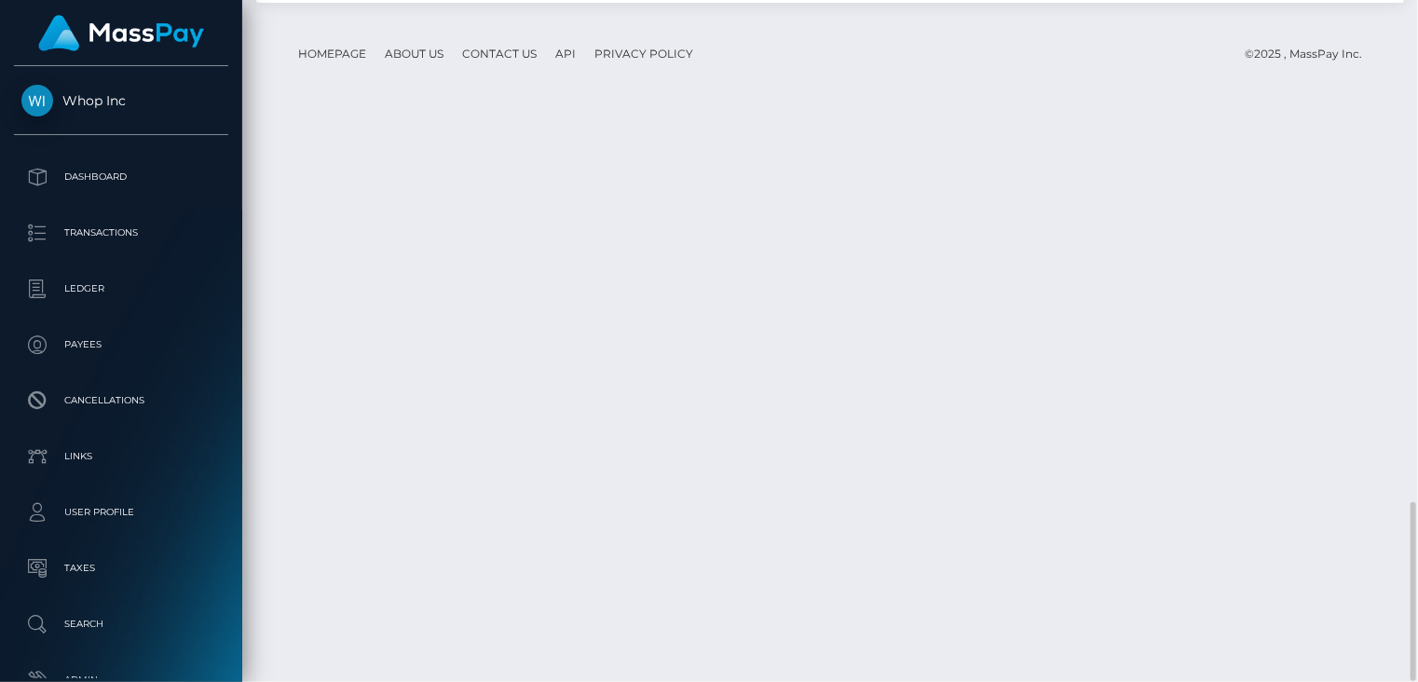
drag, startPoint x: 974, startPoint y: 402, endPoint x: 835, endPoint y: 402, distance: 139.7
drag, startPoint x: 668, startPoint y: 400, endPoint x: 976, endPoint y: 395, distance: 308.4
copy td "MSP271bfff54a058cc / pout_8G3AMQQVqupnE"
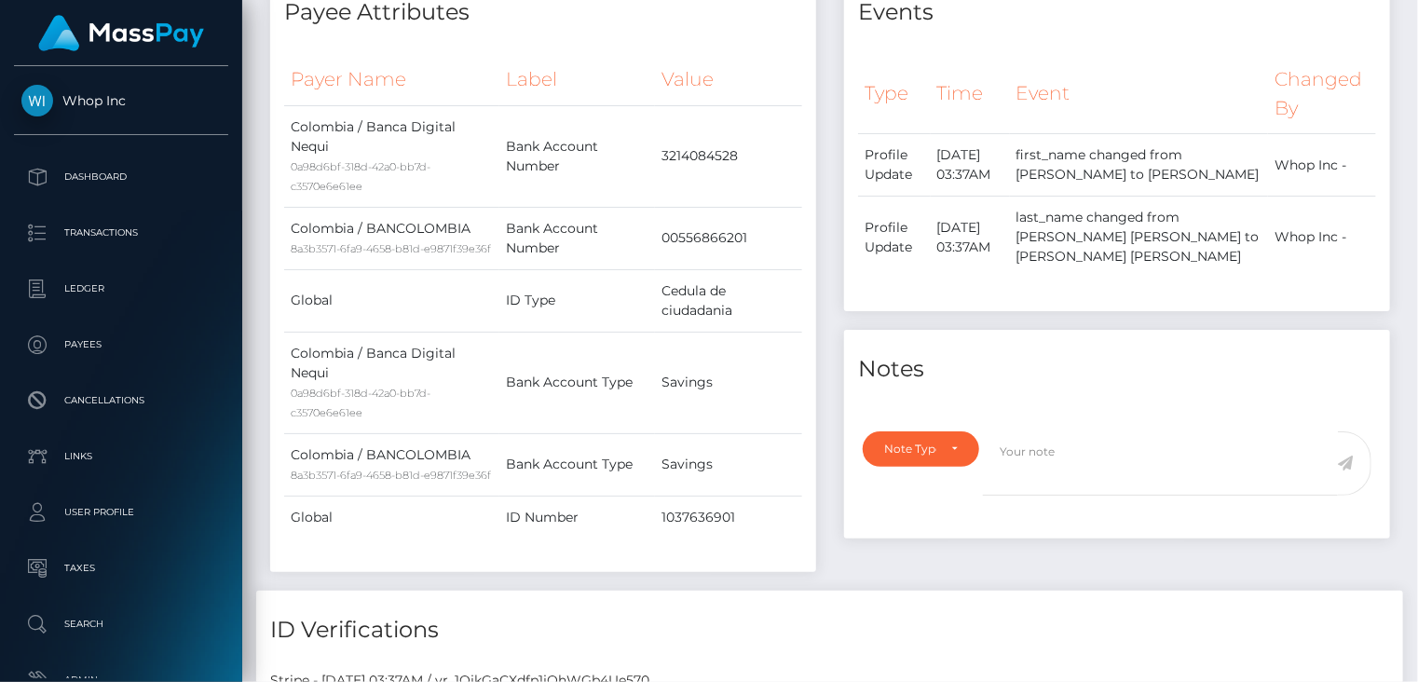
scroll to position [0, 0]
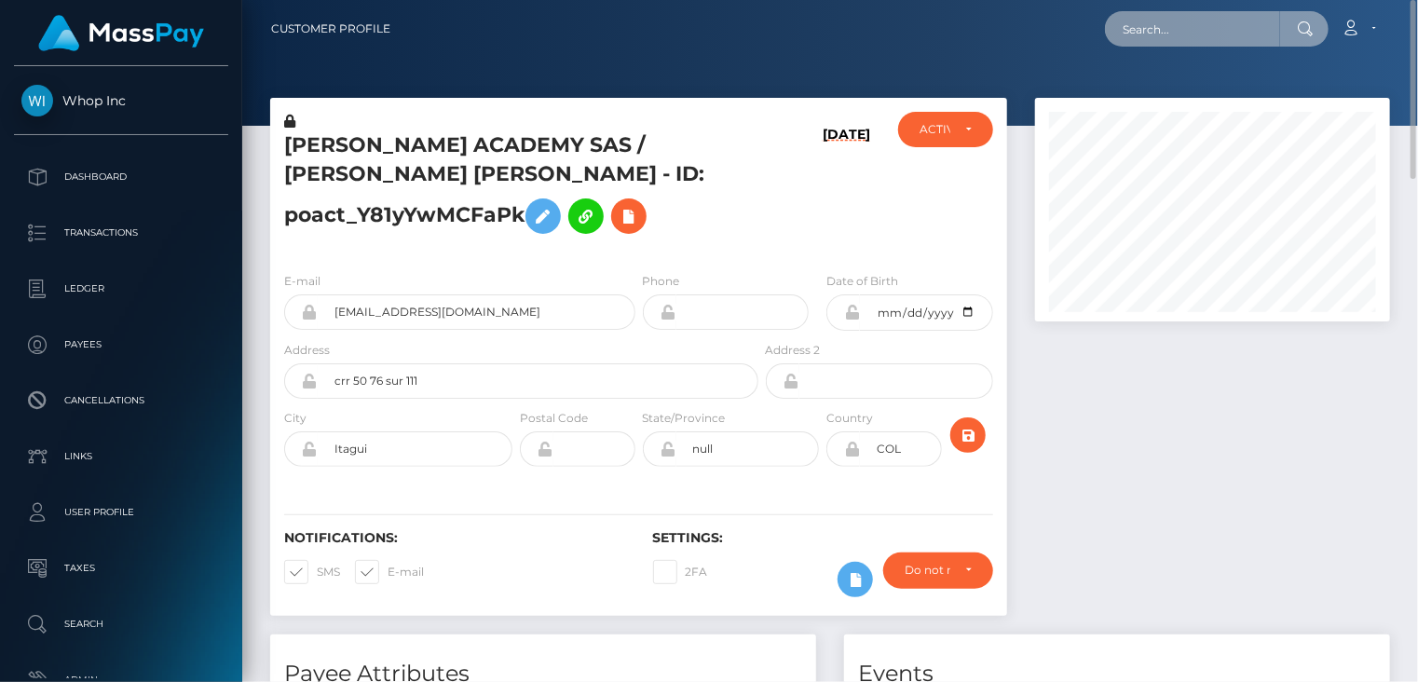
paste input "MSP72001b2659941ec"
type input "MSP72001b2659941ec"
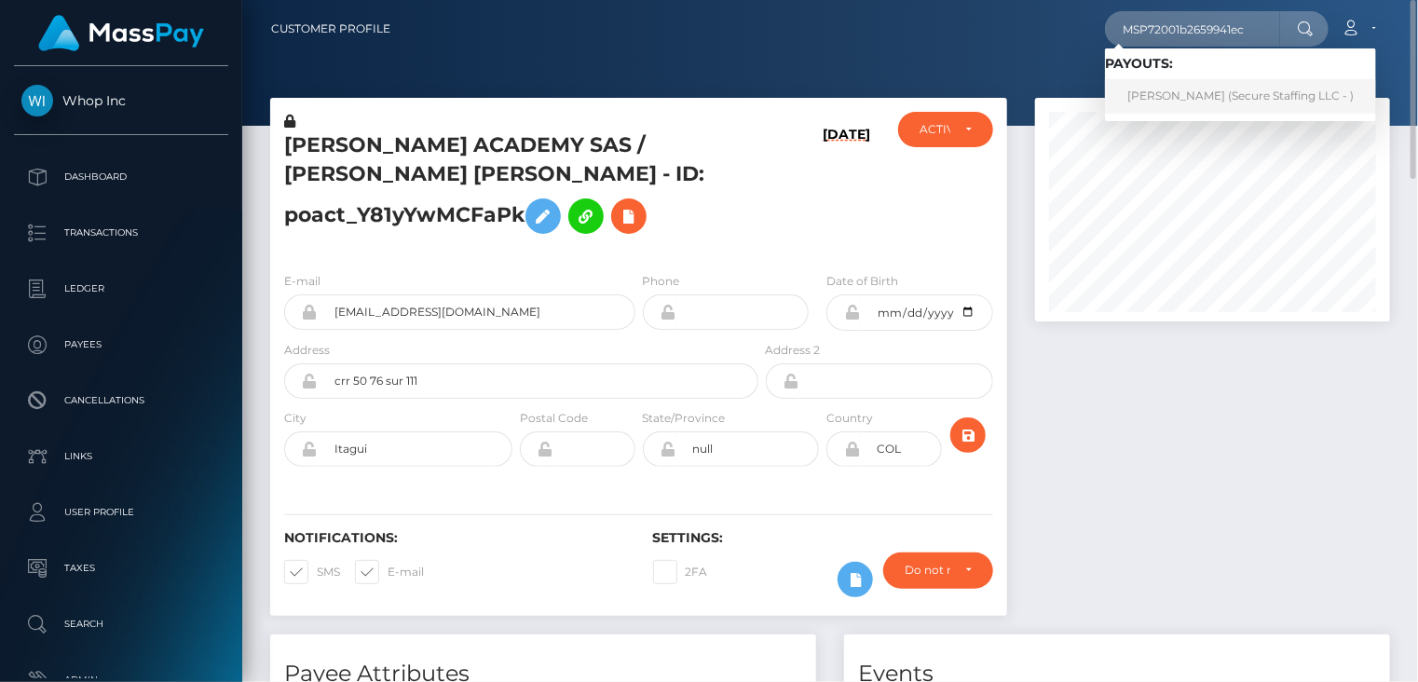
click at [1179, 96] on link "JACKLYNE Luhombo (Secure Staffing LLC - )" at bounding box center [1240, 96] width 271 height 34
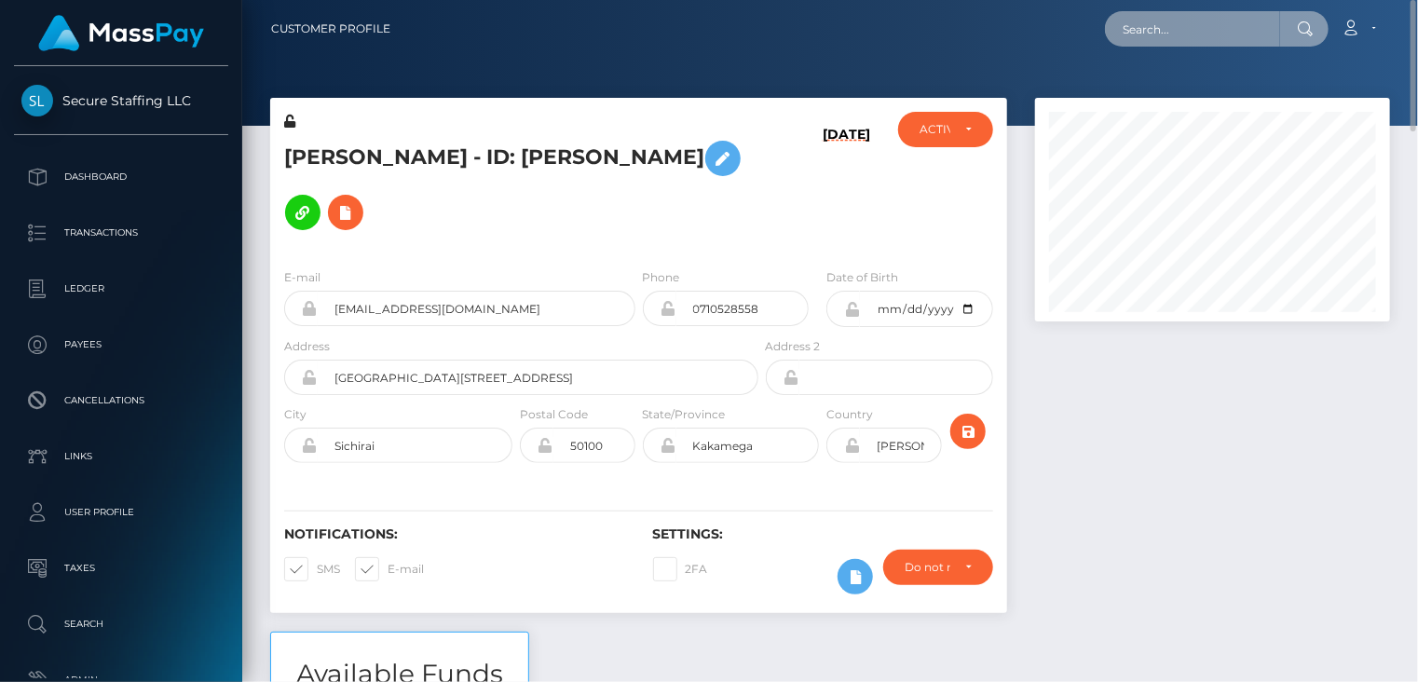
paste input "MSPdac5593a33a38a8"
type input "MSPdac5593a33a38a8"
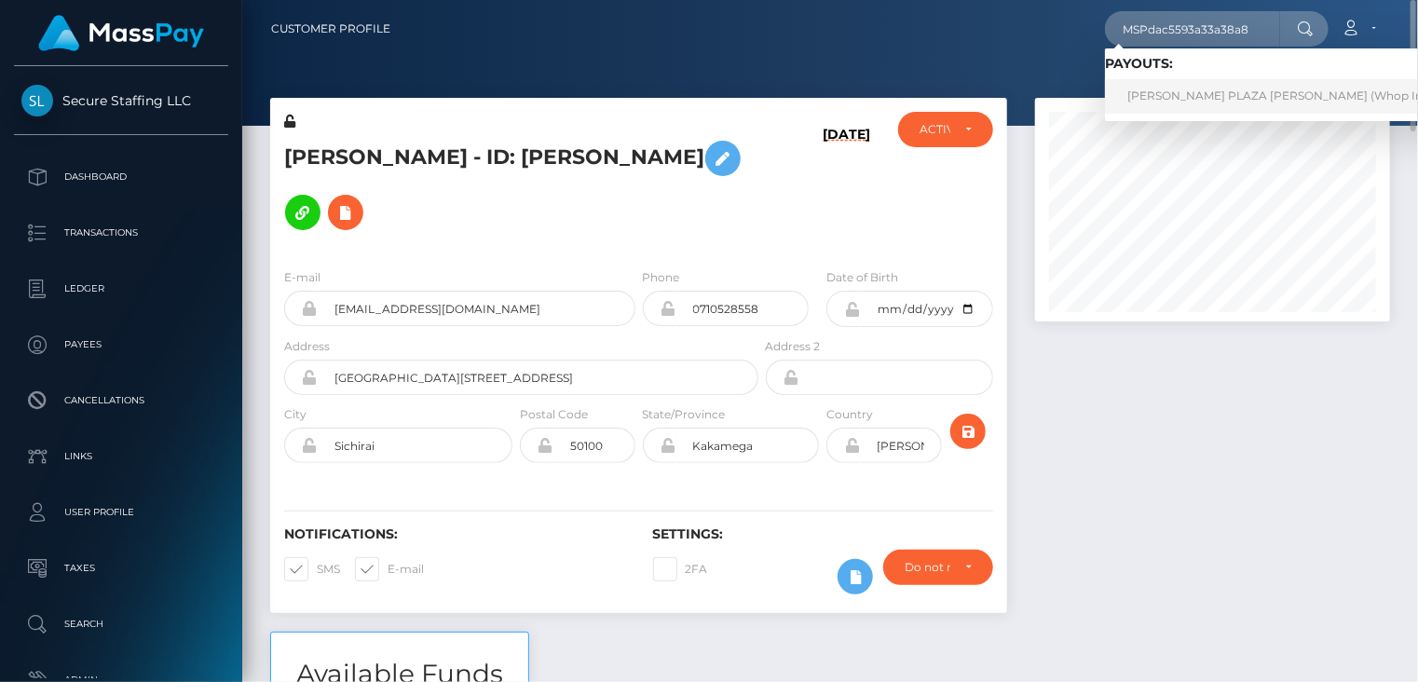
click at [1192, 92] on link "DYLAN STIVEN PLAZA QUINTERO (Whop Inc - )" at bounding box center [1285, 96] width 361 height 34
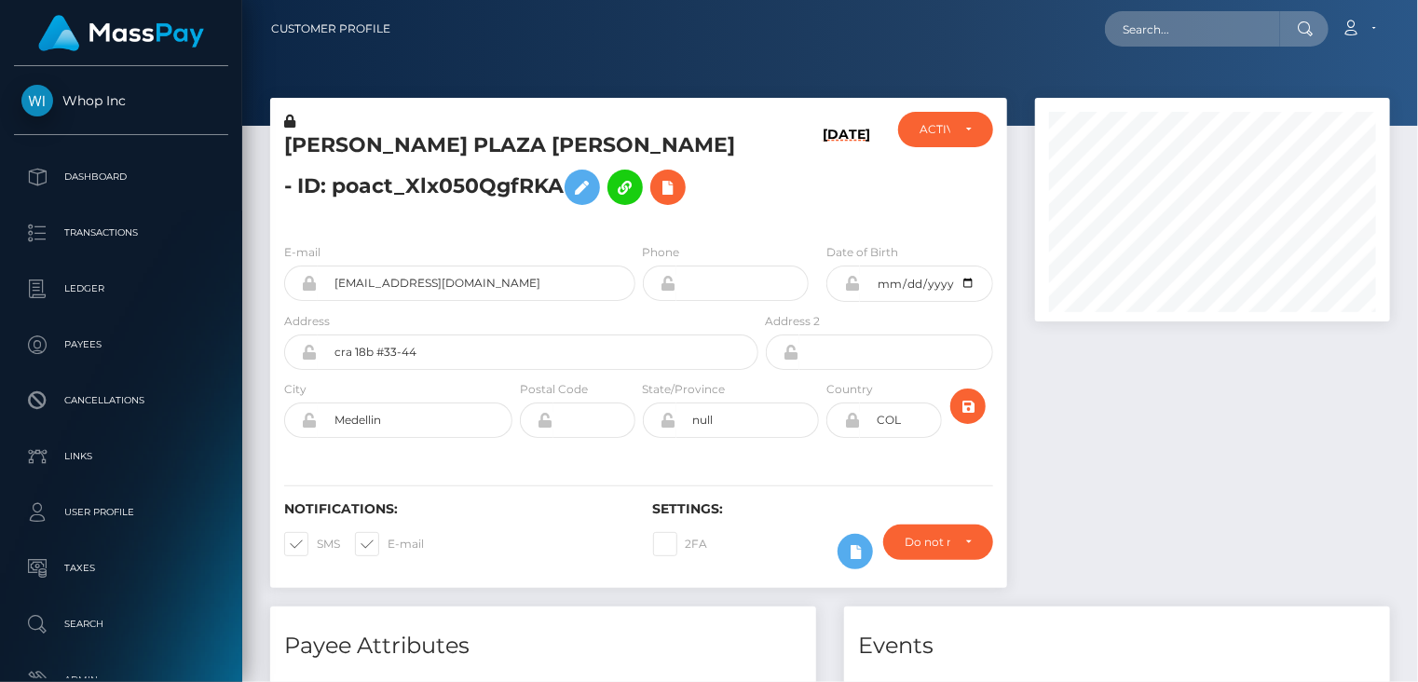
scroll to position [224, 354]
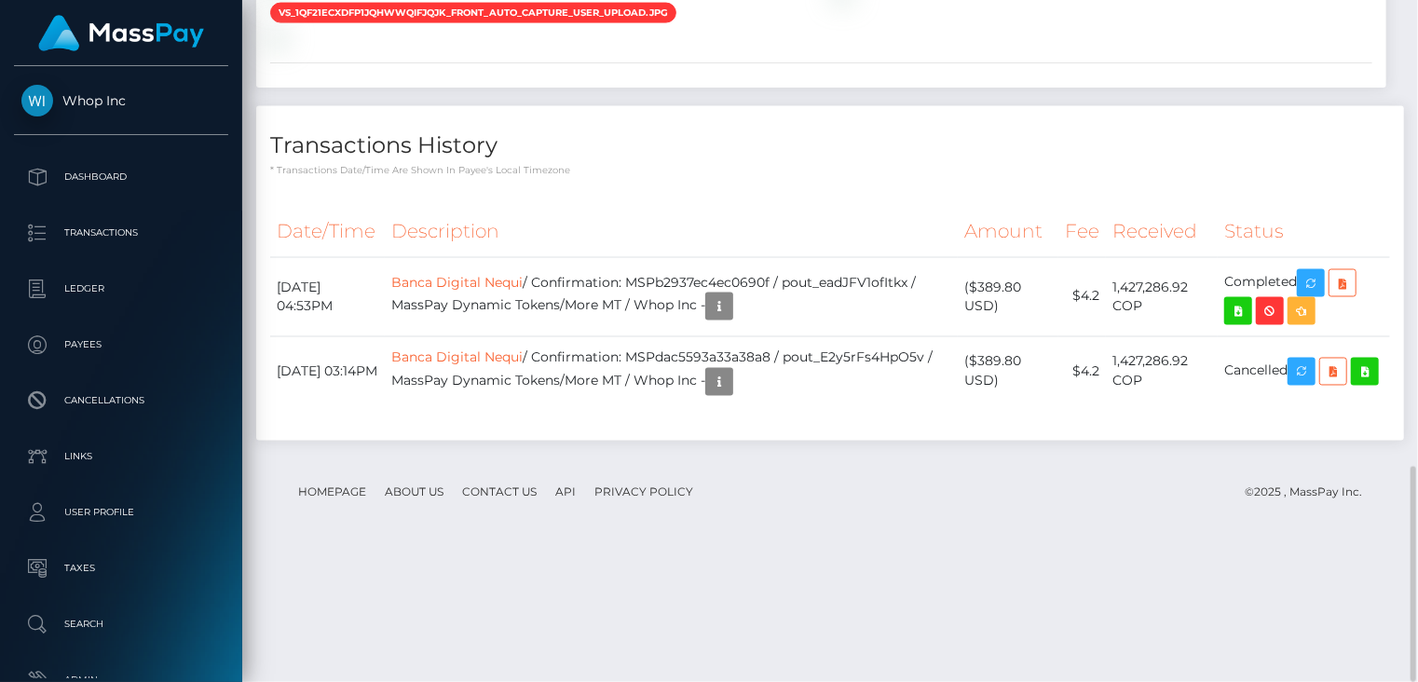
click at [850, 304] on div "Transactions History * Transactions date/time are shown in payee's local timezo…" at bounding box center [830, 273] width 1148 height 334
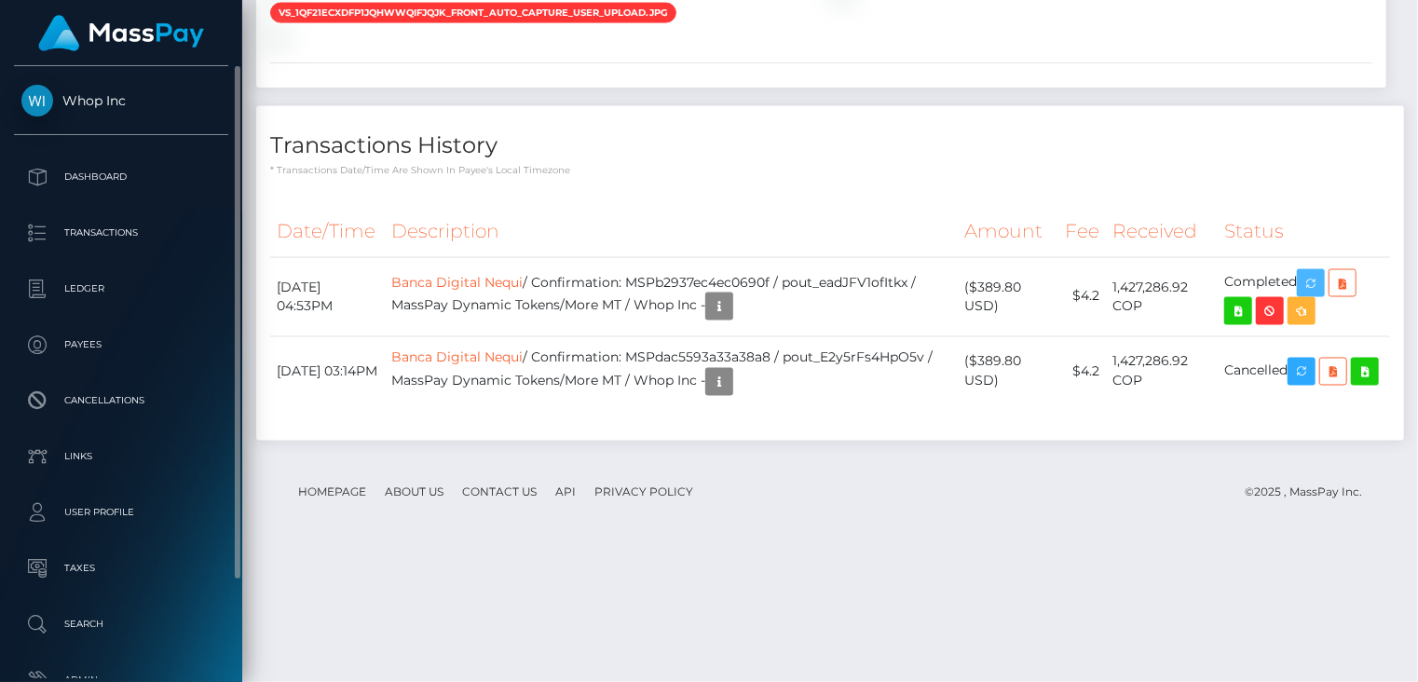
drag, startPoint x: 1321, startPoint y: 405, endPoint x: 5, endPoint y: 600, distance: 1330.7
click at [1321, 295] on icon "button" at bounding box center [1311, 283] width 22 height 23
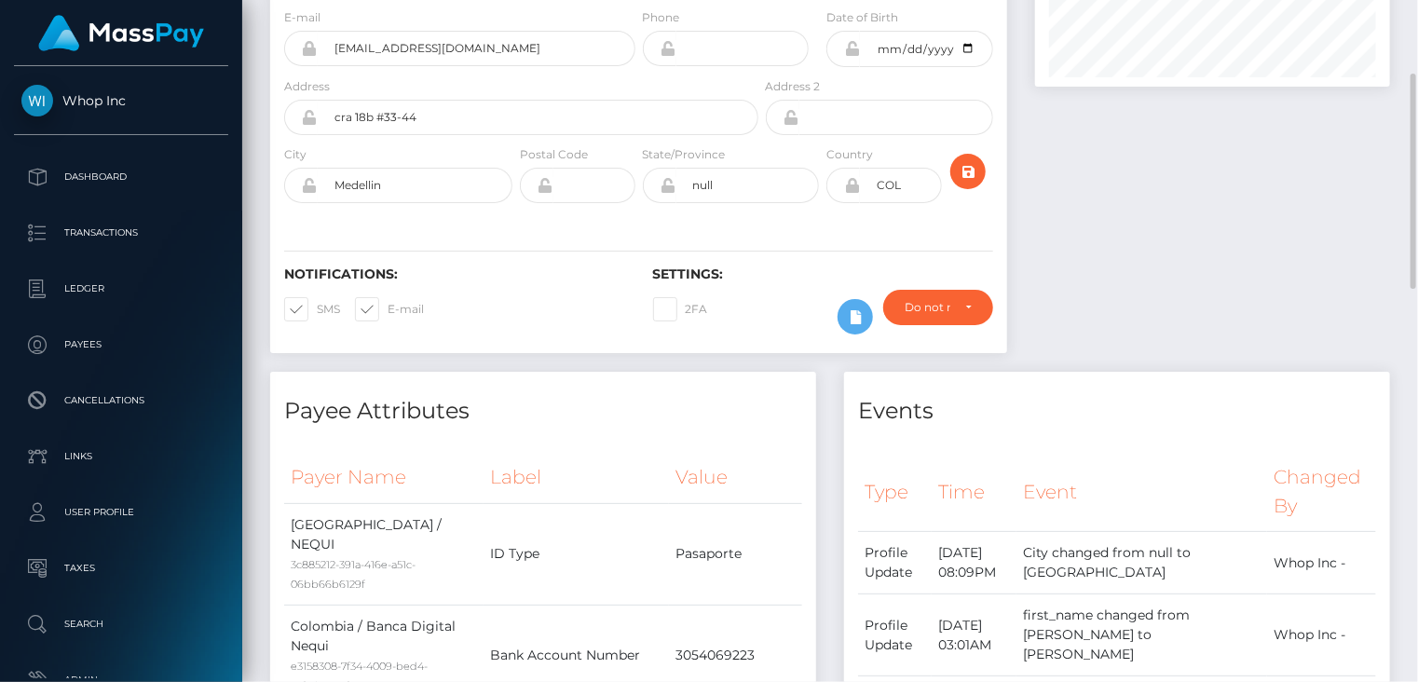
scroll to position [0, 0]
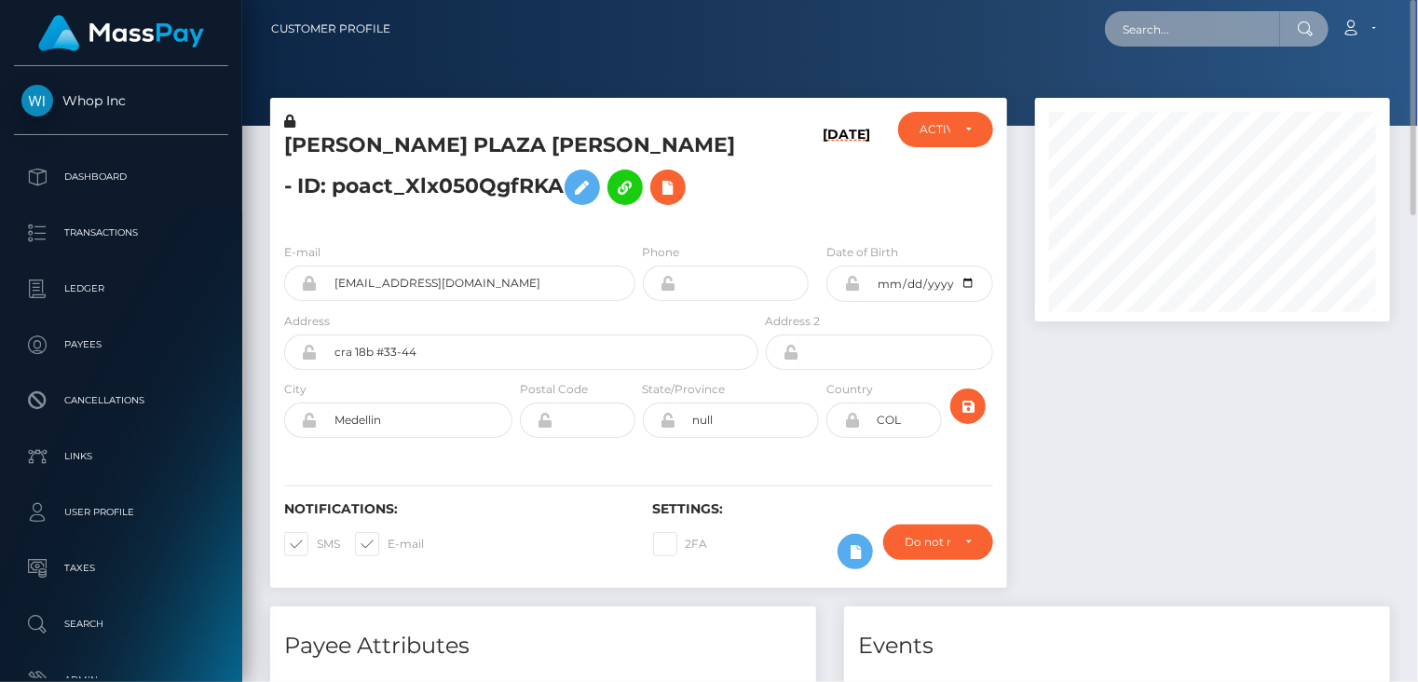
paste input "[EMAIL_ADDRESS][DOMAIN_NAME]"
type input "[EMAIL_ADDRESS][DOMAIN_NAME]"
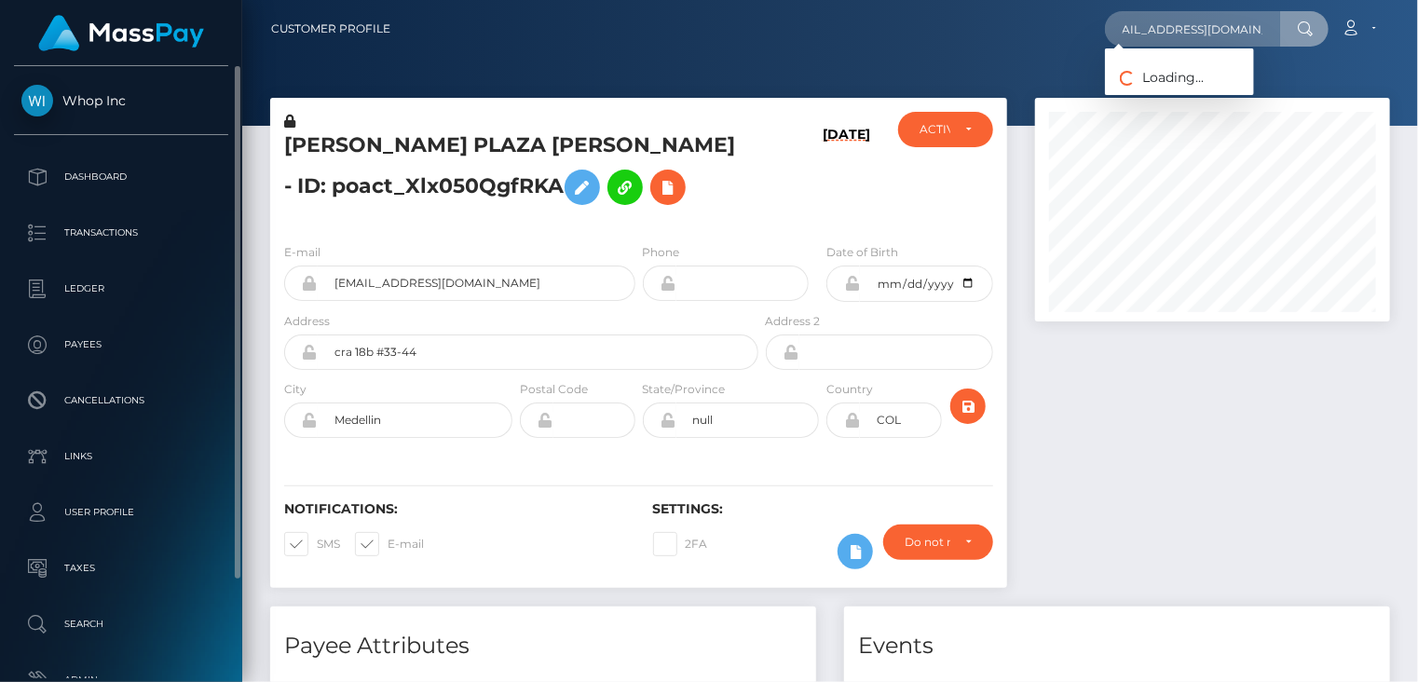
scroll to position [0, 0]
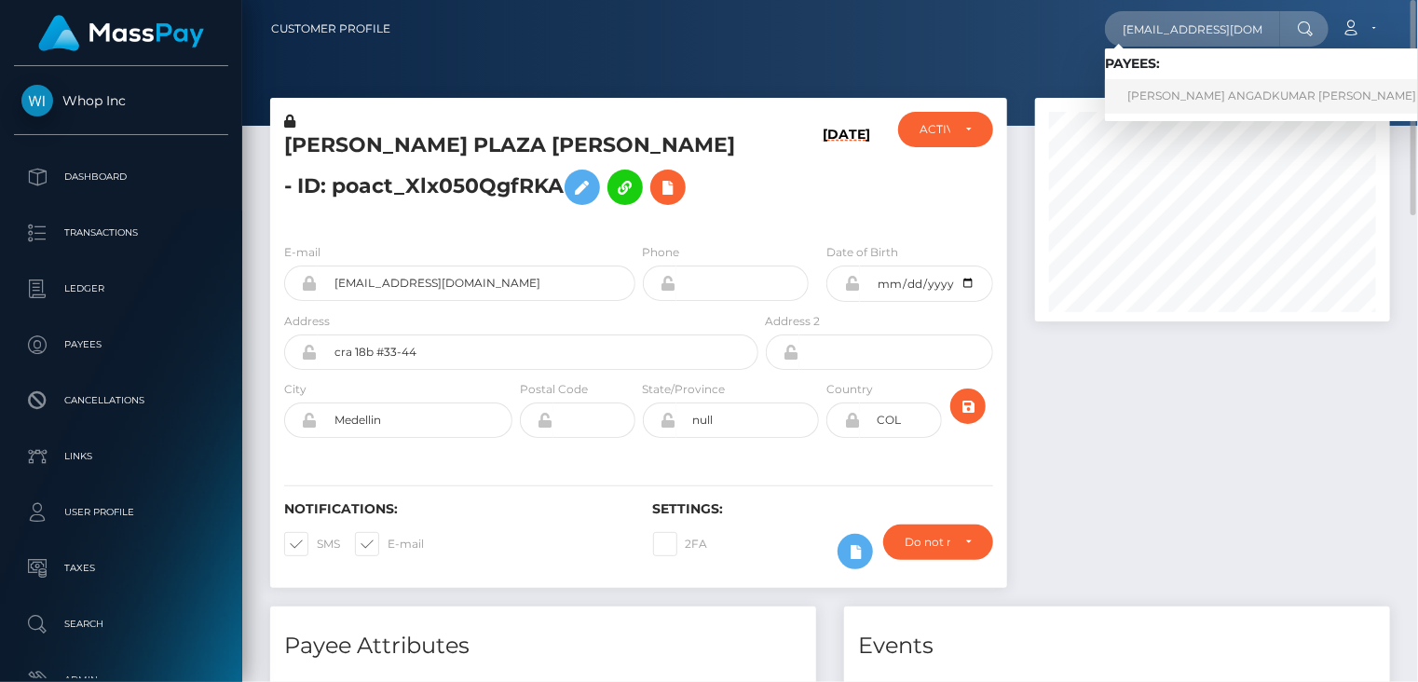
click at [1224, 104] on link "SAKSHI ANGADKUMAR MAURYA" at bounding box center [1272, 96] width 334 height 34
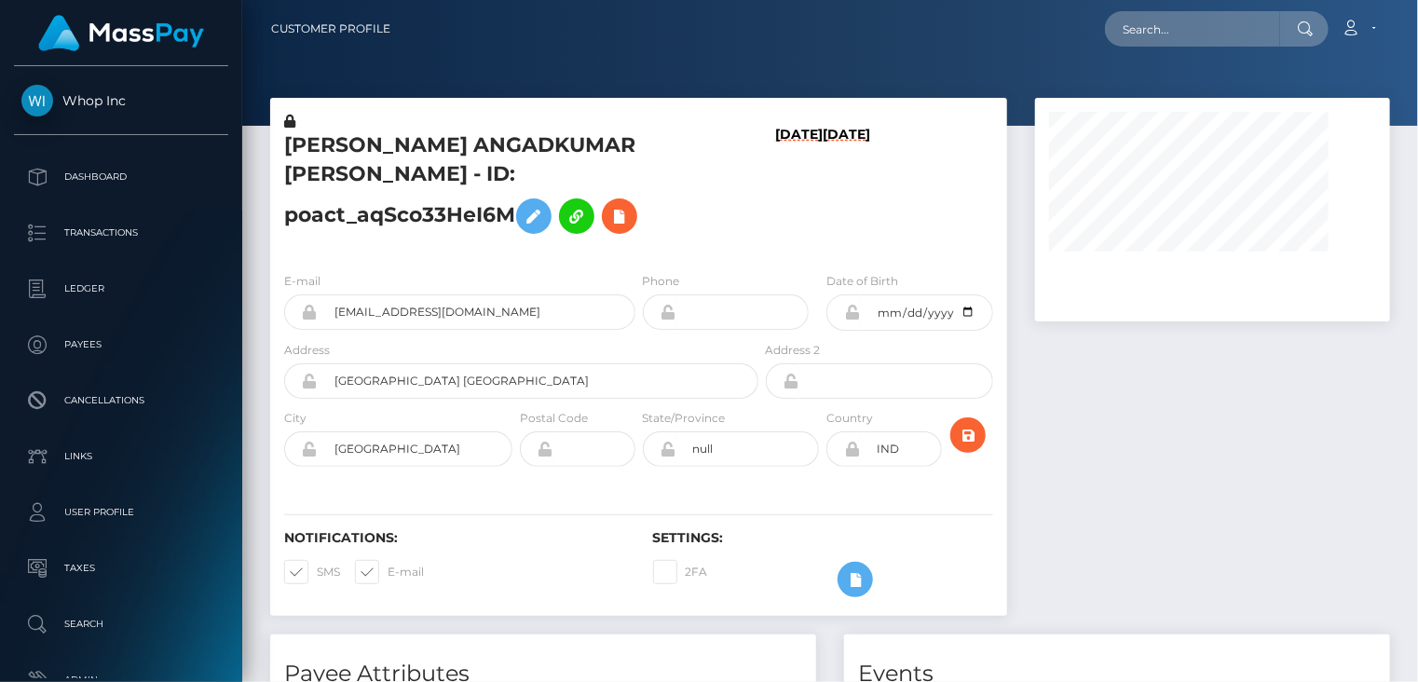
click at [339, 146] on h5 "[PERSON_NAME] ANGADKUMAR [PERSON_NAME] - ID: poact_aqSco33HeI6M" at bounding box center [516, 187] width 464 height 112
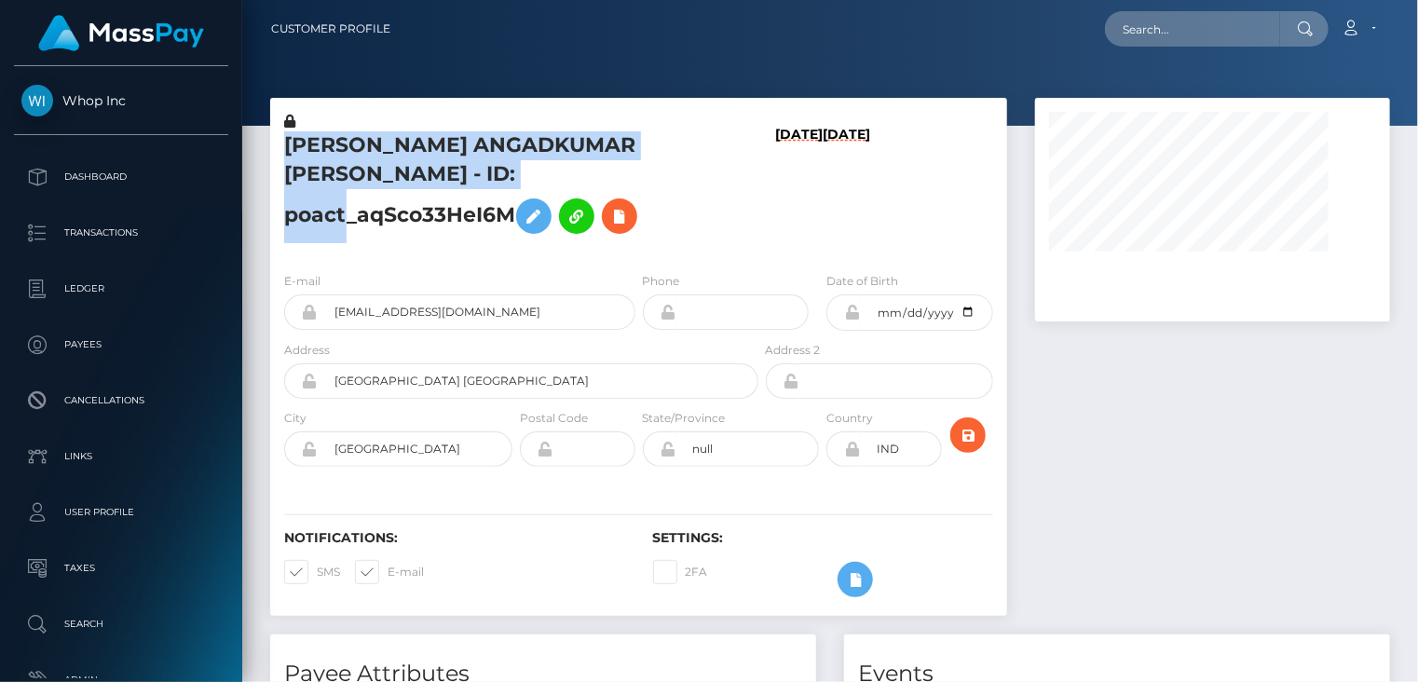
click at [339, 146] on h5 "[PERSON_NAME] ANGADKUMAR [PERSON_NAME] - ID: poact_aqSco33HeI6M" at bounding box center [516, 187] width 464 height 112
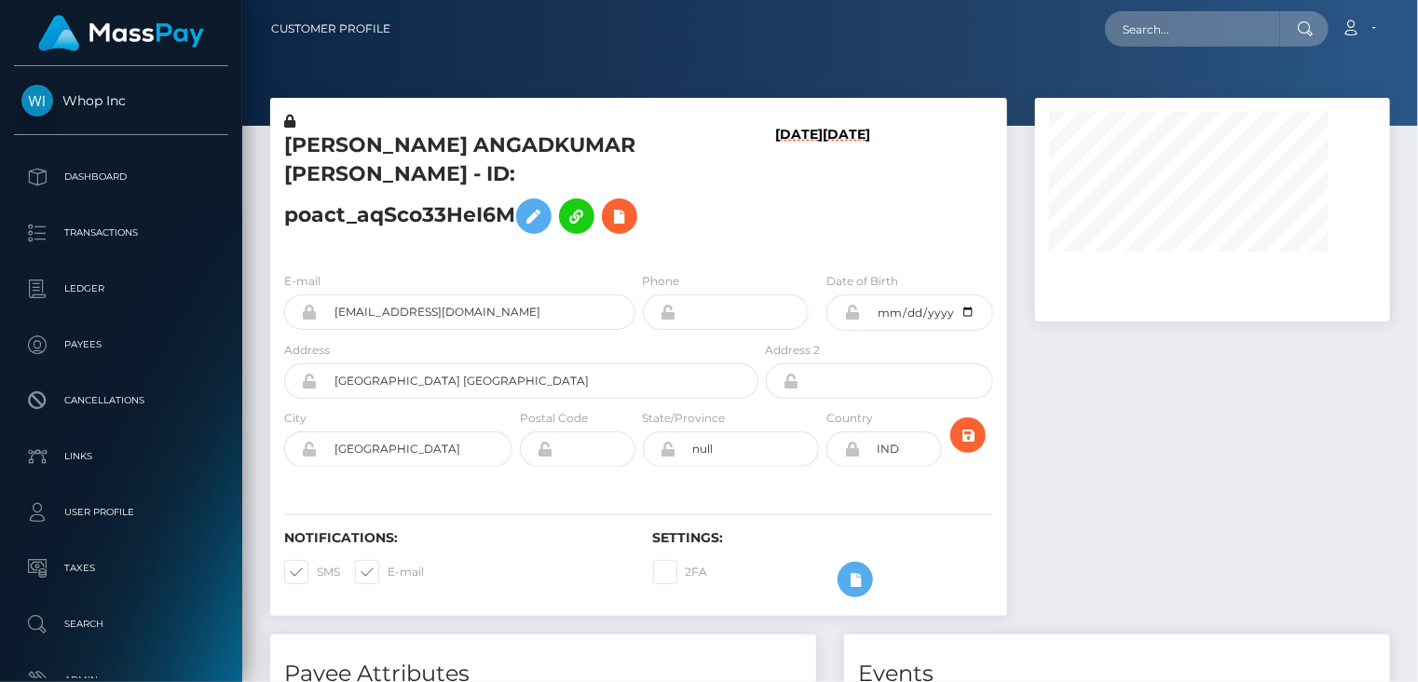
drag, startPoint x: 339, startPoint y: 146, endPoint x: 305, endPoint y: 235, distance: 95.0
click at [306, 257] on div "E-mail jenifermenon74@gmail.com Phone 2003-09-21" at bounding box center [638, 371] width 737 height 228
click at [324, 137] on h5 "SAKSHI ANGADKUMAR MAURYA - ID: poact_aqSco33HeI6M" at bounding box center [516, 187] width 464 height 112
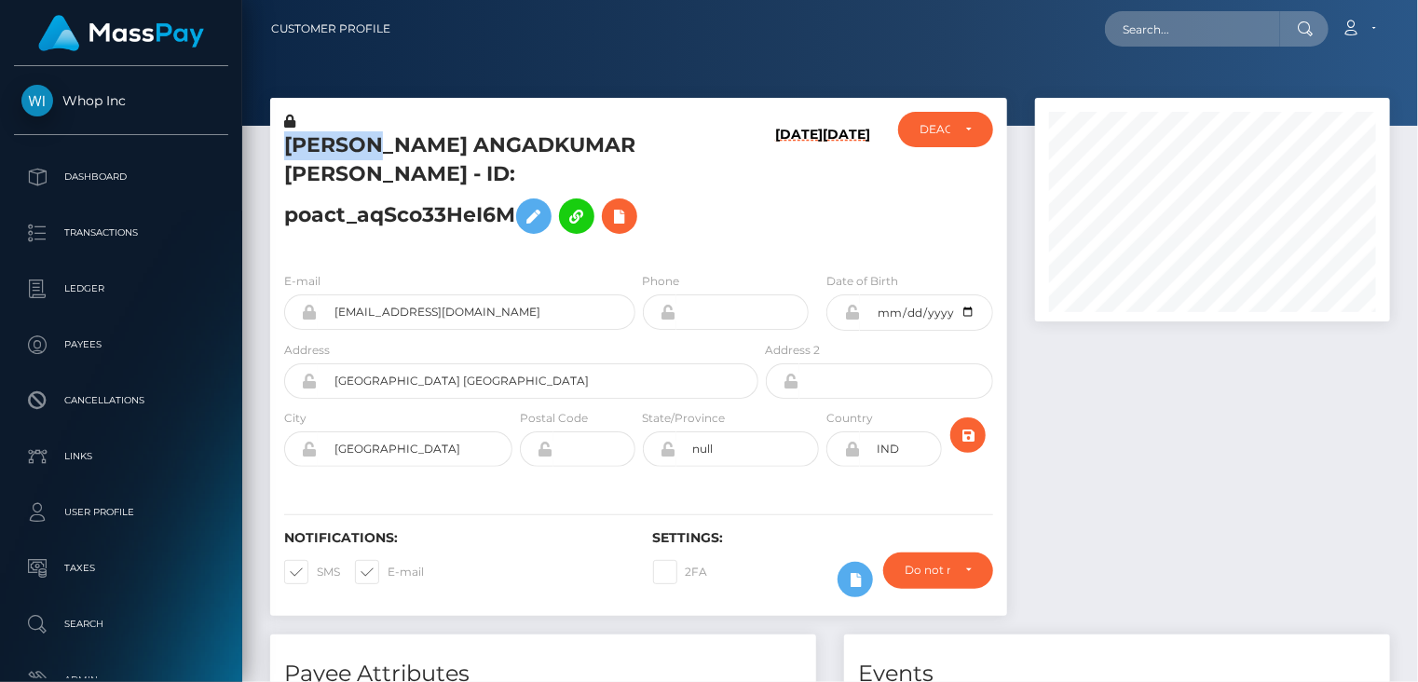
click at [324, 137] on h5 "SAKSHI ANGADKUMAR MAURYA - ID: poact_aqSco33HeI6M" at bounding box center [516, 187] width 464 height 112
copy h5 "SAKSHI"
paste input "letphil.contact+9bc577e162@gmail.com"
type input "letphil.contact+9bc577e162@gmail.com"
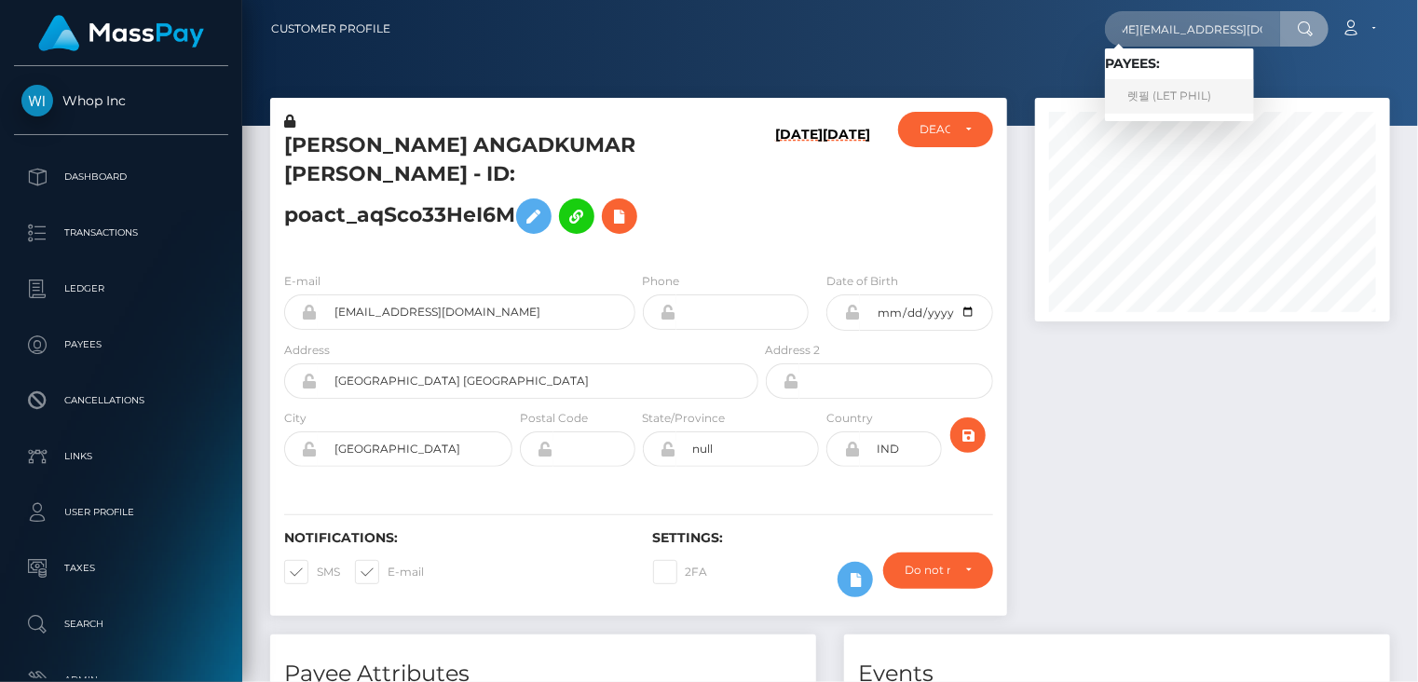
click at [1139, 98] on link "렛필 (LET PHIL)" at bounding box center [1179, 96] width 149 height 34
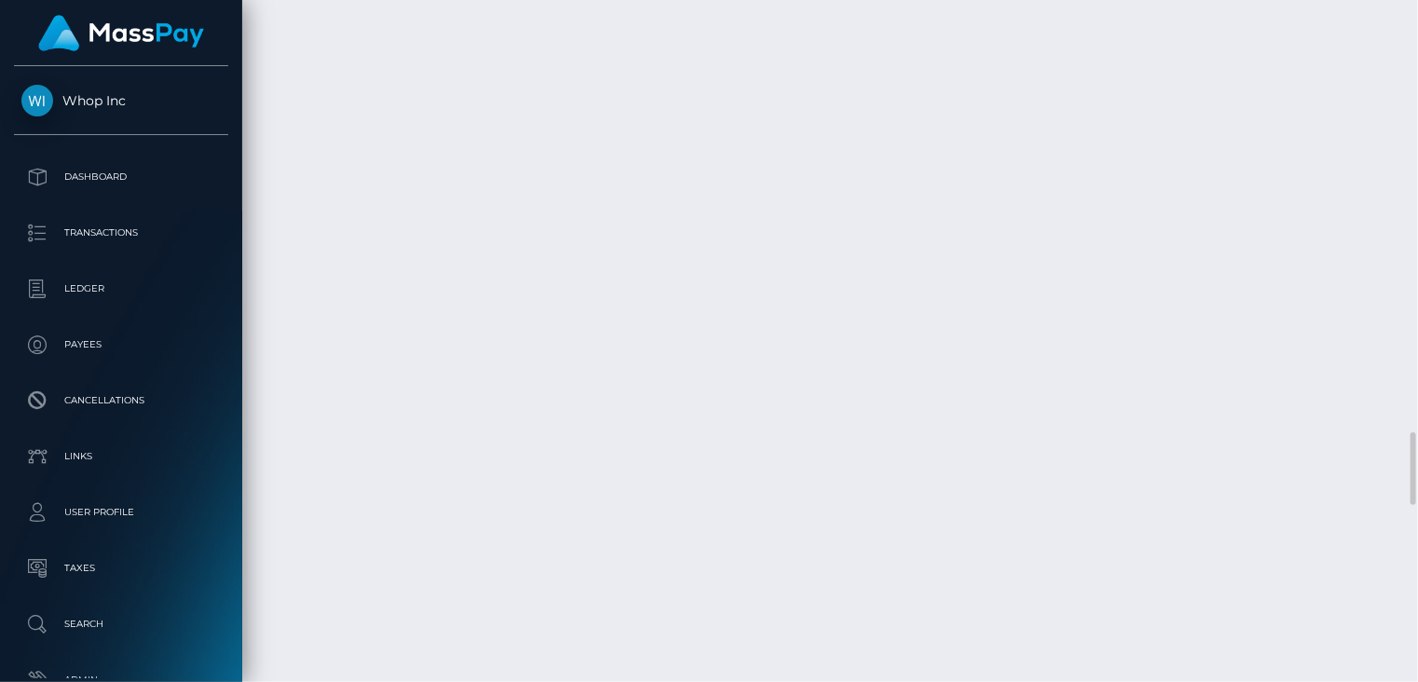
scroll to position [4351, 0]
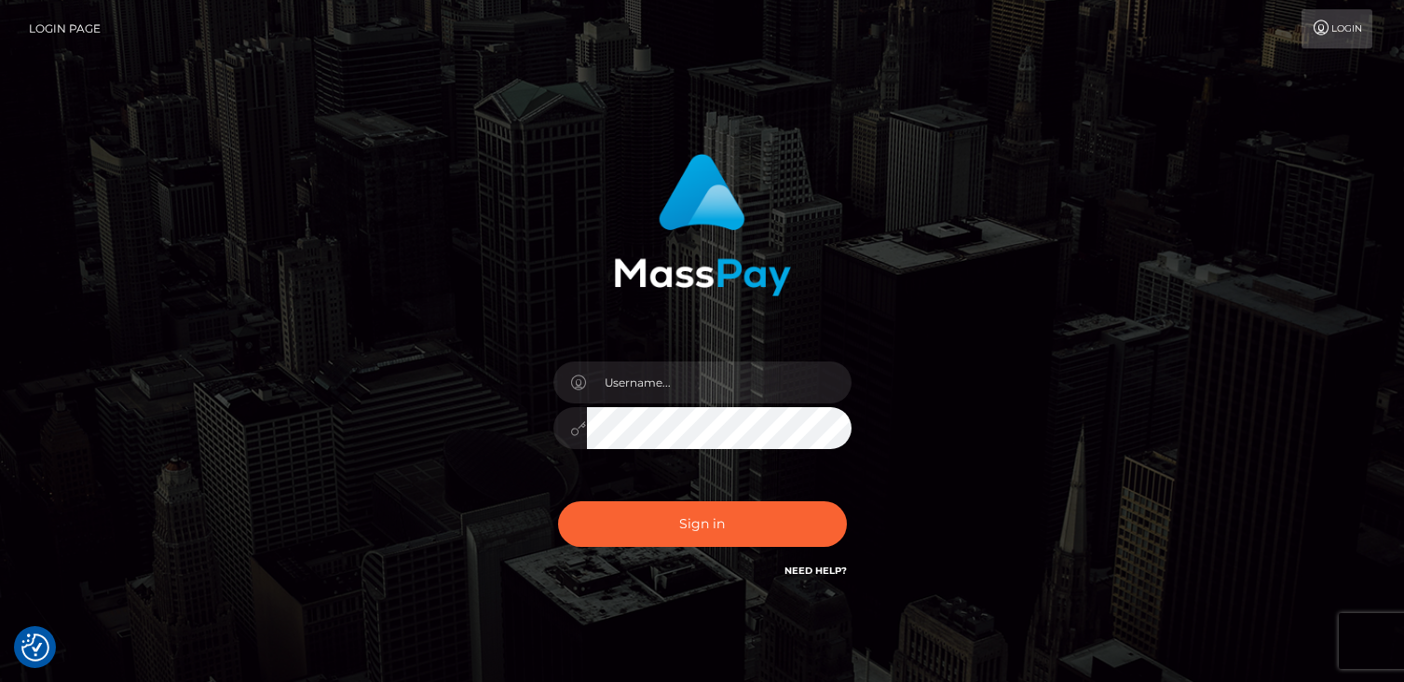
checkbox input "true"
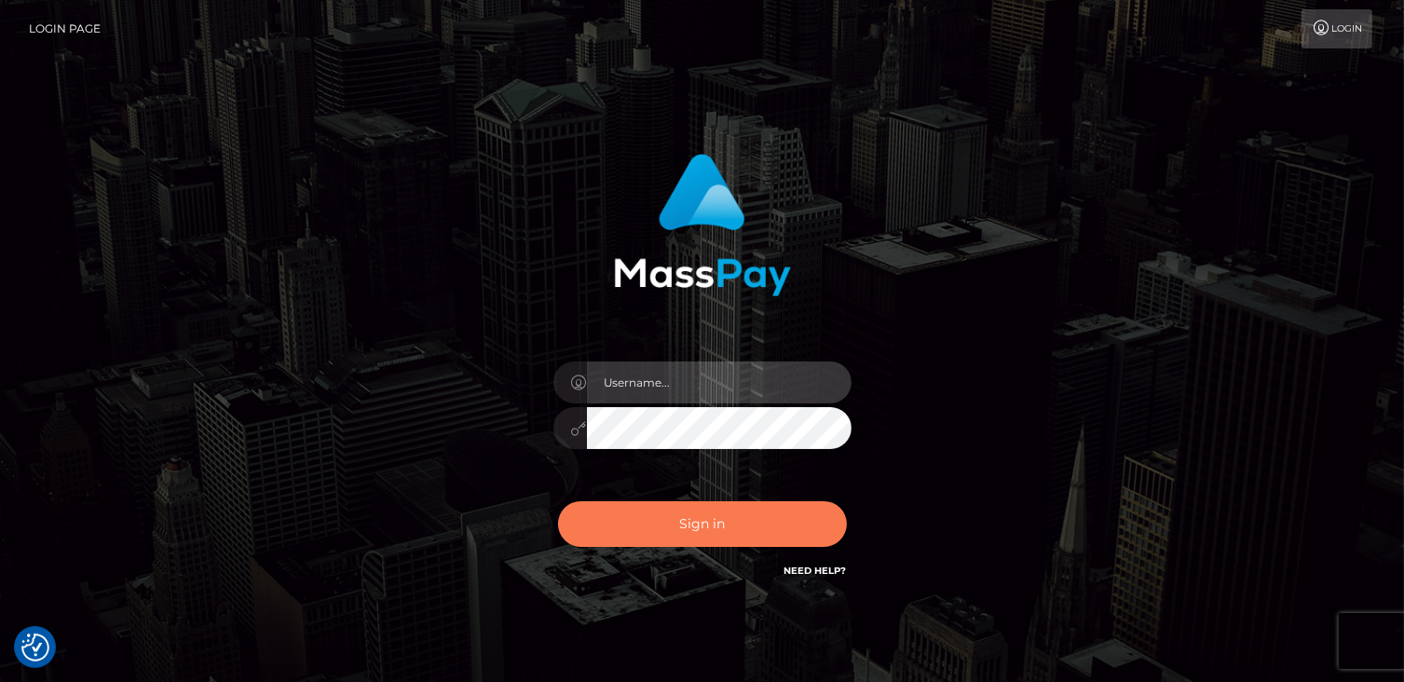
type input "catalinad"
click at [616, 535] on button "Sign in" at bounding box center [702, 524] width 289 height 46
